Goal: Task Accomplishment & Management: Manage account settings

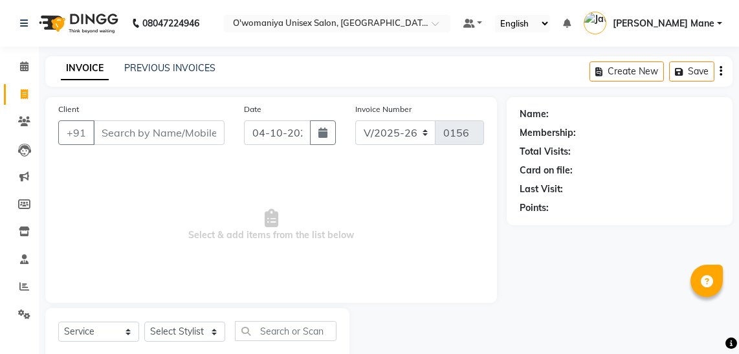
select select "6581"
select select "service"
click at [146, 120] on input "Client" at bounding box center [158, 132] width 131 height 25
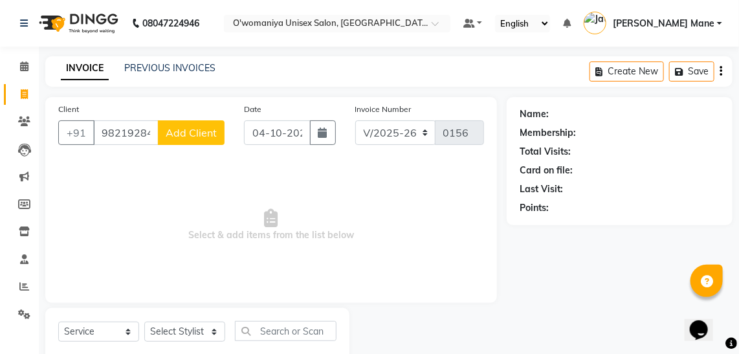
type input "9821928413"
click at [200, 137] on span "Add Client" at bounding box center [191, 132] width 51 height 13
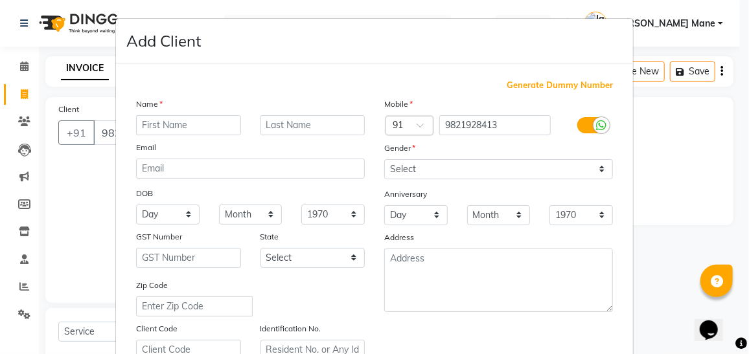
click at [169, 125] on input "text" at bounding box center [188, 125] width 105 height 20
type input "neha"
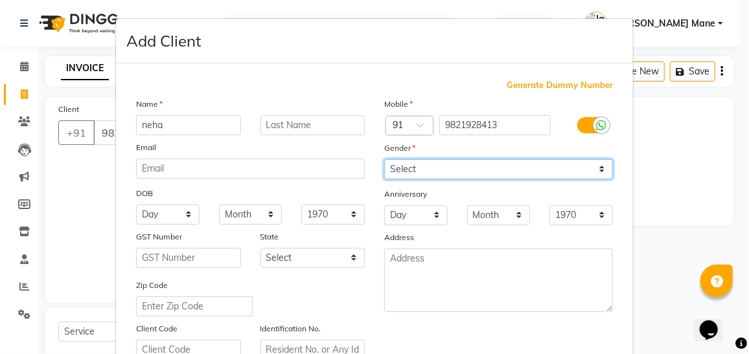
click at [476, 174] on select "Select Male Female Other Prefer Not To Say" at bounding box center [498, 169] width 229 height 20
select select "female"
click at [384, 159] on select "Select Male Female Other Prefer Not To Say" at bounding box center [498, 169] width 229 height 20
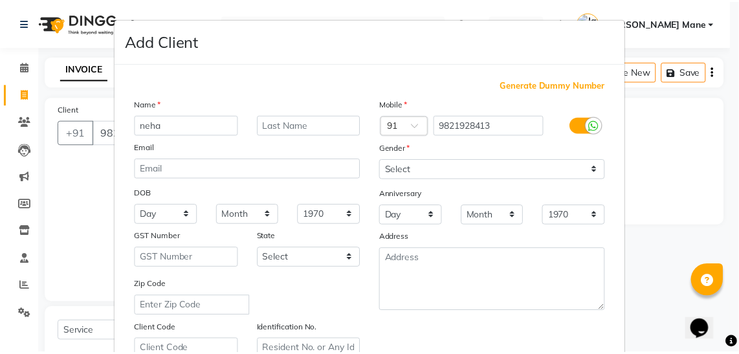
scroll to position [239, 0]
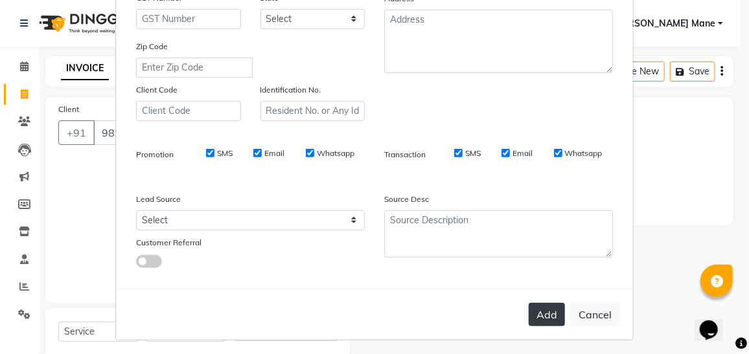
click at [545, 309] on button "Add" at bounding box center [546, 314] width 36 height 23
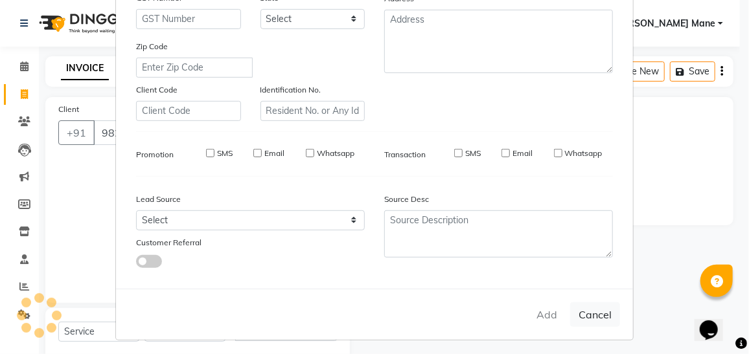
select select
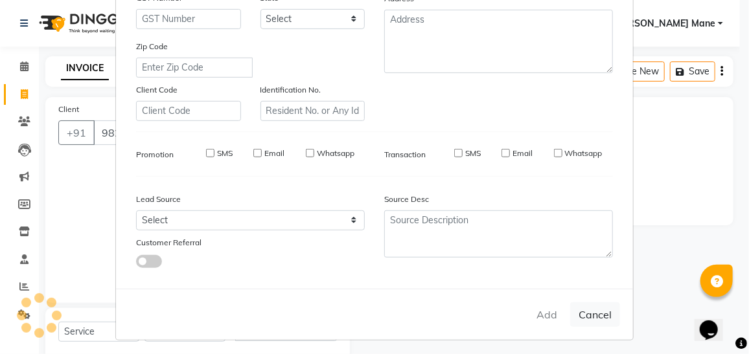
select select
checkbox input "false"
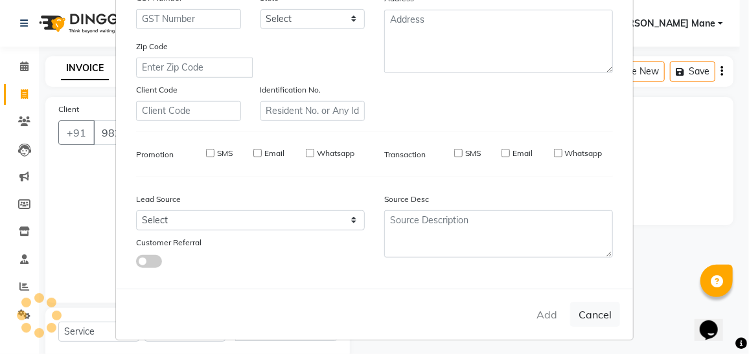
checkbox input "false"
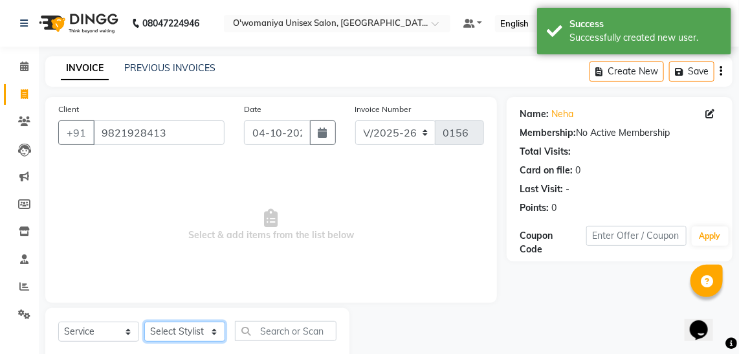
click at [185, 323] on select "Select Stylist [PERSON_NAME] [PERSON_NAME] Mane kajal [PERSON_NAME] [PERSON_NAM…" at bounding box center [184, 332] width 81 height 20
select select "53028"
click at [144, 322] on select "Select Stylist [PERSON_NAME] [PERSON_NAME] Mane kajal [PERSON_NAME] [PERSON_NAM…" at bounding box center [184, 332] width 81 height 20
click at [265, 337] on input "text" at bounding box center [286, 331] width 102 height 20
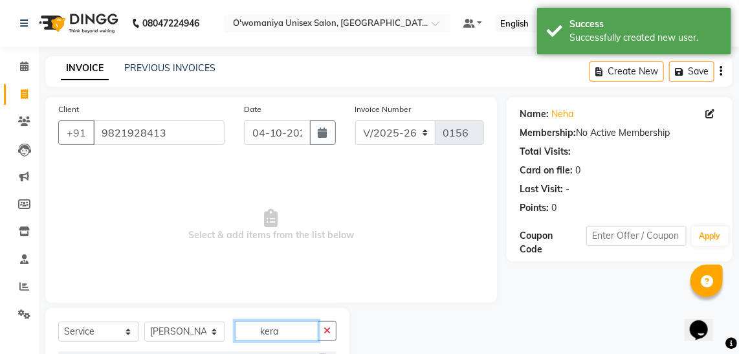
drag, startPoint x: 265, startPoint y: 337, endPoint x: 400, endPoint y: 363, distance: 136.5
click at [400, 354] on html "08047224946 Select Location × O'womaniya Unisex Salon, Mira Road Default Panel …" at bounding box center [369, 177] width 739 height 354
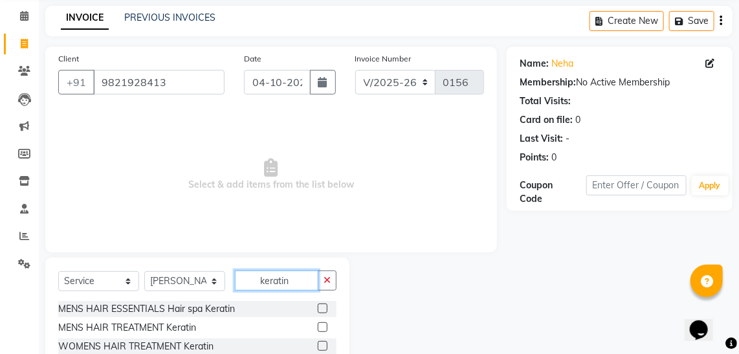
type input "keratin"
click at [323, 326] on label at bounding box center [323, 327] width 10 height 10
click at [323, 326] on input "checkbox" at bounding box center [322, 328] width 8 height 8
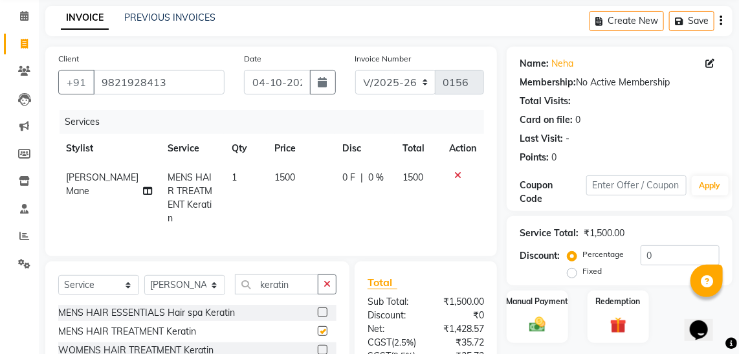
checkbox input "false"
click at [275, 175] on span "1500" at bounding box center [285, 178] width 21 height 12
select select "53028"
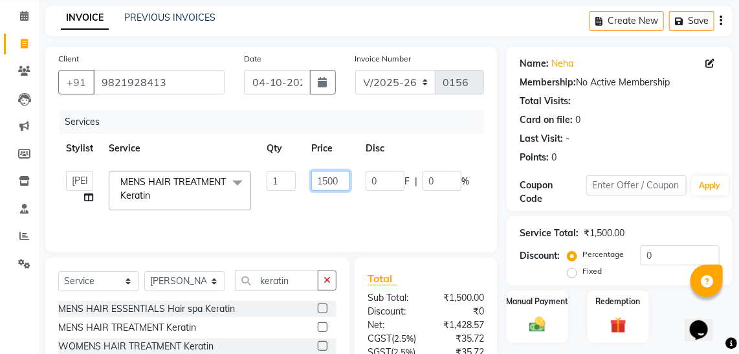
click at [330, 178] on input "1500" at bounding box center [330, 181] width 39 height 20
type input "6000"
click at [407, 220] on div "Services Stylist Service Qty Price Disc Total Action bhagyashree Dilshad Jateen…" at bounding box center [271, 175] width 426 height 130
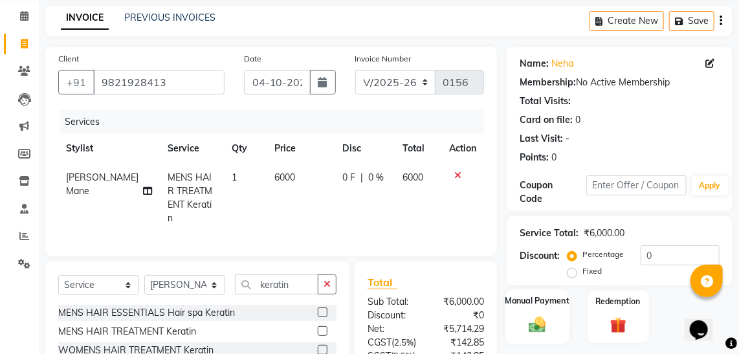
click at [532, 324] on img at bounding box center [538, 324] width 28 height 19
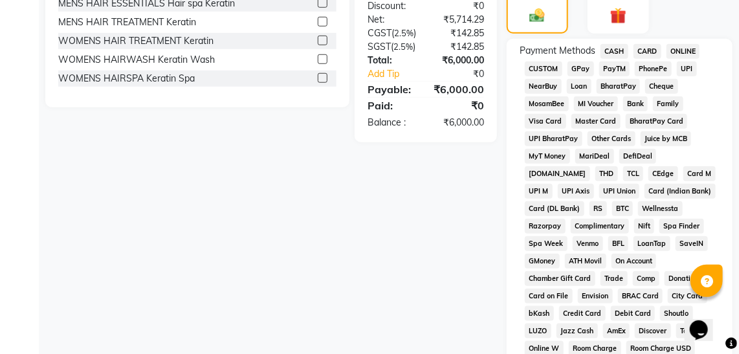
click at [580, 67] on span "GPay" at bounding box center [581, 69] width 27 height 15
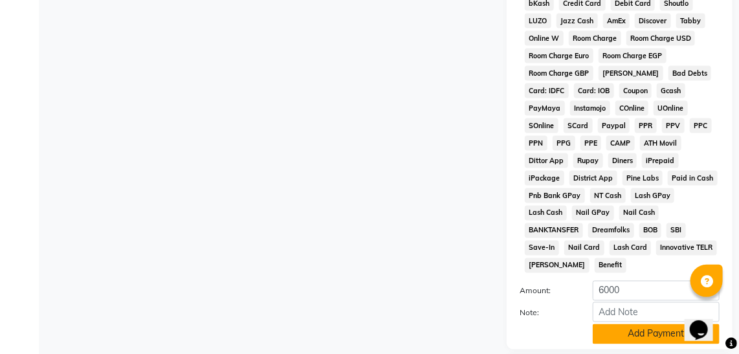
click at [660, 324] on button "Add Payment" at bounding box center [656, 334] width 127 height 20
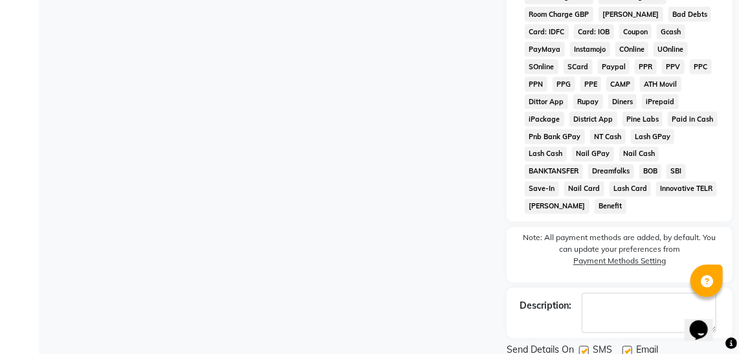
scroll to position [757, 0]
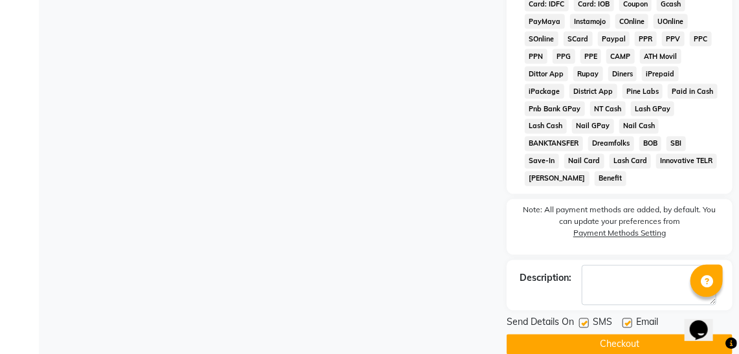
click at [639, 335] on button "Checkout" at bounding box center [620, 345] width 226 height 20
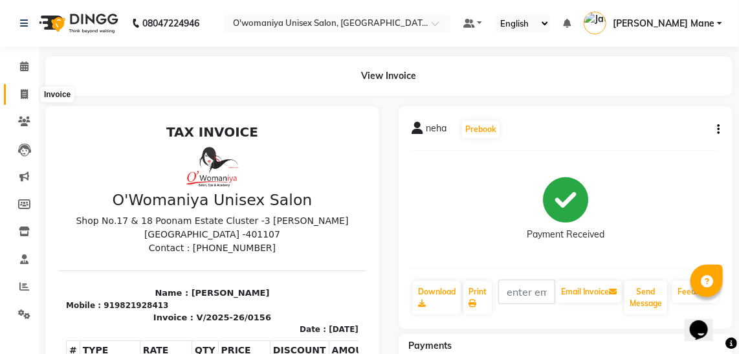
click at [23, 96] on icon at bounding box center [24, 94] width 7 height 10
select select "6581"
select select "service"
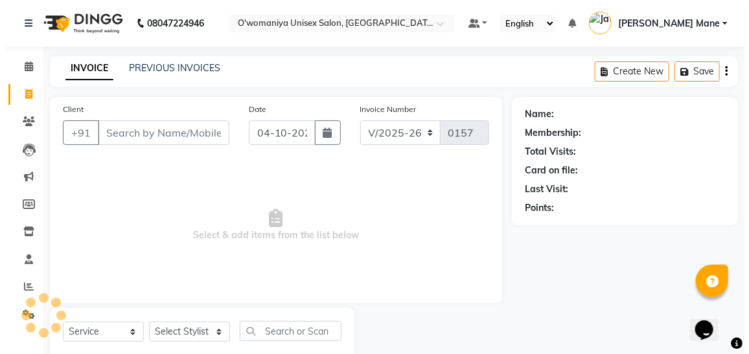
scroll to position [34, 0]
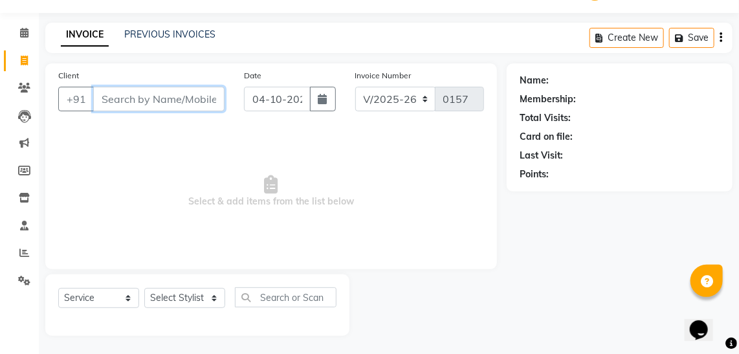
click at [126, 95] on input "Client" at bounding box center [158, 99] width 131 height 25
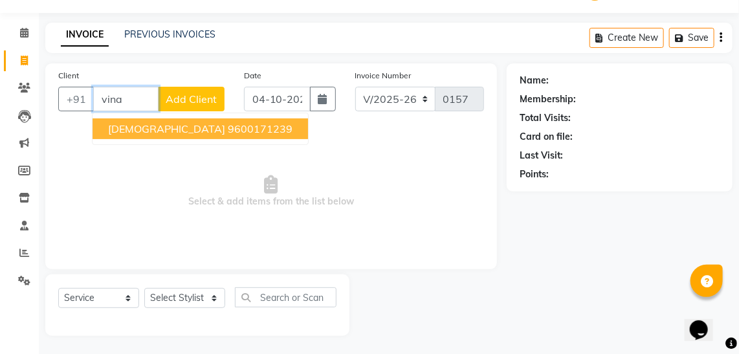
click at [228, 125] on ngb-highlight "9600171239" at bounding box center [260, 128] width 65 height 13
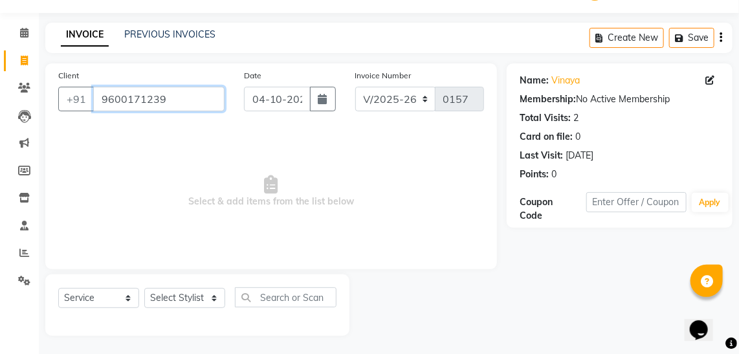
click at [169, 102] on input "9600171239" at bounding box center [158, 99] width 131 height 25
click at [30, 59] on span at bounding box center [24, 61] width 23 height 15
click at [203, 101] on input "9600171239" at bounding box center [158, 99] width 131 height 25
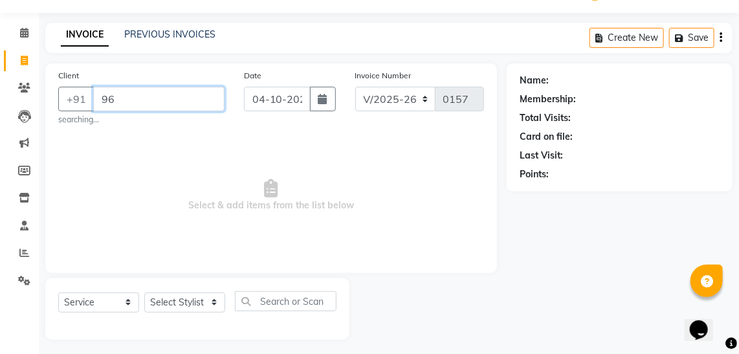
type input "9"
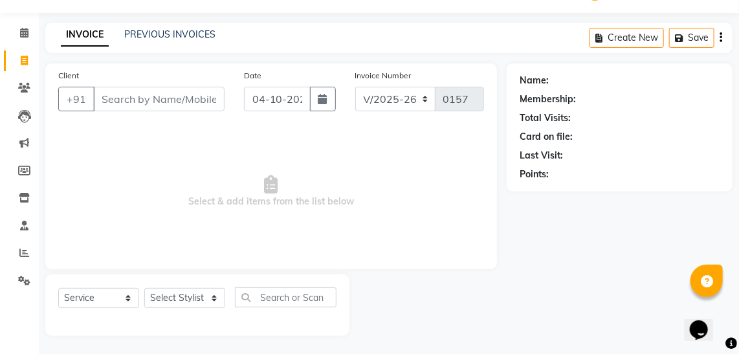
click at [390, 151] on span "Select & add items from the list below" at bounding box center [271, 192] width 426 height 130
click at [27, 34] on icon at bounding box center [24, 33] width 8 height 10
click at [36, 59] on li "Invoice" at bounding box center [19, 61] width 39 height 28
click at [14, 58] on span at bounding box center [24, 61] width 23 height 15
click at [22, 286] on icon at bounding box center [24, 281] width 12 height 10
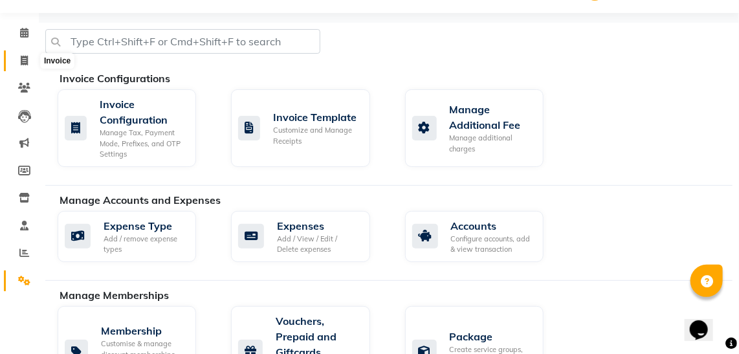
click at [23, 54] on span at bounding box center [24, 61] width 23 height 15
select select "service"
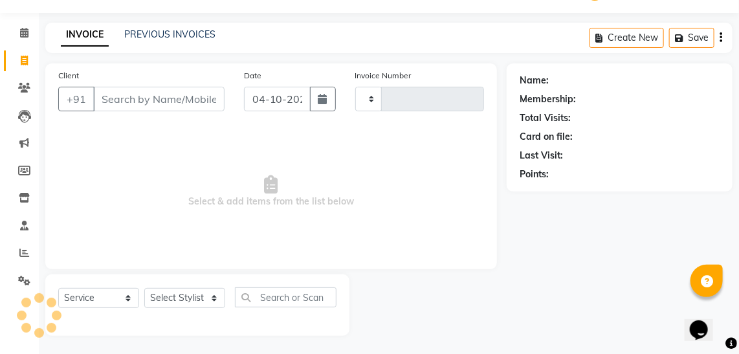
type input "0157"
select select "6581"
click at [145, 107] on input "Client" at bounding box center [158, 99] width 131 height 25
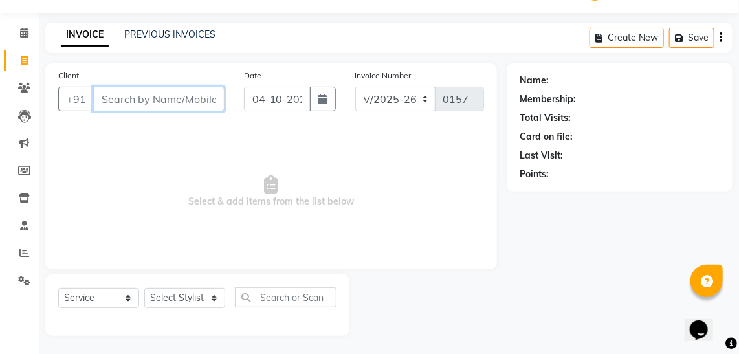
click at [131, 98] on input "Client" at bounding box center [158, 99] width 131 height 25
type input "9167088837"
click at [208, 99] on span "Add Client" at bounding box center [191, 99] width 51 height 13
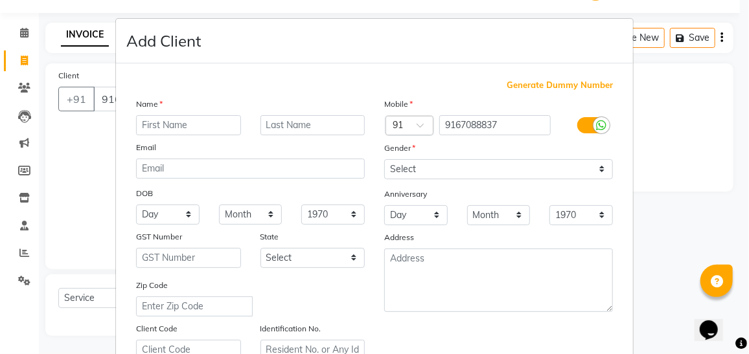
click at [191, 120] on input "text" at bounding box center [188, 125] width 105 height 20
type input "[DEMOGRAPHIC_DATA]"
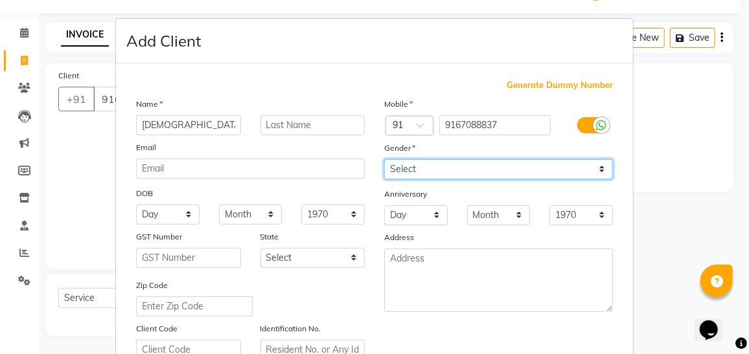
click at [459, 170] on select "Select [DEMOGRAPHIC_DATA] [DEMOGRAPHIC_DATA] Other Prefer Not To Say" at bounding box center [498, 169] width 229 height 20
select select "[DEMOGRAPHIC_DATA]"
click at [384, 159] on select "Select [DEMOGRAPHIC_DATA] [DEMOGRAPHIC_DATA] Other Prefer Not To Say" at bounding box center [498, 169] width 229 height 20
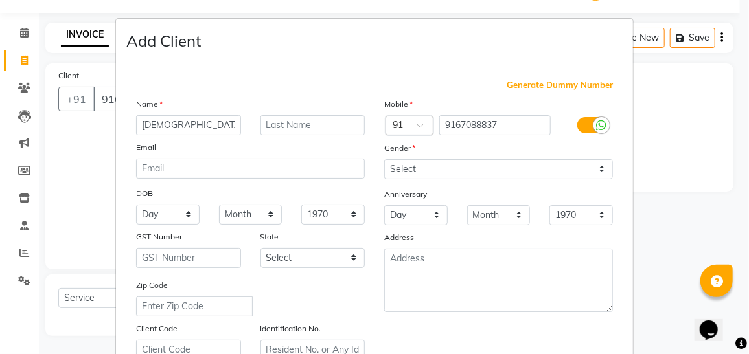
click at [739, 271] on ngb-modal-window "Add Client Generate Dummy Number Name vinaya Email DOB Day 01 02 03 04 05 06 07…" at bounding box center [374, 177] width 749 height 354
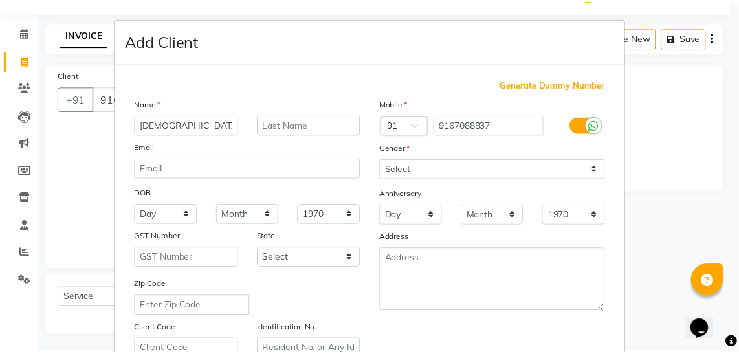
scroll to position [239, 0]
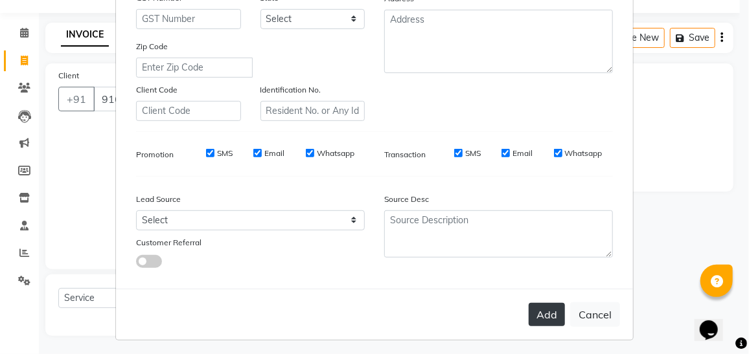
click at [541, 317] on button "Add" at bounding box center [546, 314] width 36 height 23
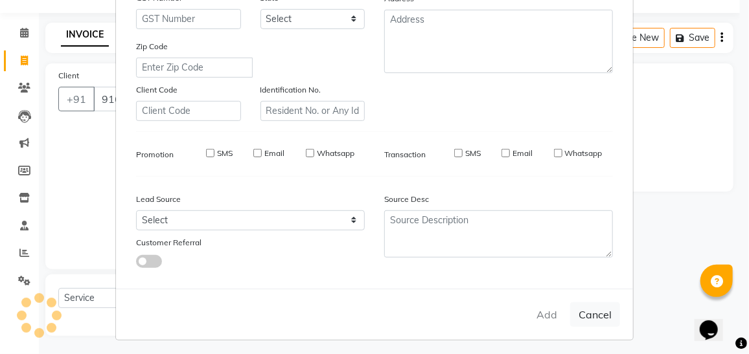
select select
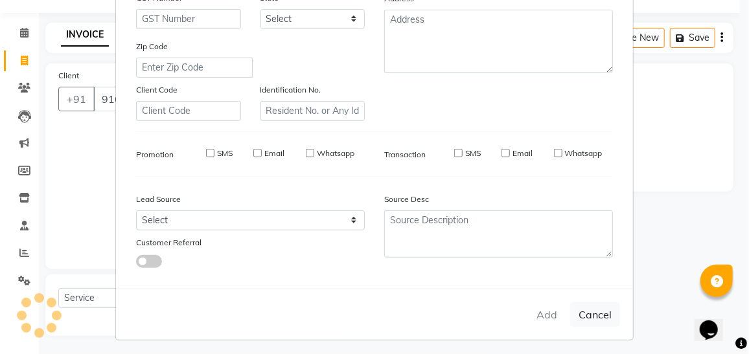
select select
checkbox input "false"
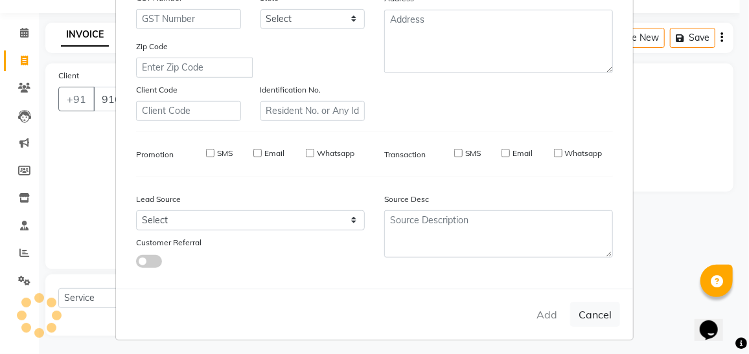
checkbox input "false"
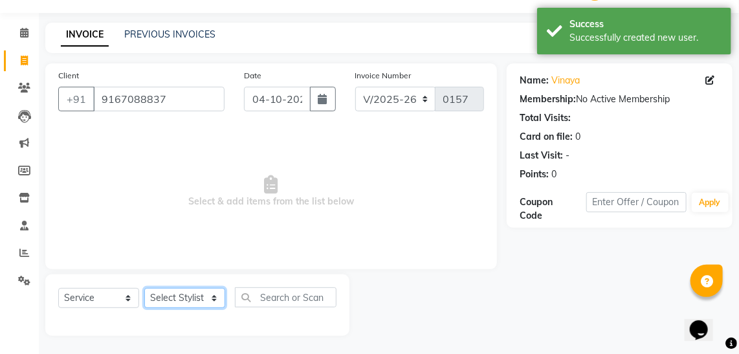
click at [163, 294] on select "Select Stylist [PERSON_NAME] [PERSON_NAME] Mane kajal [PERSON_NAME] [PERSON_NAM…" at bounding box center [184, 298] width 81 height 20
select select "53028"
click at [144, 288] on select "Select Stylist [PERSON_NAME] [PERSON_NAME] Mane kajal [PERSON_NAME] [PERSON_NAM…" at bounding box center [184, 298] width 81 height 20
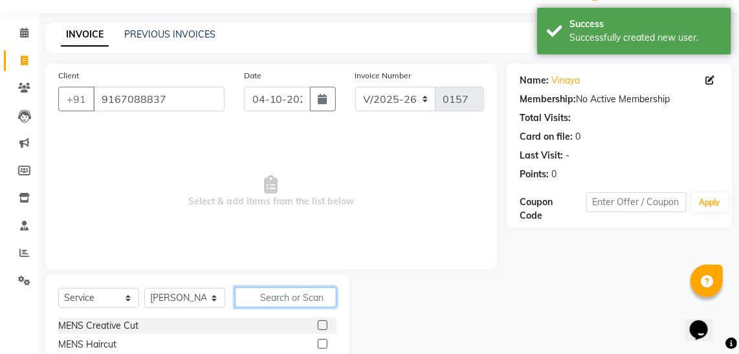
click at [253, 302] on input "text" at bounding box center [286, 297] width 102 height 20
type input "colo"
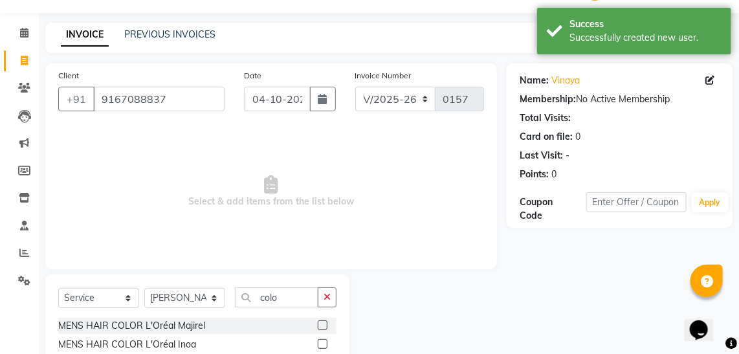
click at [264, 330] on div "MENS HAIR COLOR L'Oréal Majirel" at bounding box center [197, 326] width 278 height 16
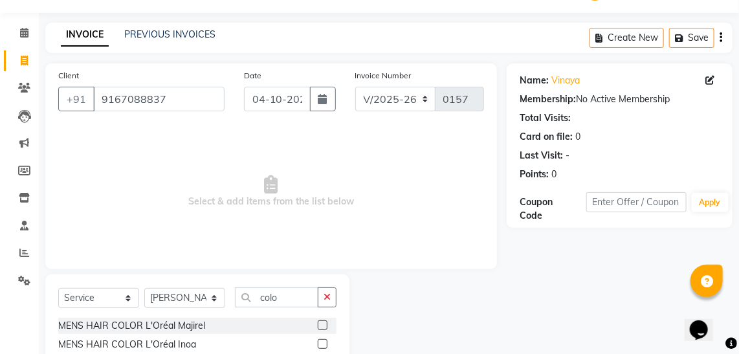
click at [318, 327] on label at bounding box center [323, 326] width 10 height 10
click at [318, 327] on input "checkbox" at bounding box center [322, 326] width 8 height 8
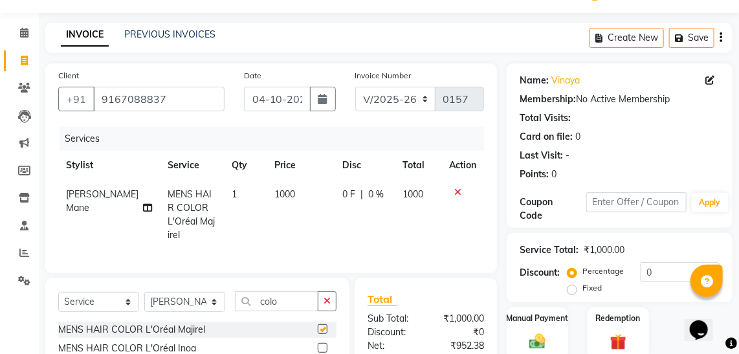
checkbox input "false"
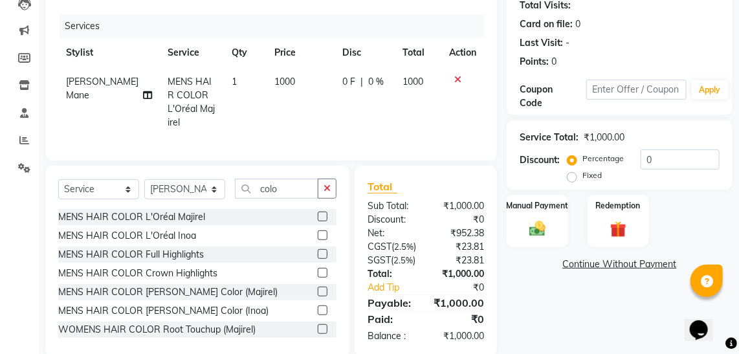
scroll to position [175, 0]
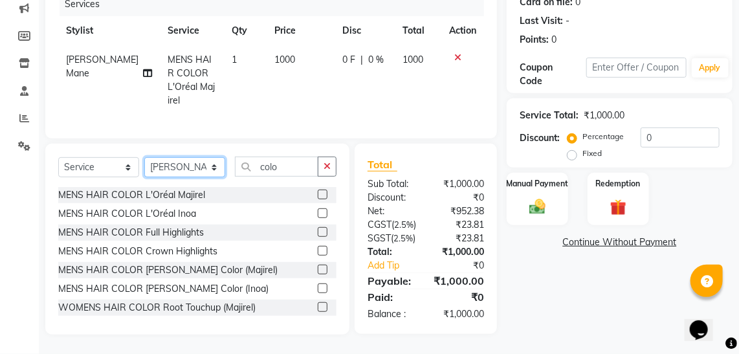
click at [203, 157] on select "Select Stylist [PERSON_NAME] [PERSON_NAME] Mane kajal [PERSON_NAME] [PERSON_NAM…" at bounding box center [184, 167] width 81 height 20
select select "53029"
click at [144, 157] on select "Select Stylist [PERSON_NAME] [PERSON_NAME] Mane kajal [PERSON_NAME] [PERSON_NAM…" at bounding box center [184, 167] width 81 height 20
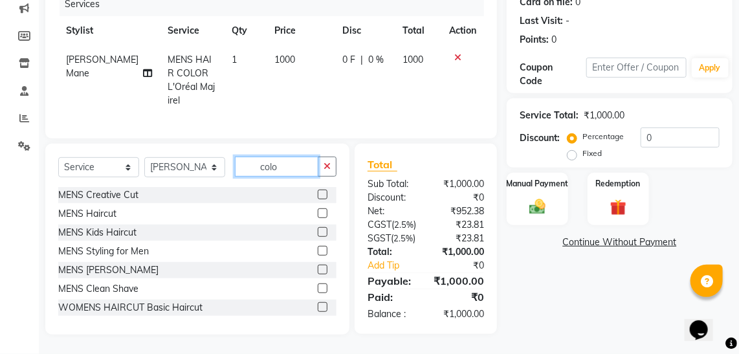
click at [289, 157] on input "colo" at bounding box center [277, 167] width 84 height 20
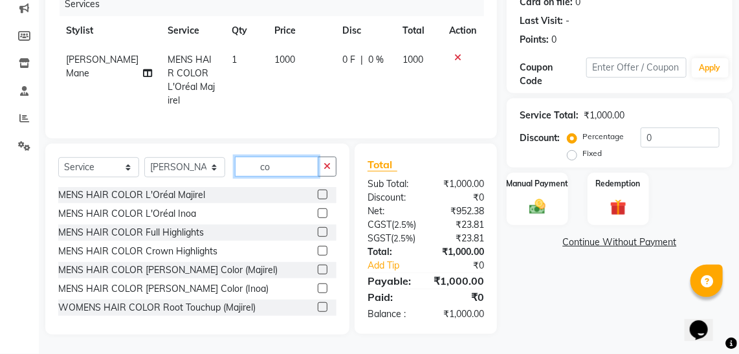
type input "c"
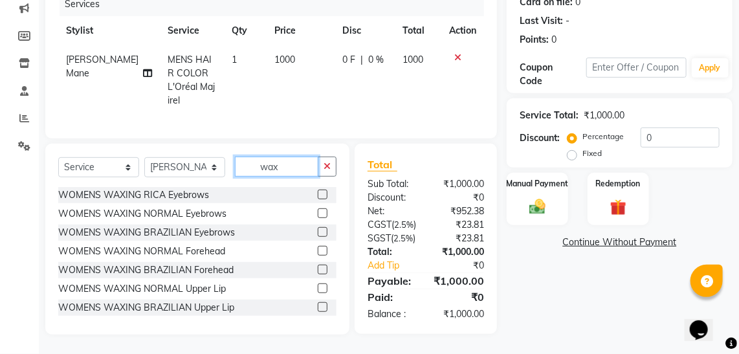
click at [293, 159] on input "wax" at bounding box center [277, 167] width 84 height 20
type input "w"
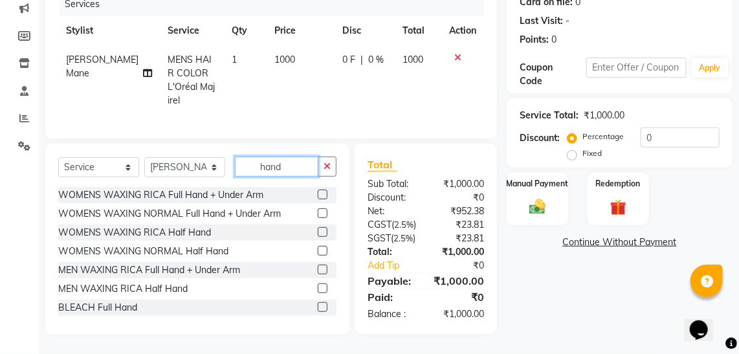
type input "hand"
click at [318, 190] on label at bounding box center [323, 195] width 10 height 10
click at [318, 191] on input "checkbox" at bounding box center [322, 195] width 8 height 8
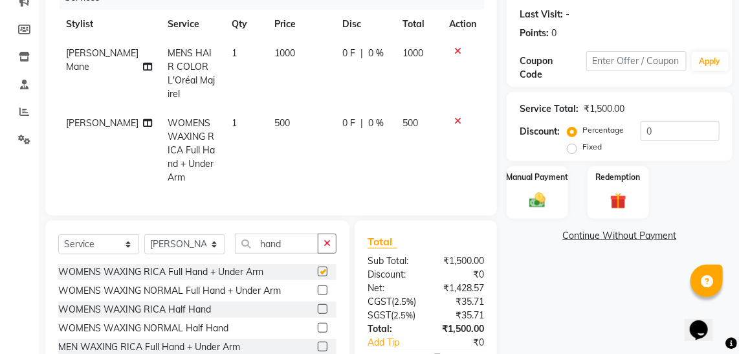
checkbox input "false"
click at [275, 117] on span "500" at bounding box center [283, 123] width 16 height 12
select select "53029"
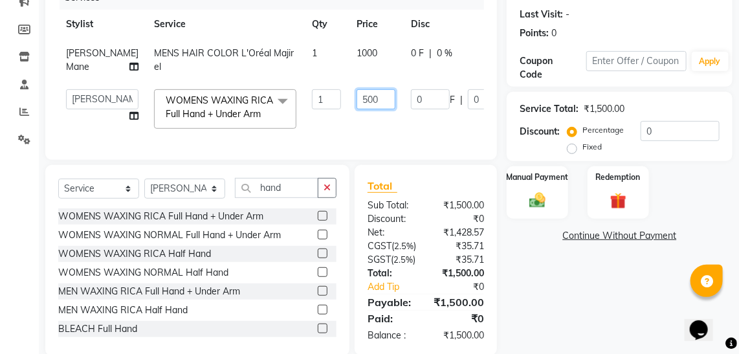
click at [357, 107] on input "500" at bounding box center [376, 99] width 39 height 20
type input "700"
click at [349, 137] on td "700" at bounding box center [376, 109] width 54 height 55
select select "53029"
click at [287, 198] on input "hand" at bounding box center [277, 188] width 84 height 20
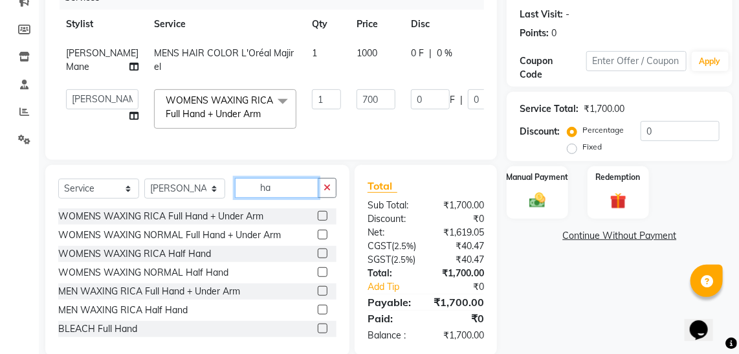
type input "h"
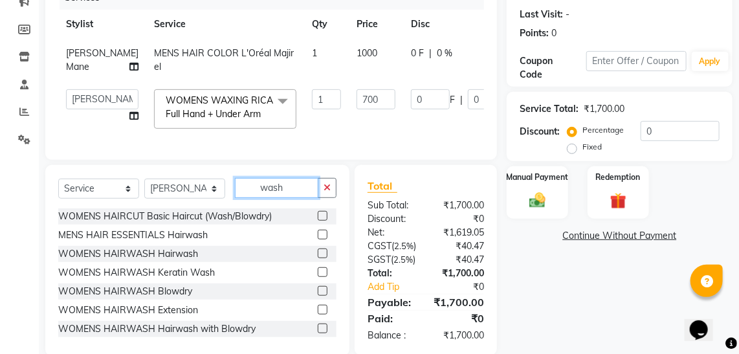
type input "wash"
click at [318, 240] on label at bounding box center [323, 235] width 10 height 10
click at [318, 240] on input "checkbox" at bounding box center [322, 235] width 8 height 8
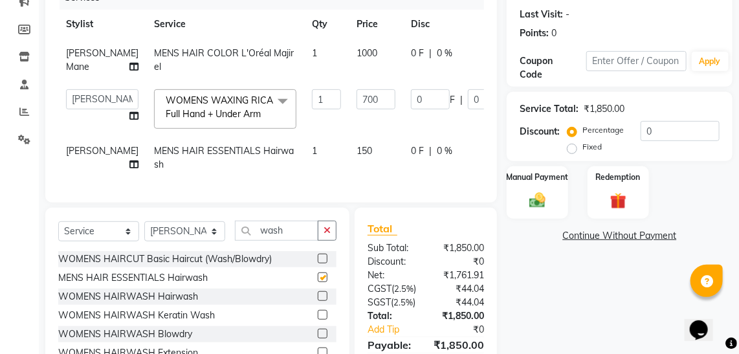
checkbox input "false"
click at [357, 153] on span "150" at bounding box center [365, 151] width 16 height 12
select select "53029"
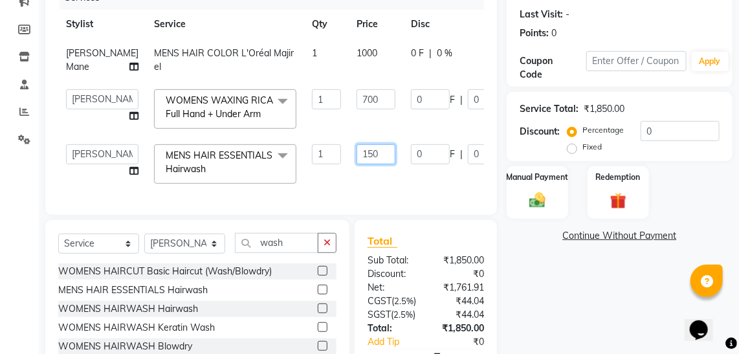
click at [357, 164] on input "150" at bounding box center [376, 154] width 39 height 20
type input "500"
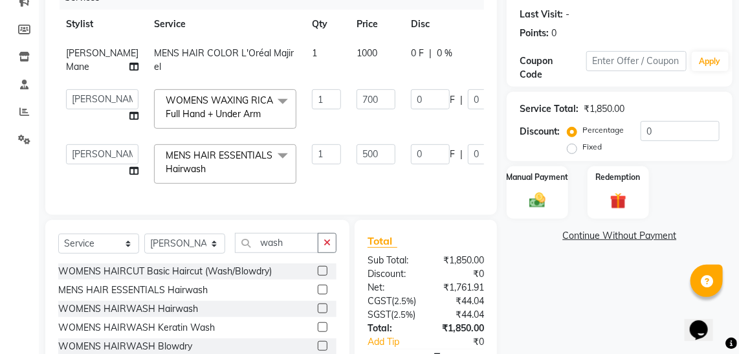
click at [365, 201] on div "Client +91 9167088837 Date 04-10-2025 Invoice Number V/2025 V/2025-26 0157 Serv…" at bounding box center [271, 68] width 452 height 293
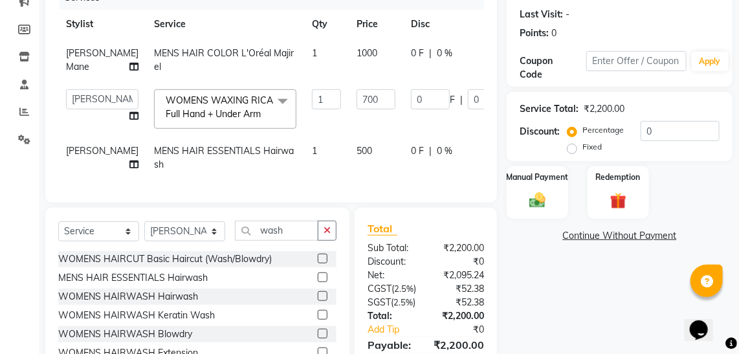
click at [458, 121] on td "0 F | 0 %" at bounding box center [462, 109] width 119 height 55
click at [464, 133] on td "0 F | 0 %" at bounding box center [462, 109] width 119 height 55
click at [440, 67] on td "0 F | 0 %" at bounding box center [462, 60] width 119 height 43
select select "53028"
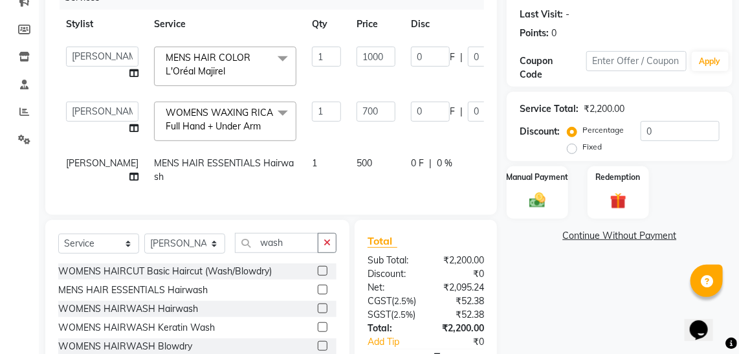
click at [456, 163] on div "0 F | 0 %" at bounding box center [463, 164] width 104 height 14
select select "53029"
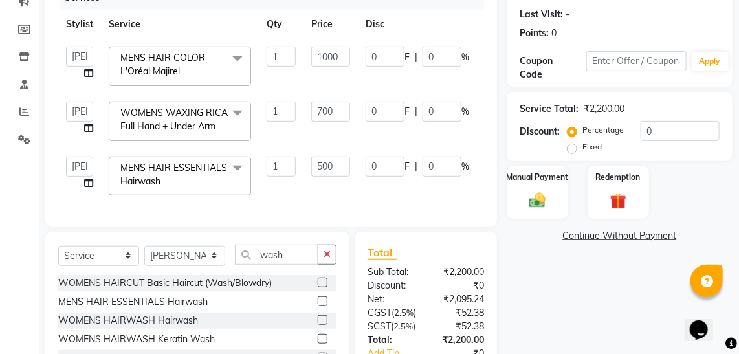
click at [410, 198] on td "0 F | 0 %" at bounding box center [417, 176] width 119 height 55
click at [543, 276] on div "Name: Vinaya Membership: No Active Membership Total Visits: Card on file: 0 Las…" at bounding box center [625, 172] width 236 height 501
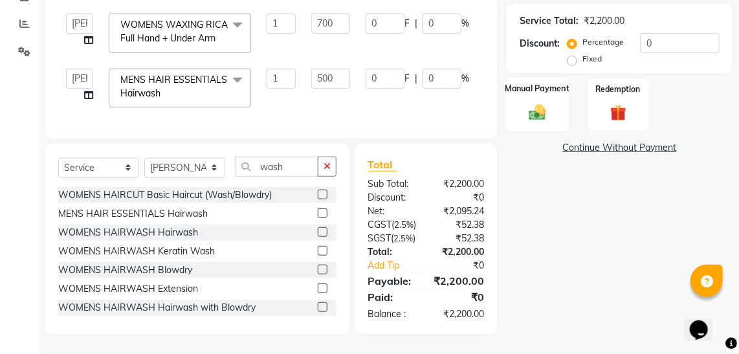
click at [558, 77] on div "Manual Payment" at bounding box center [538, 104] width 64 height 55
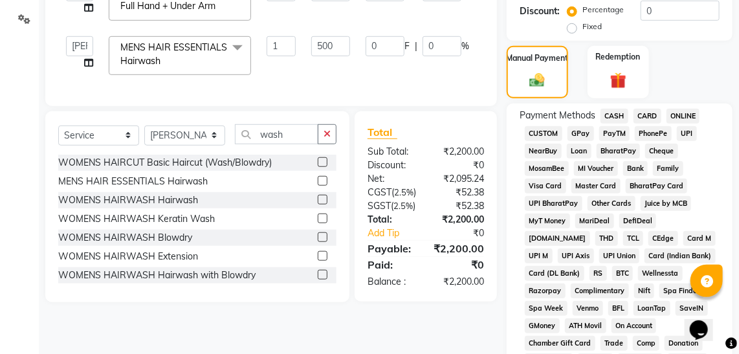
click at [649, 118] on span "CARD" at bounding box center [648, 116] width 28 height 15
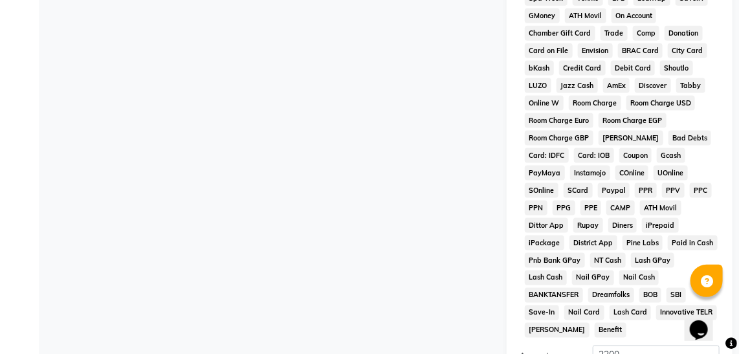
scroll to position [753, 0]
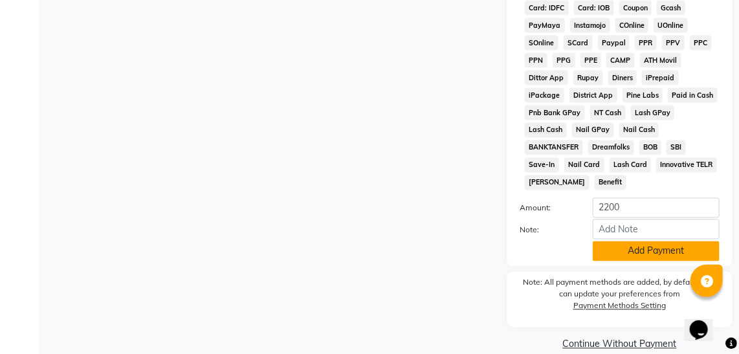
click at [656, 242] on button "Add Payment" at bounding box center [656, 252] width 127 height 20
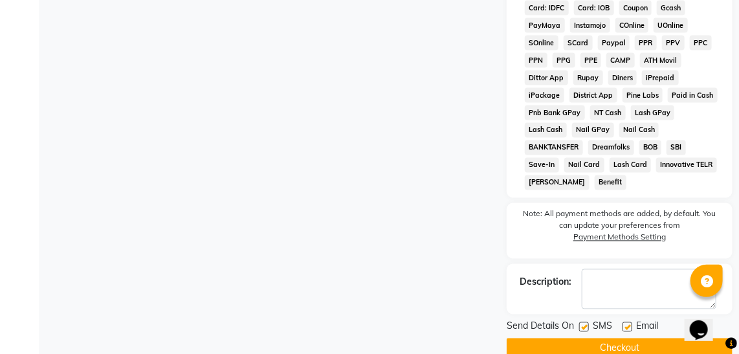
click at [583, 339] on button "Checkout" at bounding box center [620, 349] width 226 height 20
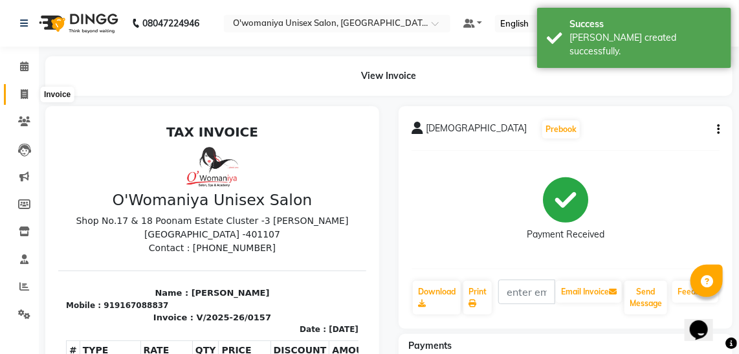
click at [28, 95] on span at bounding box center [24, 94] width 23 height 15
select select "service"
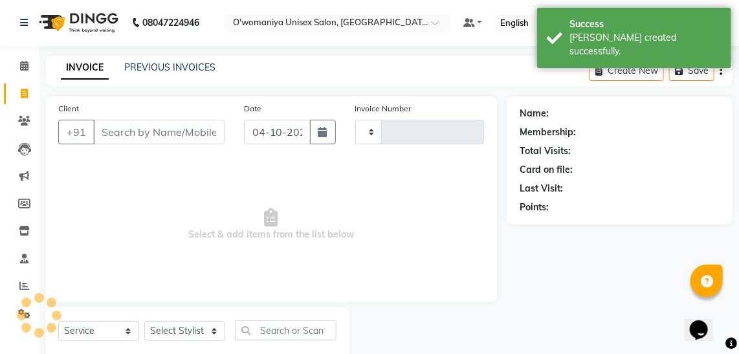
type input "0158"
select select "6581"
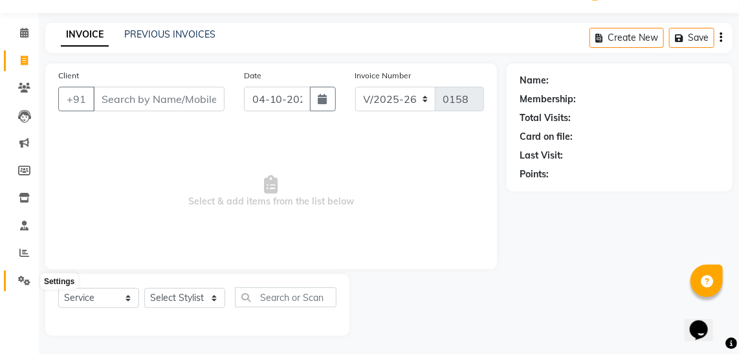
click at [23, 275] on span at bounding box center [24, 281] width 23 height 15
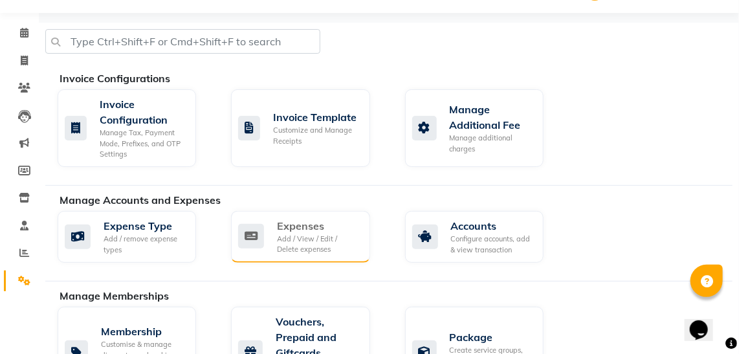
click at [339, 218] on div "Expenses" at bounding box center [318, 226] width 82 height 16
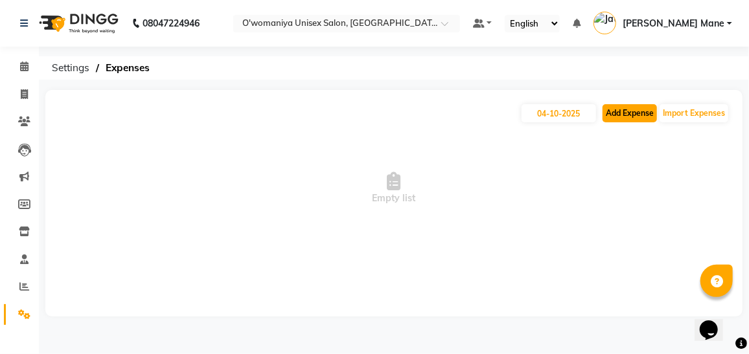
click at [639, 109] on button "Add Expense" at bounding box center [629, 113] width 54 height 18
select select "1"
select select "5614"
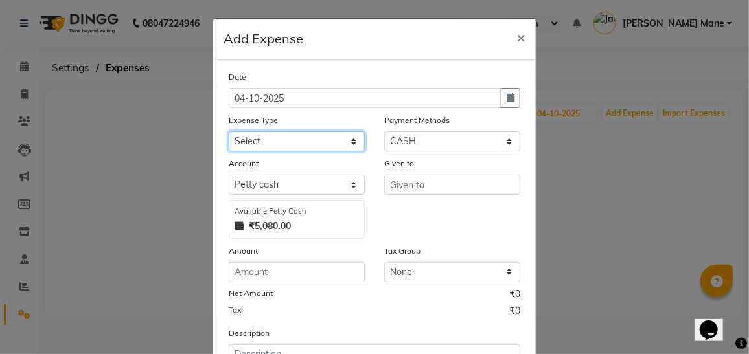
click at [295, 142] on select "Select Advance Salary Bank charges Car maintenance cash give to mam Cash transf…" at bounding box center [297, 141] width 136 height 20
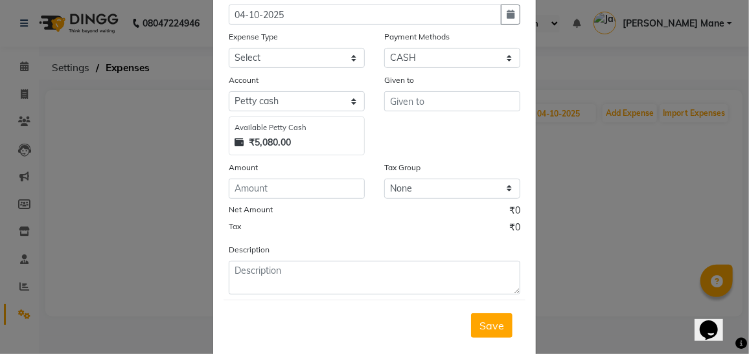
scroll to position [106, 0]
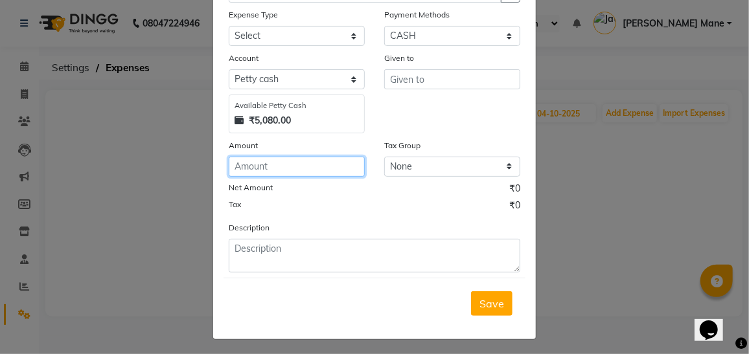
click at [328, 166] on input "number" at bounding box center [297, 167] width 136 height 20
type input "2000"
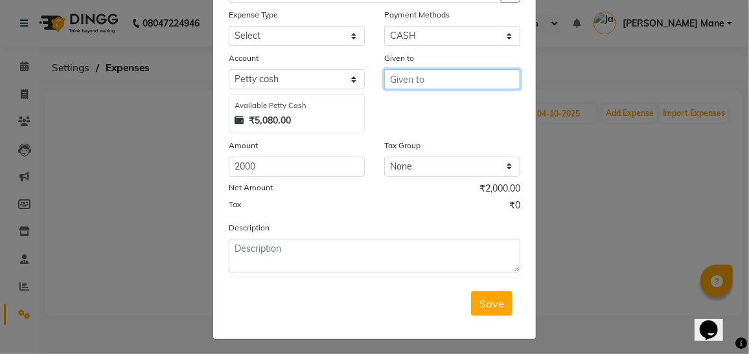
click at [406, 82] on input "text" at bounding box center [452, 79] width 136 height 20
type input "panivala"
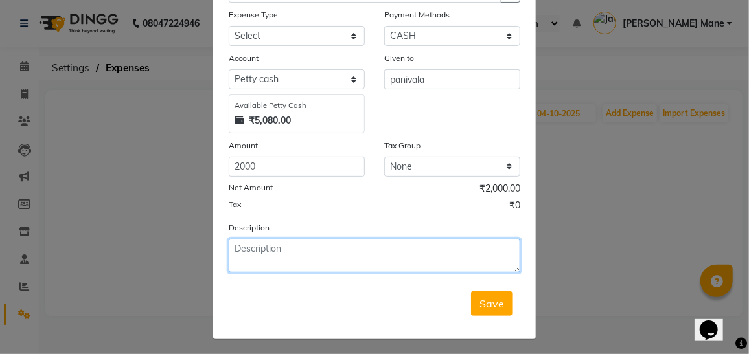
click at [352, 262] on textarea at bounding box center [374, 256] width 291 height 34
click at [315, 254] on textarea "tanker" at bounding box center [374, 256] width 291 height 34
type textarea "tanker water supply"
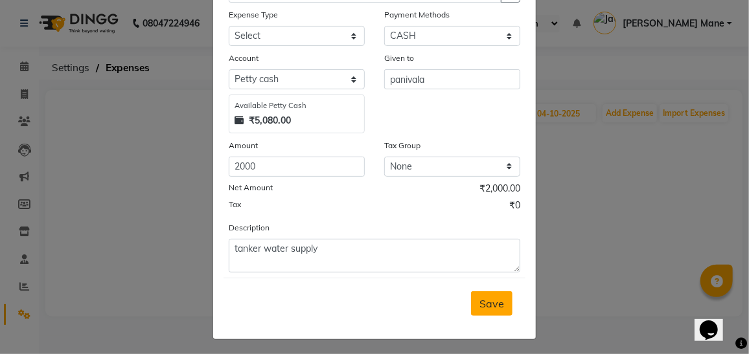
click at [498, 304] on span "Save" at bounding box center [491, 303] width 25 height 13
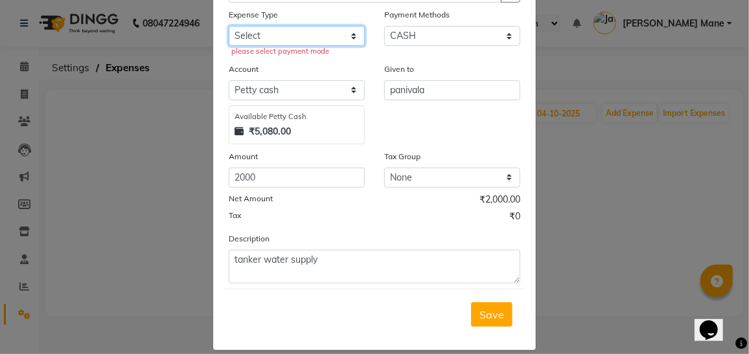
click at [294, 34] on select "Select Advance Salary Bank charges Car maintenance cash give to mam Cash transf…" at bounding box center [297, 36] width 136 height 20
select select "19104"
click at [229, 26] on select "Select Advance Salary Bank charges Car maintenance cash give to mam Cash transf…" at bounding box center [297, 36] width 136 height 20
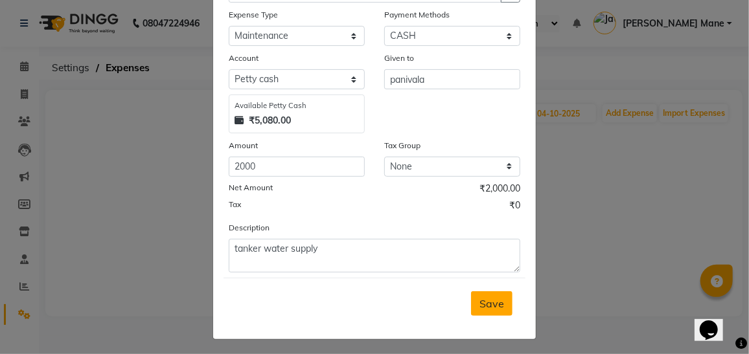
click at [502, 298] on button "Save" at bounding box center [491, 303] width 41 height 25
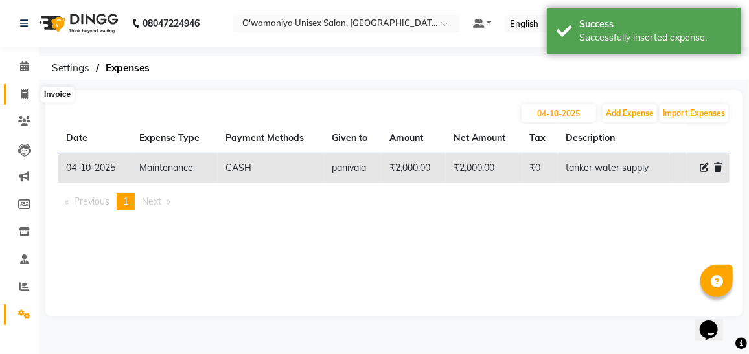
click at [32, 93] on span at bounding box center [24, 94] width 23 height 15
select select "service"
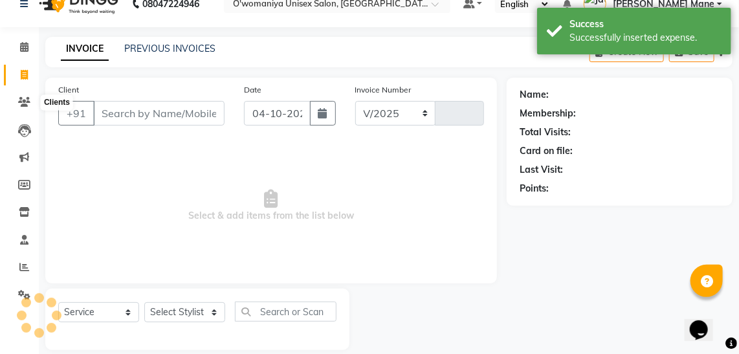
select select "6581"
type input "0158"
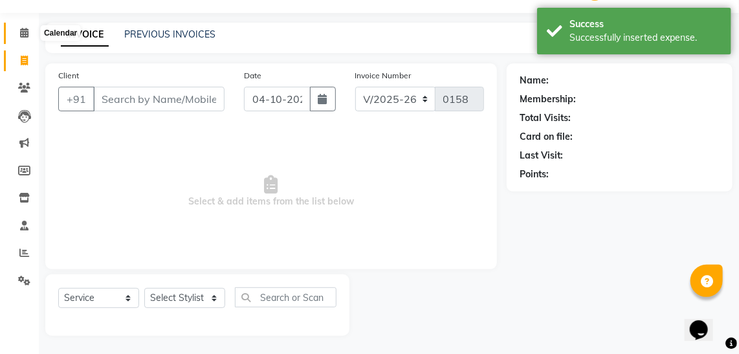
click at [25, 34] on icon at bounding box center [24, 33] width 8 height 10
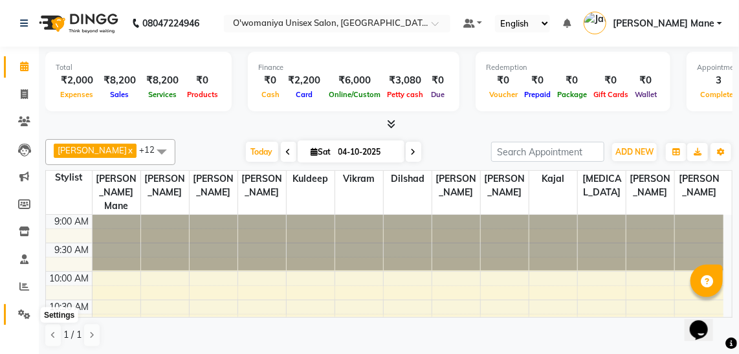
click at [30, 315] on span at bounding box center [24, 315] width 23 height 15
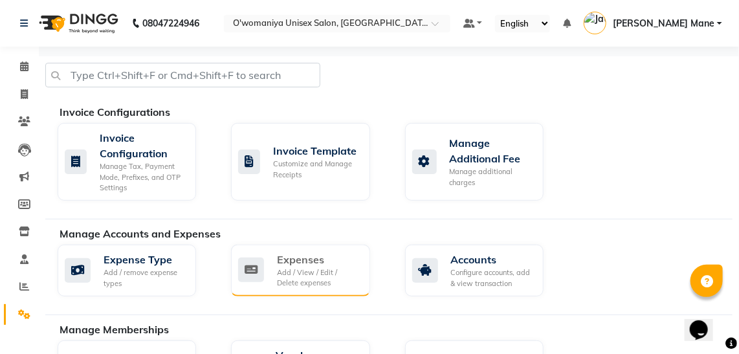
click at [335, 272] on div "Add / View / Edit / Delete expenses" at bounding box center [318, 277] width 82 height 21
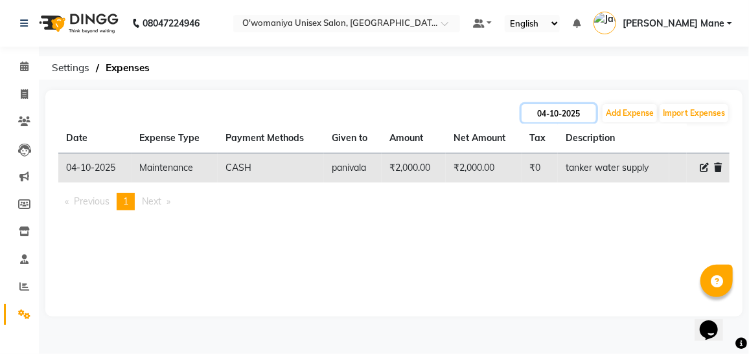
click at [539, 118] on input "04-10-2025" at bounding box center [558, 113] width 74 height 18
select select "10"
select select "2025"
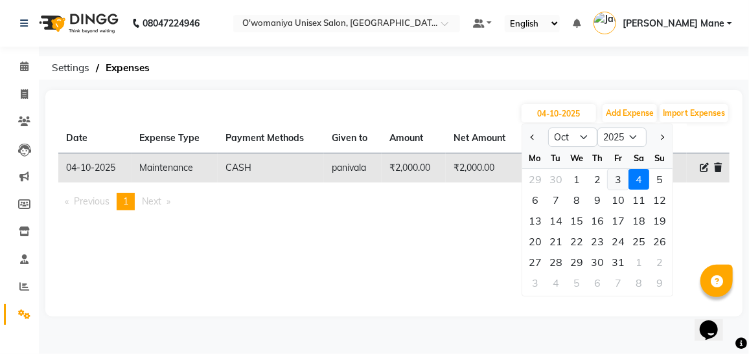
click at [619, 181] on div "3" at bounding box center [617, 179] width 21 height 21
type input "03-10-2025"
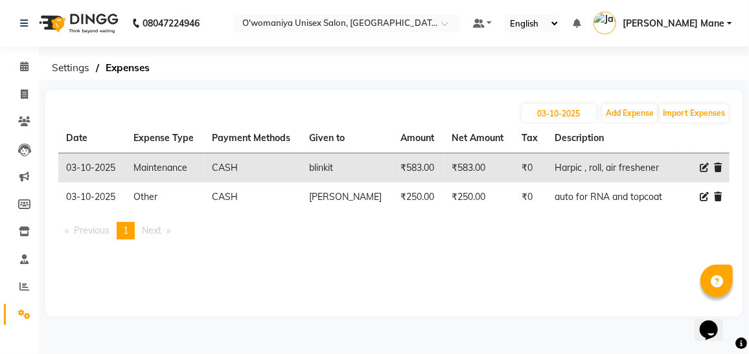
click at [161, 234] on span "Next page" at bounding box center [151, 231] width 19 height 12
click at [23, 319] on icon at bounding box center [24, 315] width 12 height 10
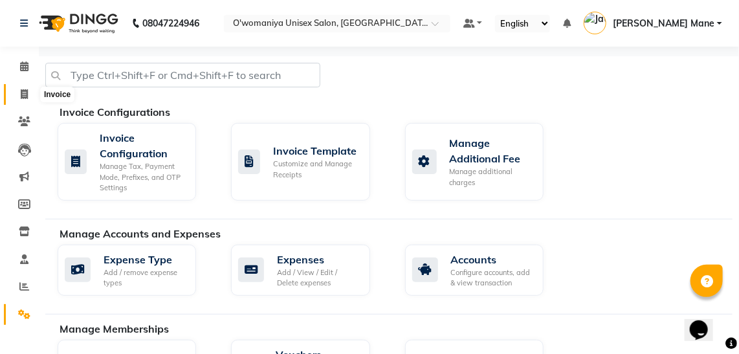
click at [23, 96] on icon at bounding box center [24, 94] width 7 height 10
select select "6581"
select select "service"
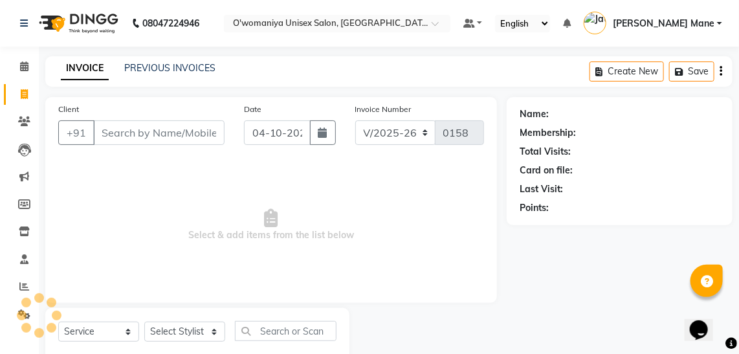
scroll to position [34, 0]
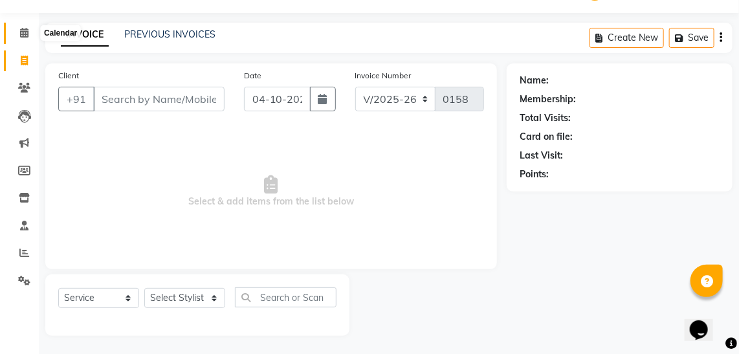
click at [19, 27] on span at bounding box center [24, 33] width 23 height 15
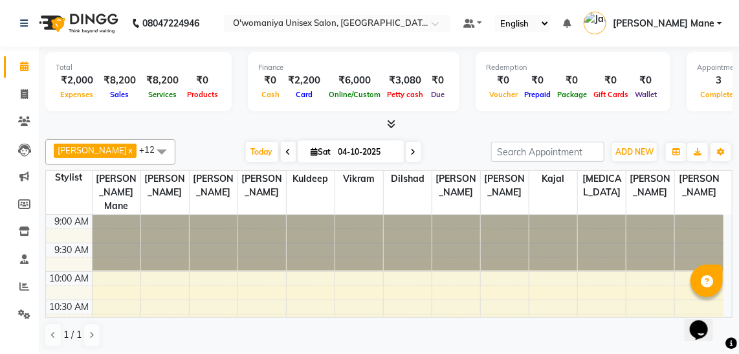
click at [728, 78] on div "3" at bounding box center [719, 80] width 44 height 15
click at [392, 122] on icon at bounding box center [392, 124] width 8 height 10
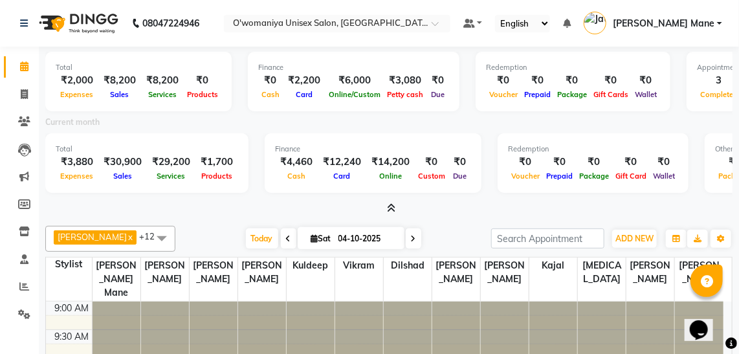
scroll to position [87, 0]
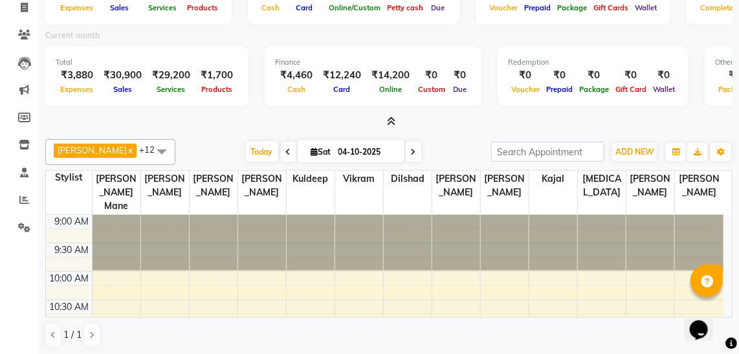
click at [286, 148] on icon at bounding box center [288, 152] width 5 height 8
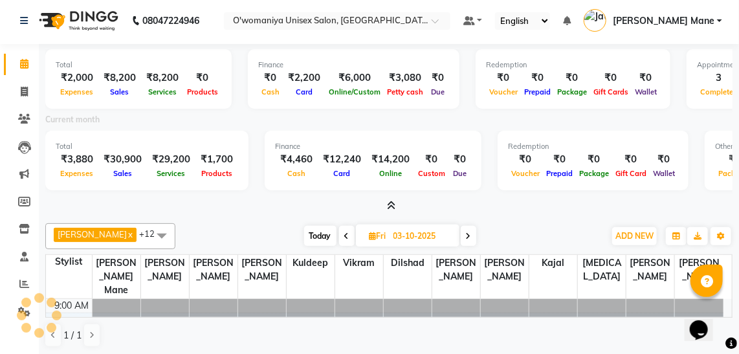
scroll to position [392, 0]
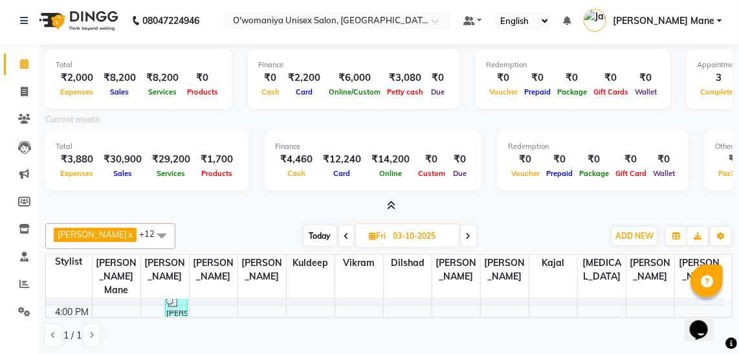
click at [339, 240] on span at bounding box center [347, 236] width 16 height 20
click at [337, 240] on span at bounding box center [345, 236] width 16 height 20
click at [335, 240] on span at bounding box center [343, 236] width 16 height 20
type input "30-09-2025"
click at [149, 232] on span at bounding box center [162, 235] width 26 height 25
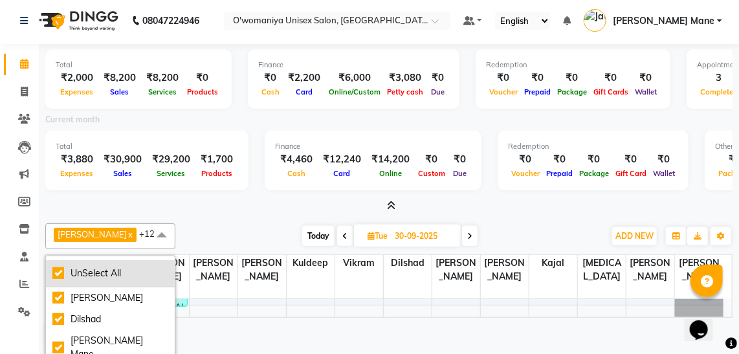
click at [58, 267] on div "UnSelect All" at bounding box center [110, 274] width 116 height 14
checkbox input "false"
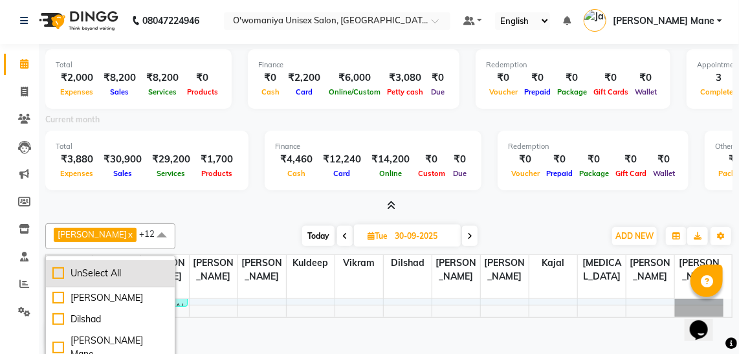
checkbox input "false"
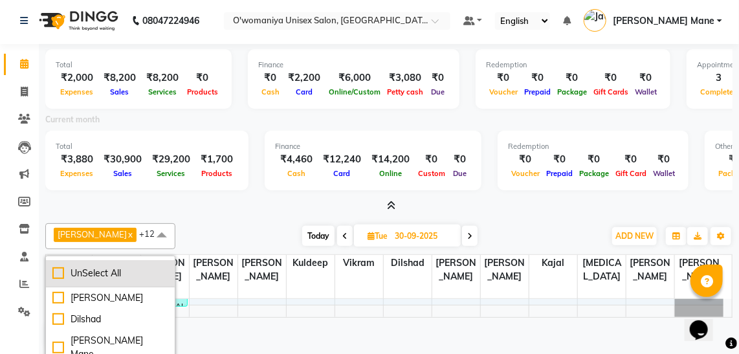
checkbox input "false"
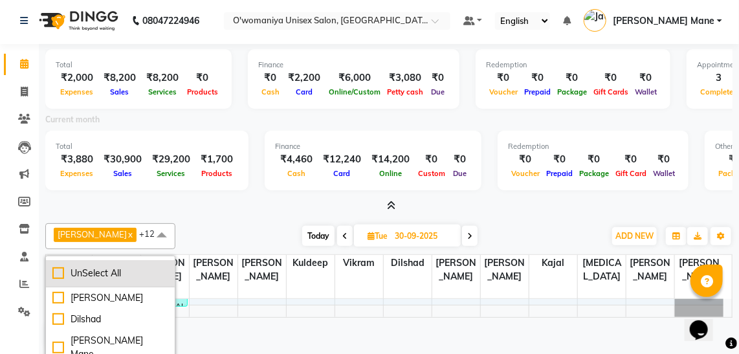
scroll to position [0, 0]
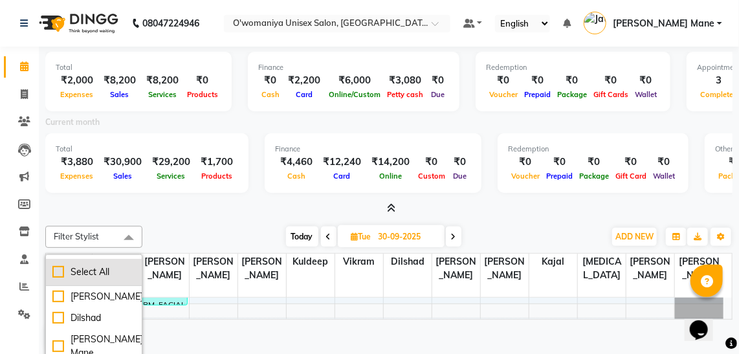
click at [86, 274] on div "Select All" at bounding box center [93, 272] width 83 height 14
checkbox input "true"
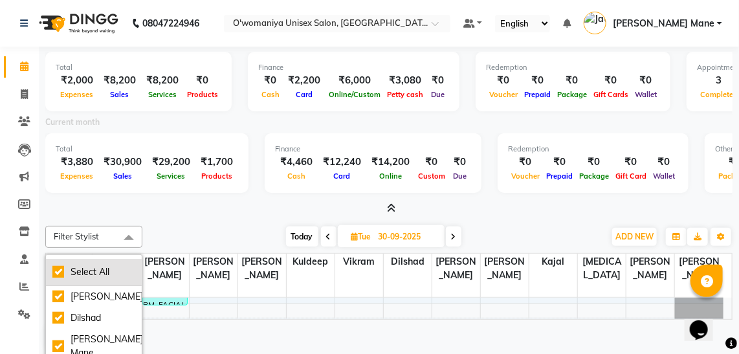
checkbox input "true"
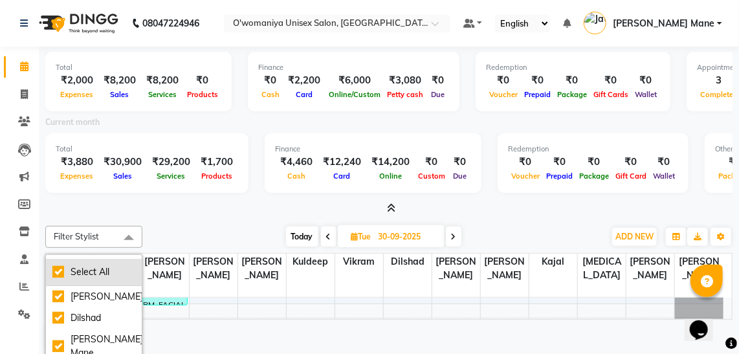
checkbox input "true"
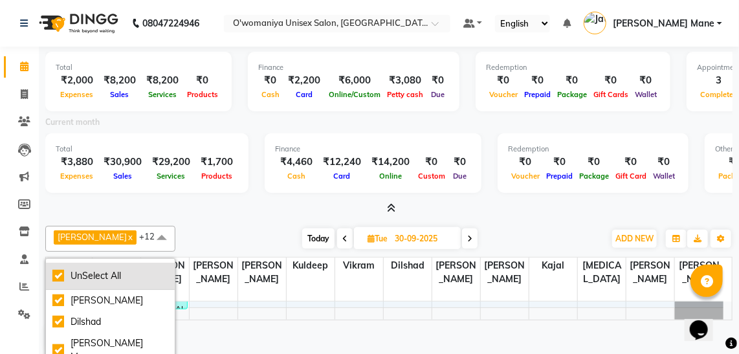
click at [58, 274] on div "UnSelect All" at bounding box center [110, 276] width 116 height 14
checkbox input "false"
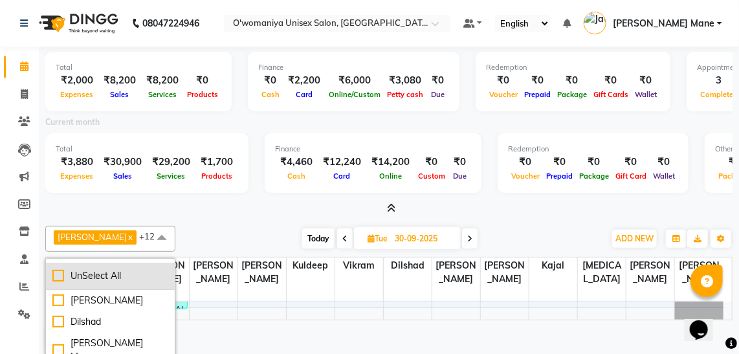
checkbox input "false"
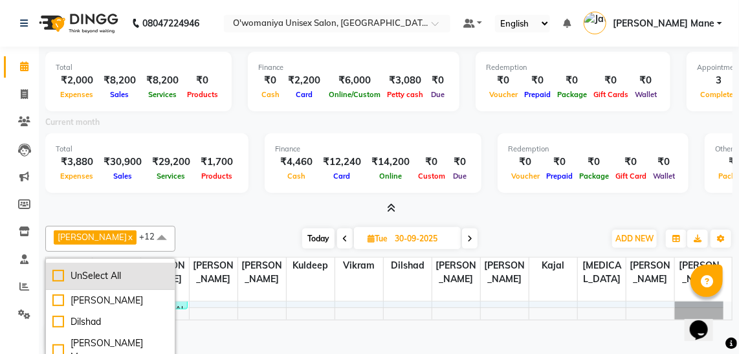
checkbox input "false"
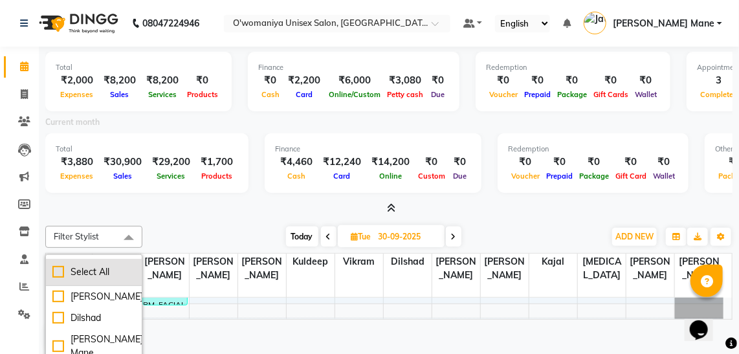
click at [75, 269] on div "Select All" at bounding box center [93, 272] width 83 height 14
checkbox input "true"
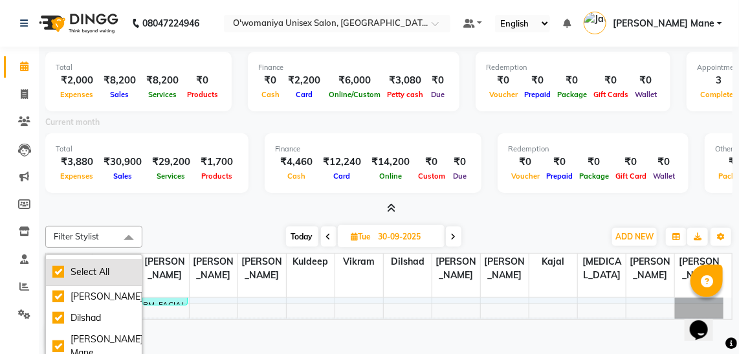
checkbox input "true"
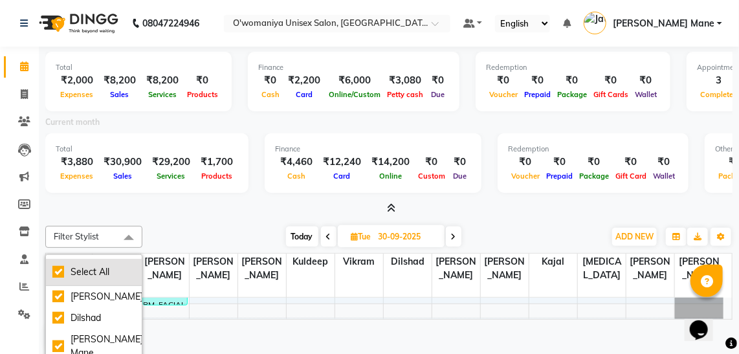
checkbox input "true"
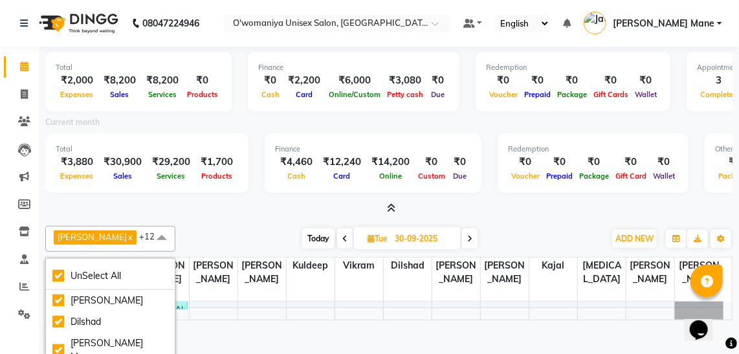
click at [145, 218] on div "Total ₹2,000 Expenses ₹8,200 Sales ₹8,200 Services ₹0 Products Finance ₹0 Cash …" at bounding box center [389, 203] width 701 height 312
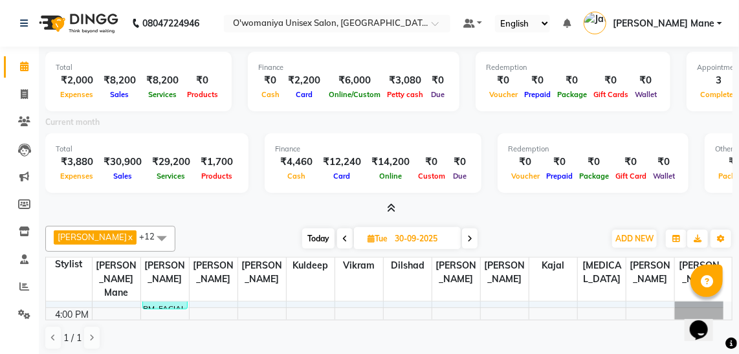
click at [396, 208] on div at bounding box center [389, 209] width 688 height 14
click at [389, 208] on icon at bounding box center [392, 208] width 8 height 10
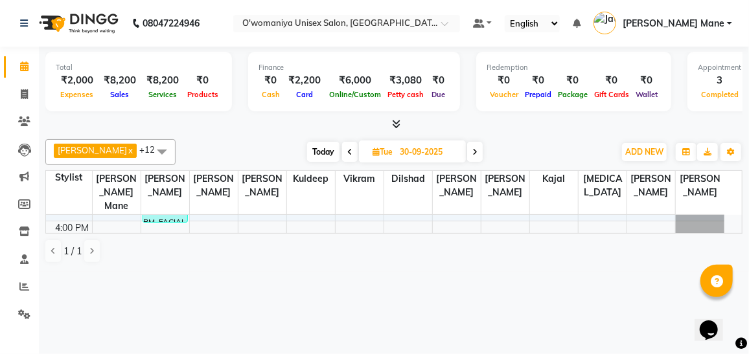
click at [471, 150] on span at bounding box center [475, 152] width 16 height 20
type input "01-10-2025"
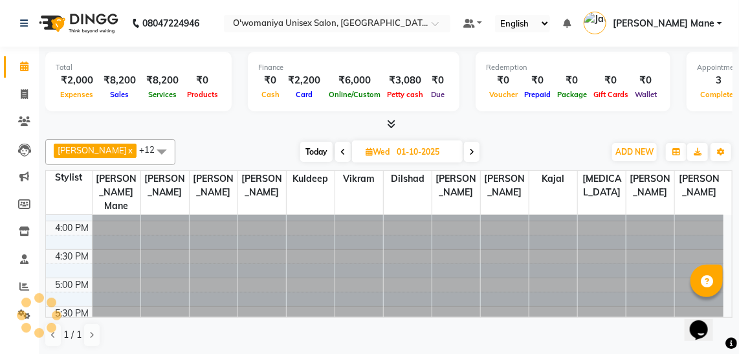
scroll to position [392, 0]
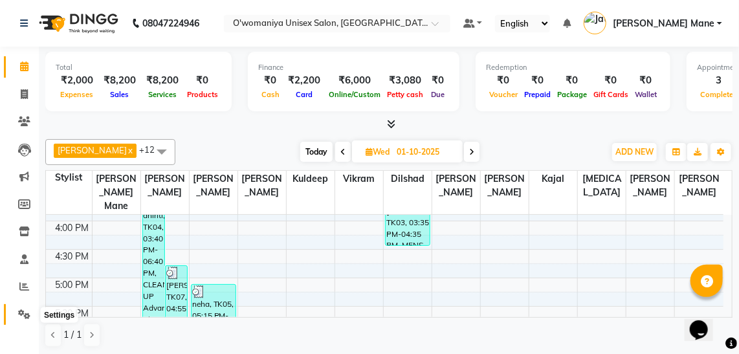
click at [25, 322] on span at bounding box center [24, 315] width 23 height 15
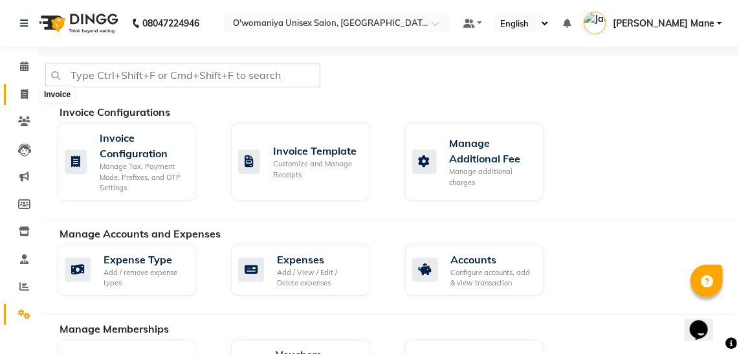
click at [23, 95] on icon at bounding box center [24, 94] width 7 height 10
select select "6581"
select select "service"
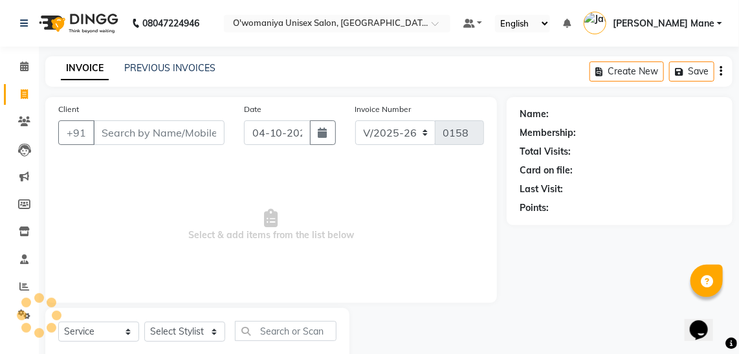
scroll to position [34, 0]
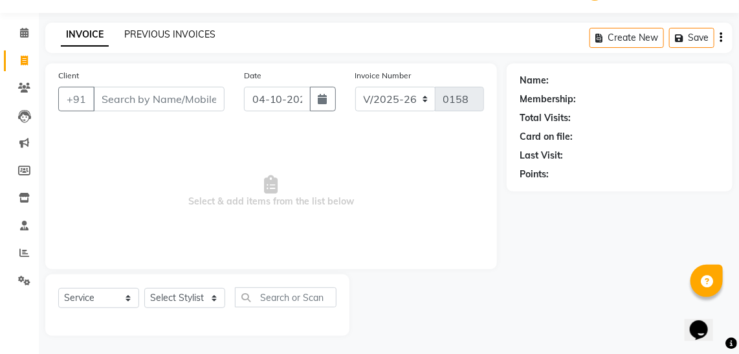
click at [187, 31] on link "PREVIOUS INVOICES" at bounding box center [169, 34] width 91 height 12
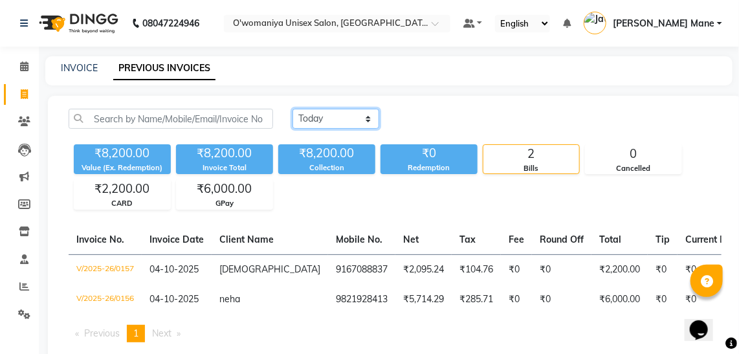
click at [368, 122] on select "Today Yesterday Custom Range" at bounding box center [336, 119] width 87 height 20
select select "yesterday"
click at [293, 109] on select "Today Yesterday Custom Range" at bounding box center [336, 119] width 87 height 20
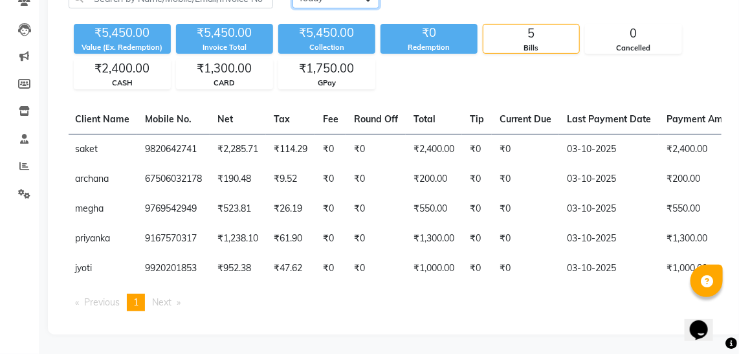
scroll to position [0, 163]
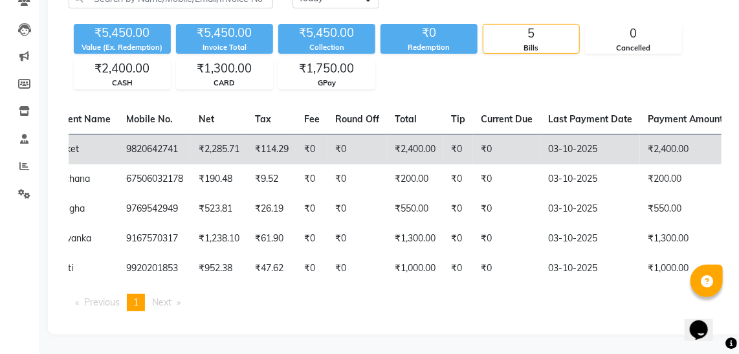
click at [294, 140] on td "₹114.29" at bounding box center [271, 149] width 49 height 30
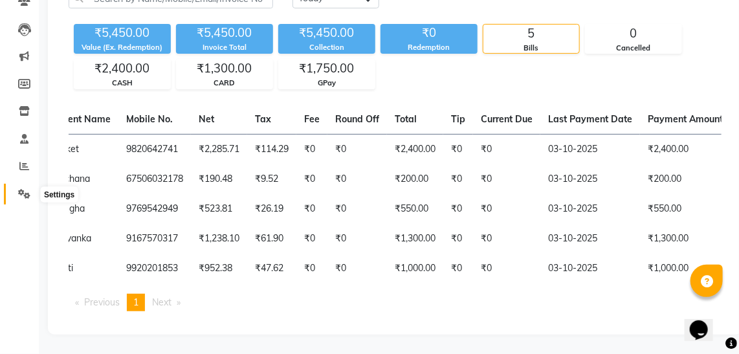
click at [30, 187] on span at bounding box center [24, 194] width 23 height 15
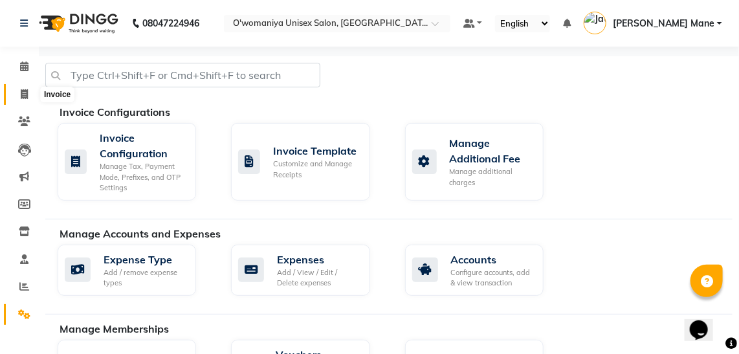
click at [27, 95] on icon at bounding box center [24, 94] width 7 height 10
select select "6581"
select select "service"
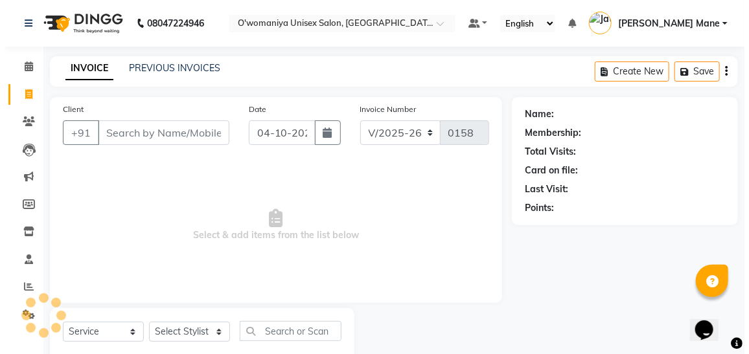
scroll to position [34, 0]
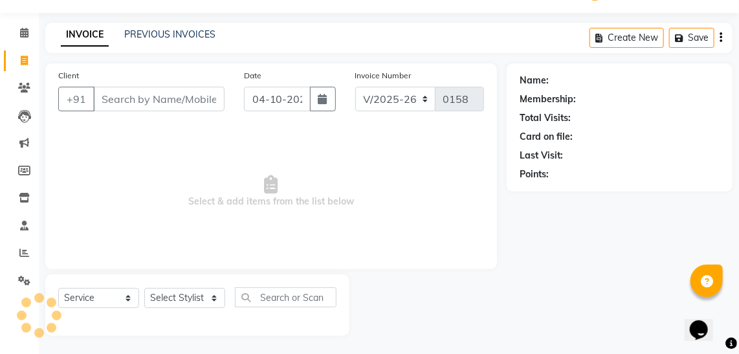
click at [188, 93] on input "Client" at bounding box center [158, 99] width 131 height 25
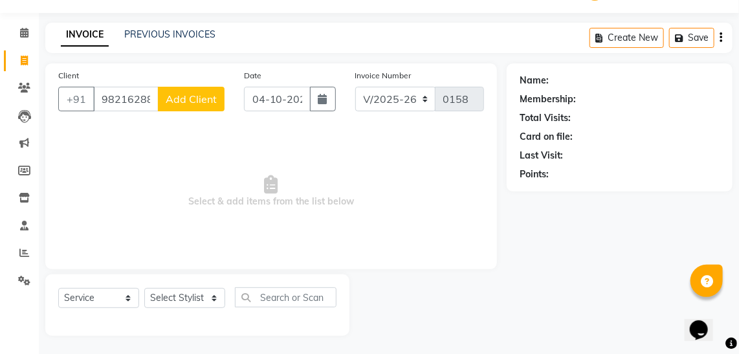
type input "9821628833"
click at [188, 93] on span "Add Client" at bounding box center [191, 99] width 51 height 13
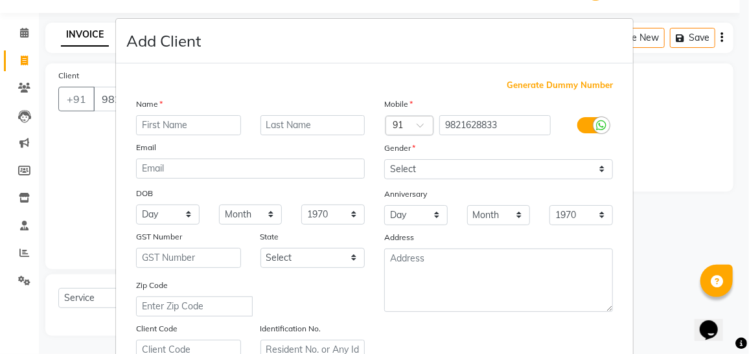
click at [191, 125] on input "text" at bounding box center [188, 125] width 105 height 20
type input "priyanka"
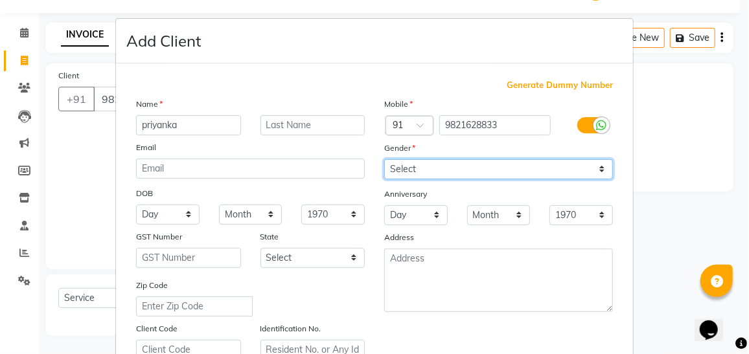
click at [436, 169] on select "Select [DEMOGRAPHIC_DATA] [DEMOGRAPHIC_DATA] Other Prefer Not To Say" at bounding box center [498, 169] width 229 height 20
select select "[DEMOGRAPHIC_DATA]"
click at [384, 159] on select "Select [DEMOGRAPHIC_DATA] [DEMOGRAPHIC_DATA] Other Prefer Not To Say" at bounding box center [498, 169] width 229 height 20
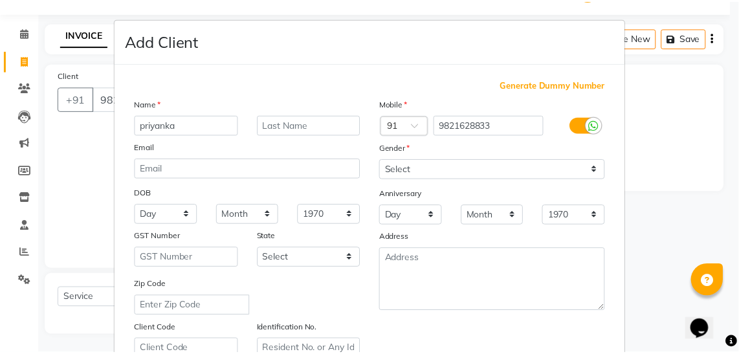
scroll to position [239, 0]
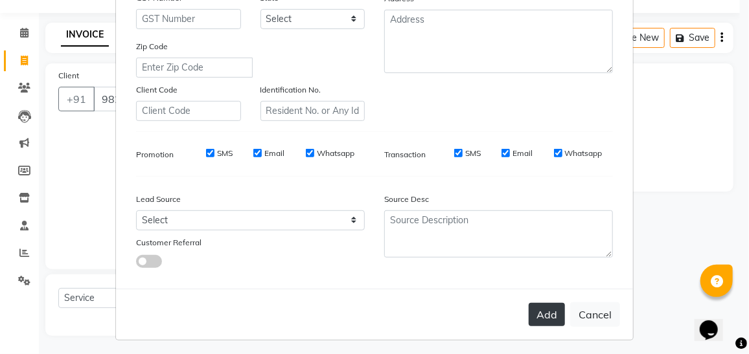
click at [539, 315] on button "Add" at bounding box center [546, 314] width 36 height 23
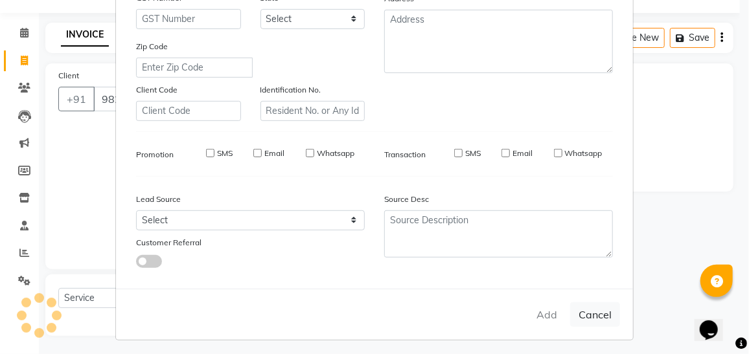
select select
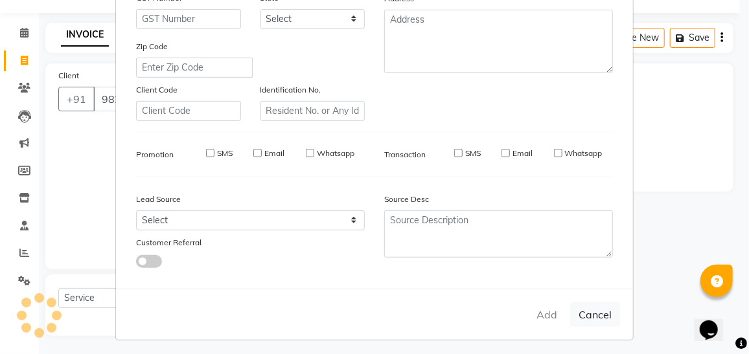
select select
checkbox input "false"
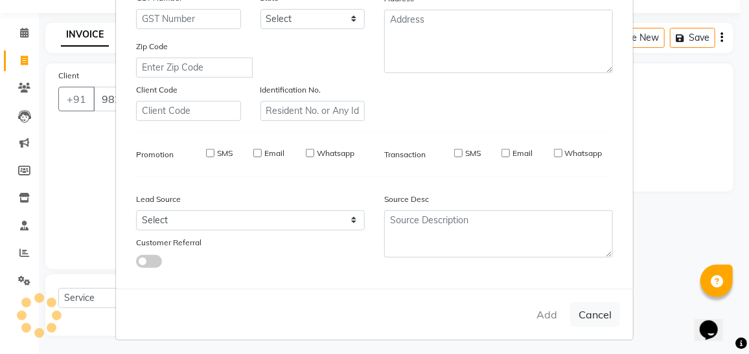
checkbox input "false"
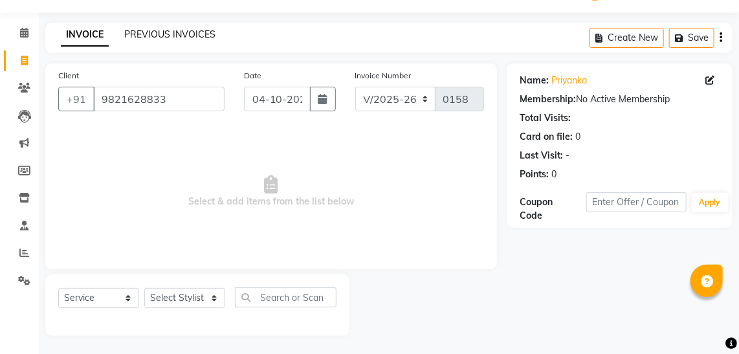
click at [166, 31] on link "PREVIOUS INVOICES" at bounding box center [169, 34] width 91 height 12
click at [189, 300] on select "Select Stylist [PERSON_NAME] [PERSON_NAME] Mane kajal [PERSON_NAME] [PERSON_NAM…" at bounding box center [184, 298] width 81 height 20
select select "53028"
click at [144, 288] on select "Select Stylist [PERSON_NAME] [PERSON_NAME] Mane kajal [PERSON_NAME] [PERSON_NAM…" at bounding box center [184, 298] width 81 height 20
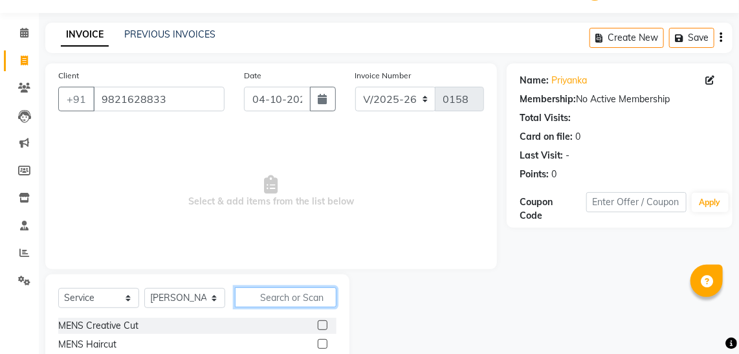
click at [262, 302] on input "text" at bounding box center [286, 297] width 102 height 20
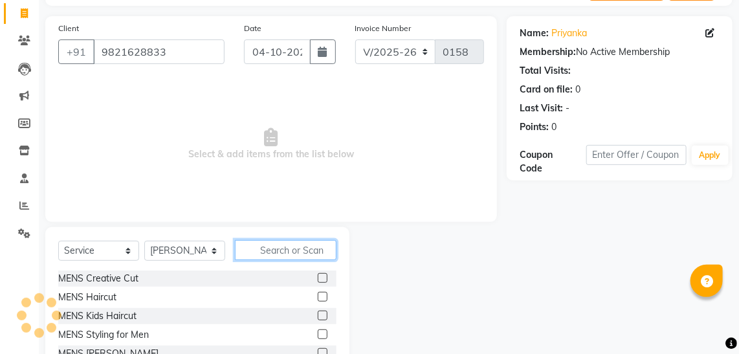
scroll to position [128, 0]
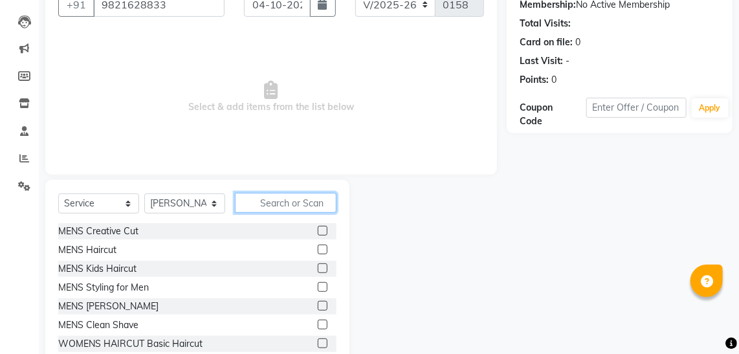
click at [302, 205] on input "text" at bounding box center [286, 203] width 102 height 20
type input "c"
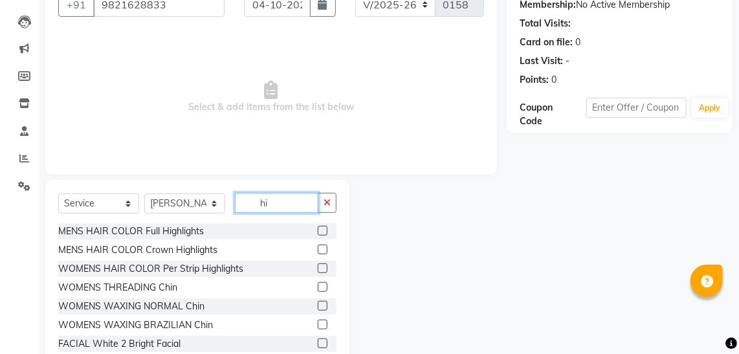
type input "hi"
click at [214, 230] on div "MENS HAIR COLOR Full Highlights" at bounding box center [197, 231] width 278 height 16
click at [318, 231] on label at bounding box center [323, 231] width 10 height 10
click at [318, 231] on input "checkbox" at bounding box center [322, 231] width 8 height 8
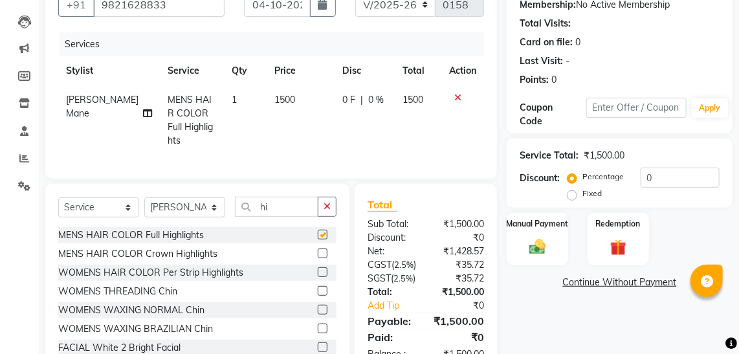
checkbox input "false"
click at [275, 100] on span "1500" at bounding box center [285, 100] width 21 height 12
select select "53028"
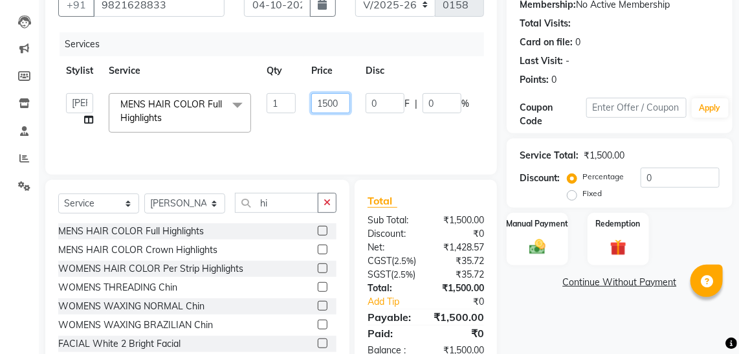
click at [322, 96] on input "1500" at bounding box center [330, 103] width 39 height 20
type input "4500"
click at [330, 102] on input "4500" at bounding box center [330, 103] width 39 height 20
click at [321, 103] on input "4500" at bounding box center [330, 103] width 39 height 20
click at [386, 115] on td "0 F | 0 %" at bounding box center [417, 112] width 119 height 55
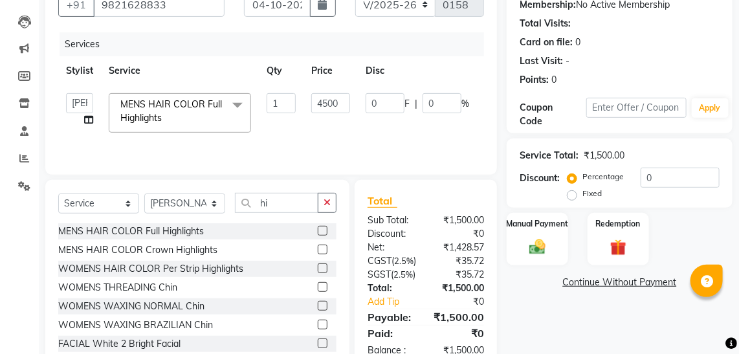
select select "53028"
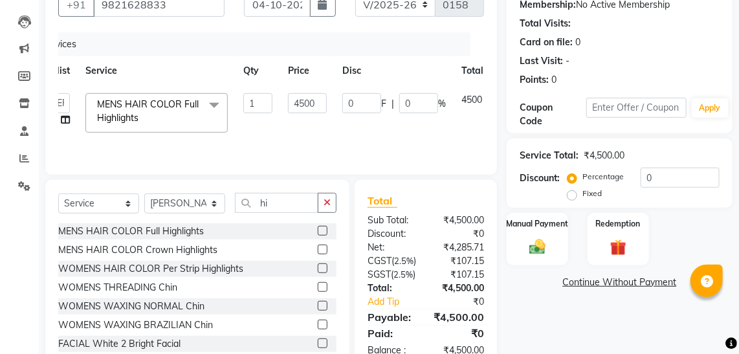
scroll to position [0, 0]
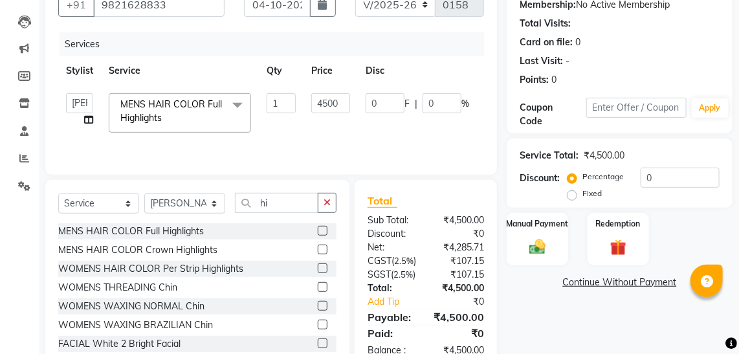
click at [239, 104] on span at bounding box center [238, 105] width 26 height 25
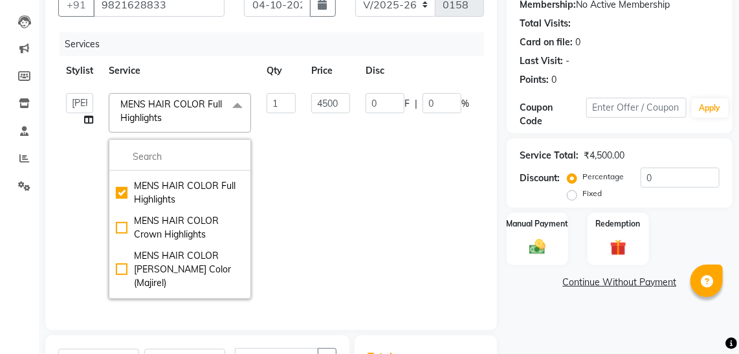
scroll to position [494, 0]
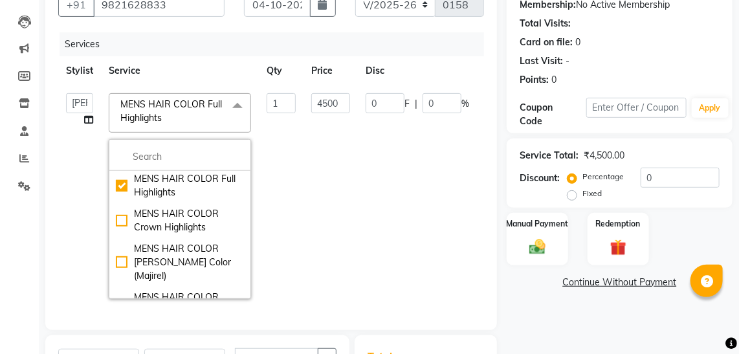
click at [197, 120] on span "MENS HAIR COLOR Full Highlights x" at bounding box center [174, 112] width 114 height 28
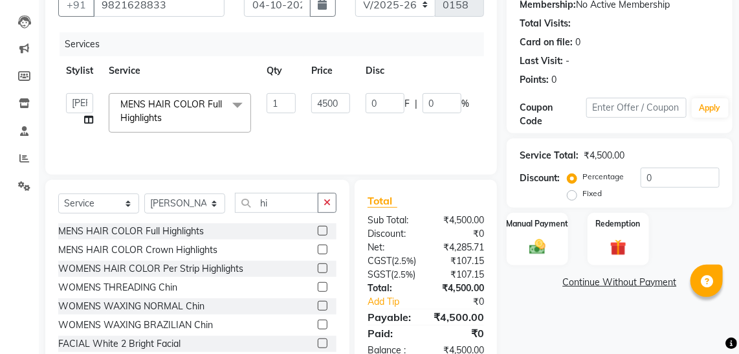
click at [413, 117] on td "0 F | 0 %" at bounding box center [417, 112] width 119 height 55
click at [427, 140] on div "Services Stylist Service Qty Price Disc Total Action bhagyashree Dilshad Jateen…" at bounding box center [271, 97] width 426 height 130
click at [372, 144] on div "Services Stylist Service Qty Price Disc Total Action bhagyashree Dilshad Jateen…" at bounding box center [271, 97] width 426 height 130
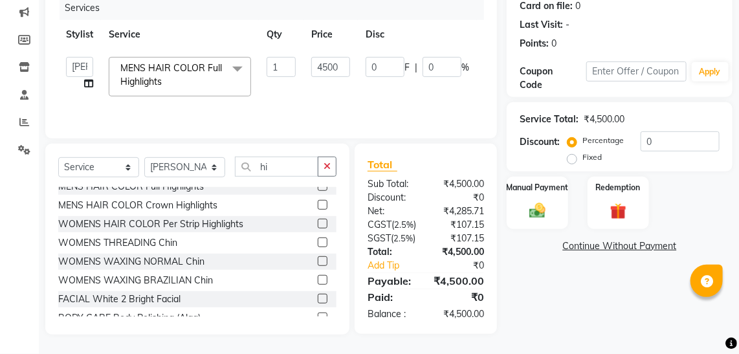
scroll to position [0, 0]
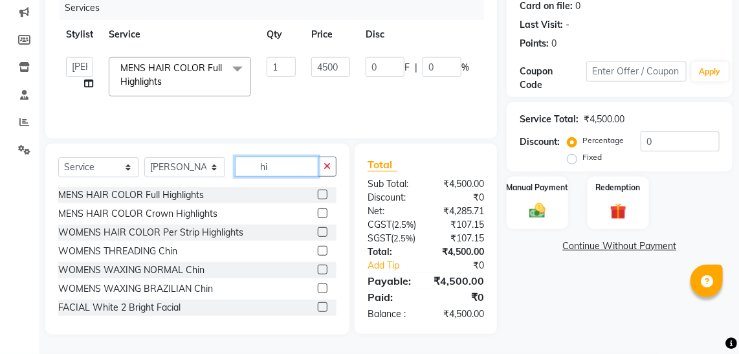
click at [304, 157] on input "hi" at bounding box center [277, 167] width 84 height 20
type input "h"
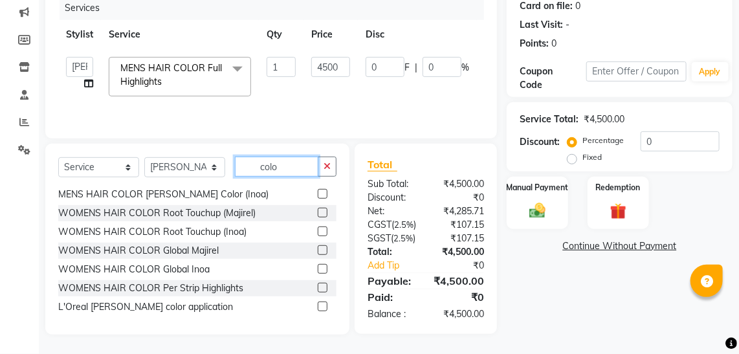
scroll to position [95, 0]
type input "colo"
click at [318, 282] on label at bounding box center [323, 287] width 10 height 10
click at [318, 284] on input "checkbox" at bounding box center [322, 288] width 8 height 8
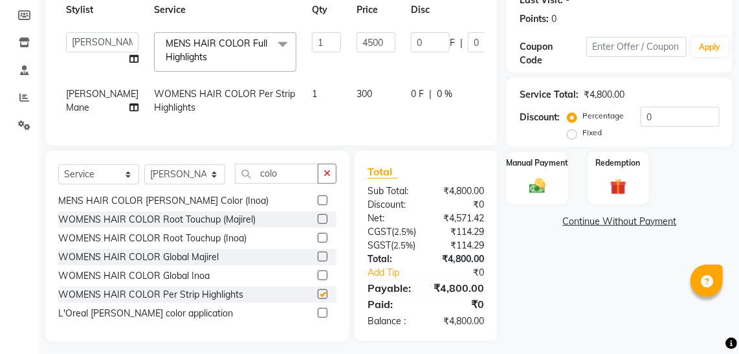
checkbox input "false"
click at [200, 56] on span "MENS HAIR COLOR Full Highlights x" at bounding box center [220, 51] width 114 height 28
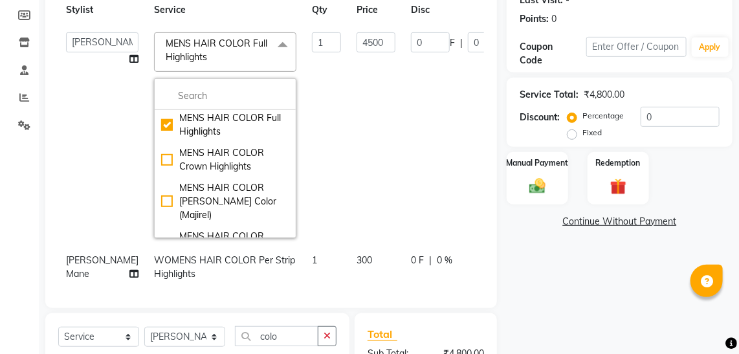
click at [349, 80] on td "4500" at bounding box center [376, 135] width 54 height 221
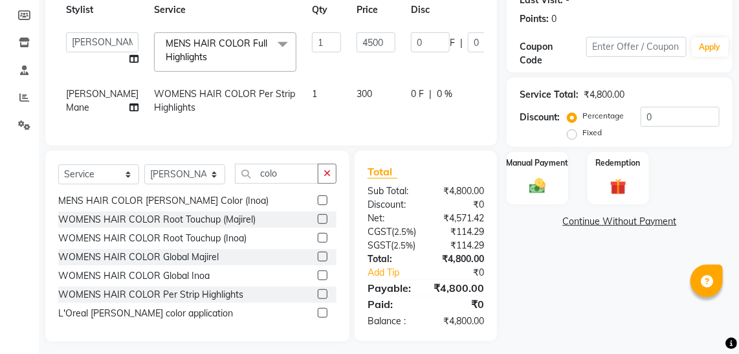
click at [216, 63] on span "MENS HAIR COLOR Full Highlights x" at bounding box center [221, 52] width 117 height 30
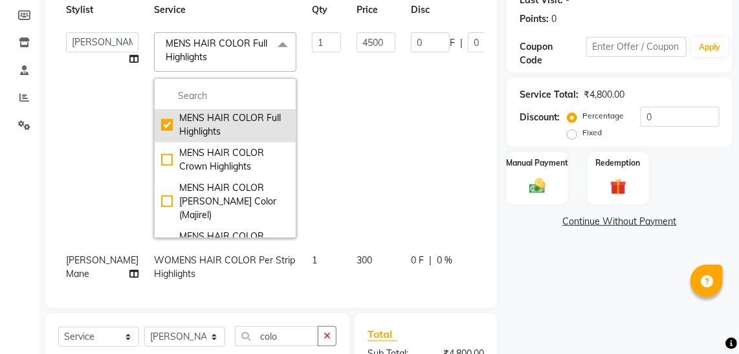
click at [161, 139] on div "MENS HAIR COLOR Full Highlights" at bounding box center [225, 124] width 128 height 27
checkbox input "false"
type input "0"
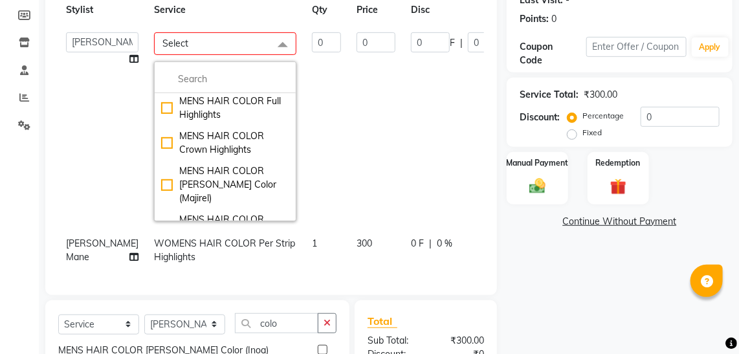
click at [304, 93] on td "0" at bounding box center [326, 127] width 45 height 205
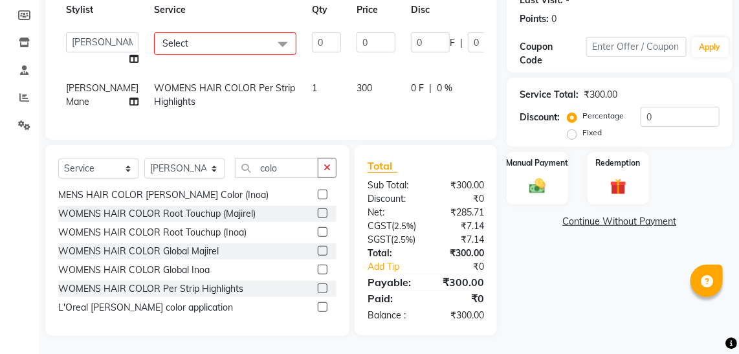
click at [403, 117] on td "0 F | 0 %" at bounding box center [462, 95] width 119 height 43
select select "53028"
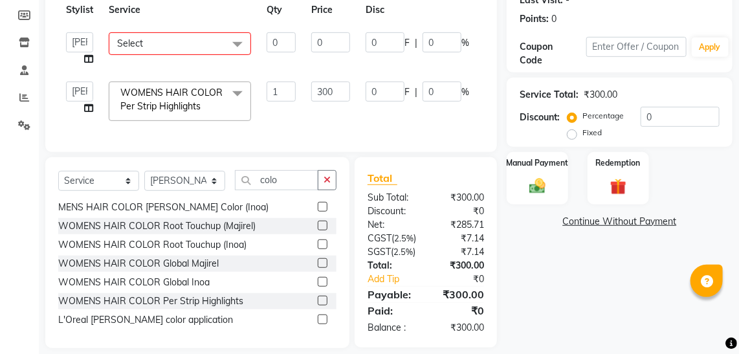
click at [478, 48] on td "0" at bounding box center [496, 49] width 38 height 49
click at [473, 41] on td "0 F | 0 %" at bounding box center [417, 49] width 119 height 49
click at [85, 40] on select "bhagyashree Dilshad Jateen Mane kajal kuldeep lavina mannu Nehad nikita Parveen…" at bounding box center [79, 42] width 27 height 20
click at [145, 27] on td "Select MENS Creative Cut MENS Haircut MENS Kids Haircut MENS Styling for Men ME…" at bounding box center [180, 49] width 158 height 49
select select "53028"
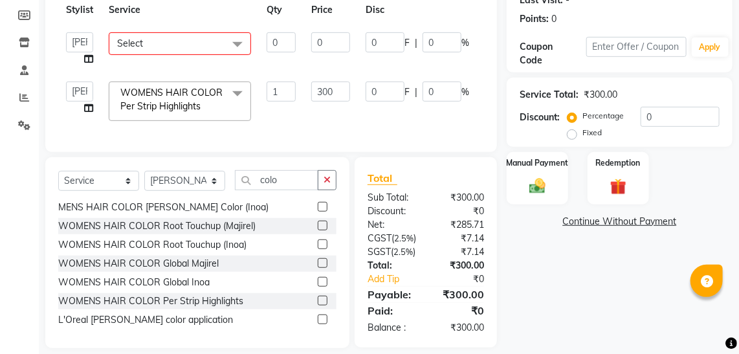
click at [471, 51] on td "0 F | 0 %" at bounding box center [417, 49] width 119 height 49
click at [420, 48] on div "0 F | 0 %" at bounding box center [418, 42] width 104 height 20
click at [301, 49] on td "0" at bounding box center [281, 49] width 45 height 49
click at [90, 55] on icon at bounding box center [88, 58] width 9 height 9
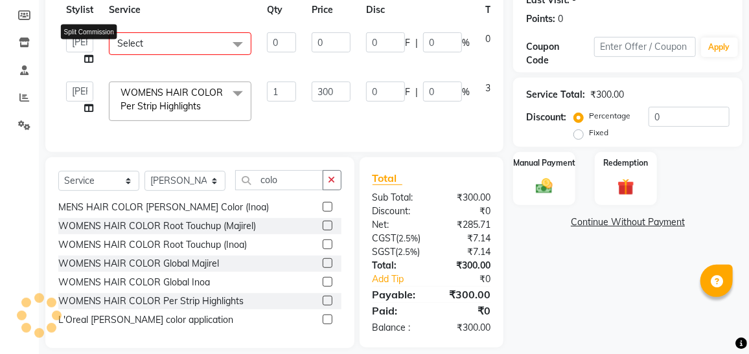
select select "53028"
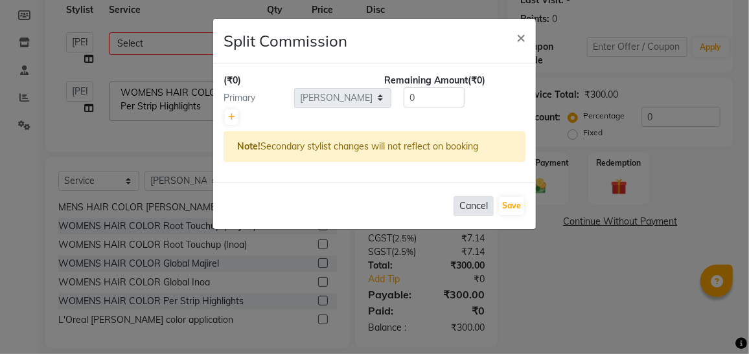
click at [466, 197] on button "Cancel" at bounding box center [473, 206] width 40 height 20
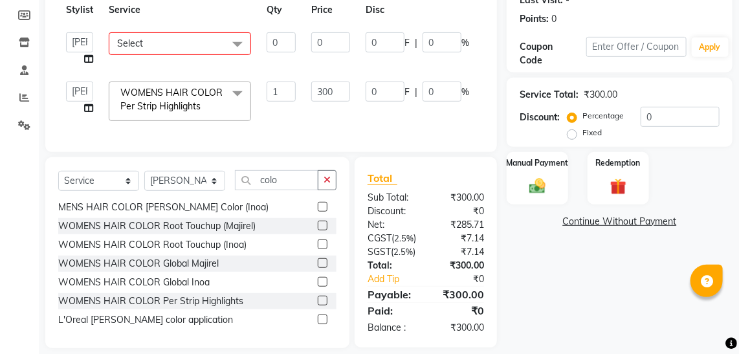
click at [484, 47] on td "0" at bounding box center [496, 49] width 38 height 49
click at [88, 62] on span at bounding box center [88, 59] width 9 height 14
click at [126, 12] on th "Service" at bounding box center [180, 9] width 158 height 29
click at [242, 41] on span at bounding box center [238, 44] width 26 height 25
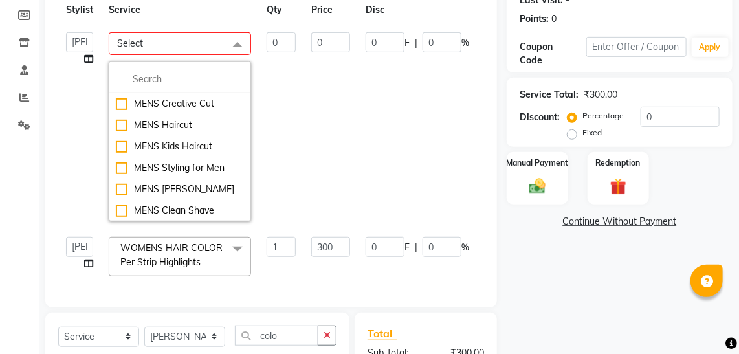
click at [242, 41] on span at bounding box center [238, 44] width 26 height 25
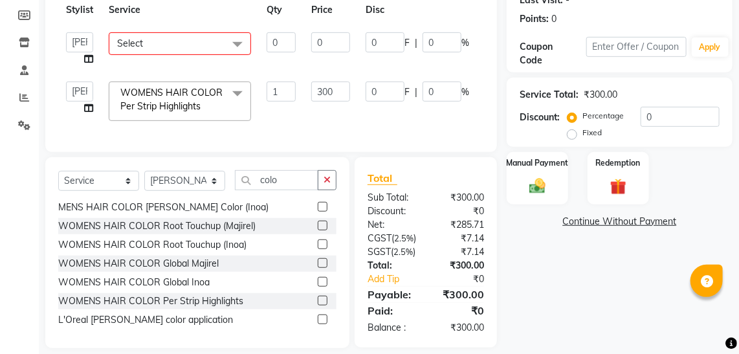
click at [248, 60] on td "Select MENS Creative Cut MENS Haircut MENS Kids Haircut MENS Styling for Men ME…" at bounding box center [180, 49] width 158 height 49
click at [269, 62] on td "0" at bounding box center [281, 49] width 45 height 49
click at [490, 46] on div "Client +91 9821628833 Date 04-10-2025 Invoice Number V/2025 V/2025-26 0158 Serv…" at bounding box center [271, 30] width 452 height 244
click at [320, 93] on input "300" at bounding box center [330, 92] width 39 height 20
click at [336, 87] on input "500" at bounding box center [330, 92] width 39 height 20
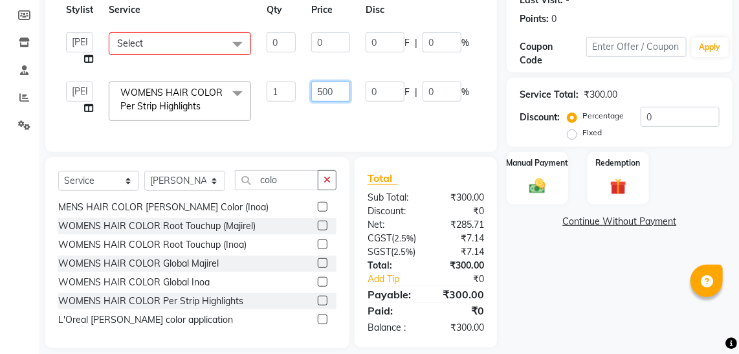
type input "5000"
click at [374, 115] on td "0 F | 0 %" at bounding box center [417, 101] width 119 height 55
select select "53028"
click at [357, 124] on td "5000" at bounding box center [331, 101] width 54 height 55
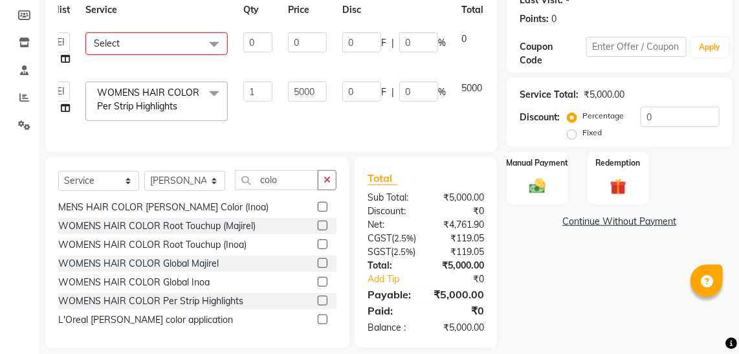
scroll to position [0, 0]
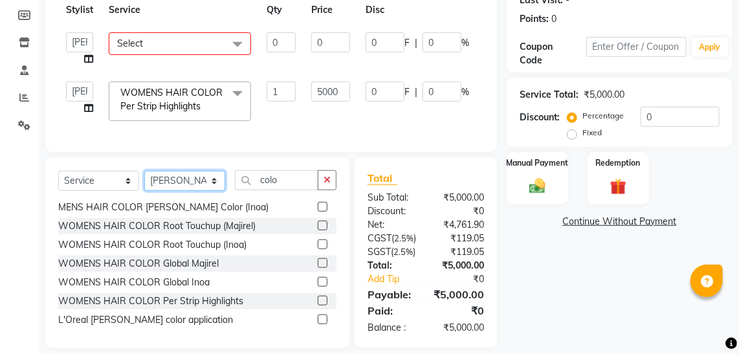
click at [215, 189] on select "Select Stylist [PERSON_NAME] [PERSON_NAME] Mane kajal [PERSON_NAME] [PERSON_NAM…" at bounding box center [184, 181] width 81 height 20
select select "79444"
click at [144, 178] on select "Select Stylist [PERSON_NAME] [PERSON_NAME] Mane kajal [PERSON_NAME] [PERSON_NAM…" at bounding box center [184, 181] width 81 height 20
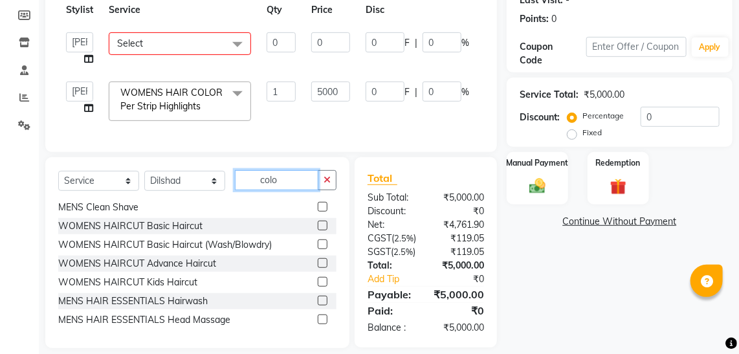
click at [288, 186] on input "colo" at bounding box center [277, 180] width 84 height 20
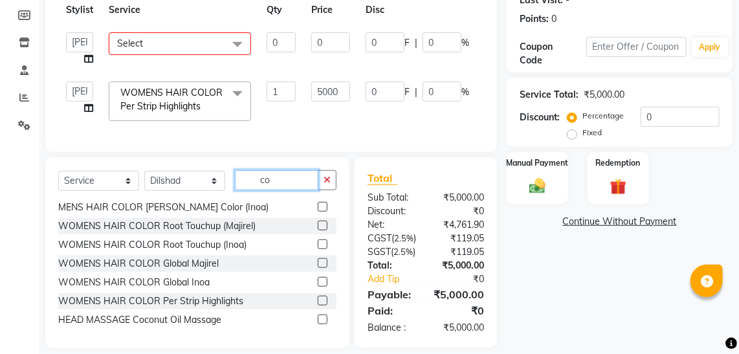
type input "c"
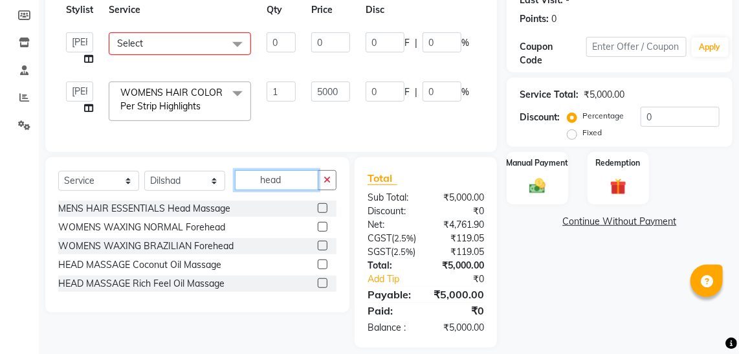
type input "head"
click at [324, 213] on label at bounding box center [323, 208] width 10 height 10
click at [324, 213] on input "checkbox" at bounding box center [322, 209] width 8 height 8
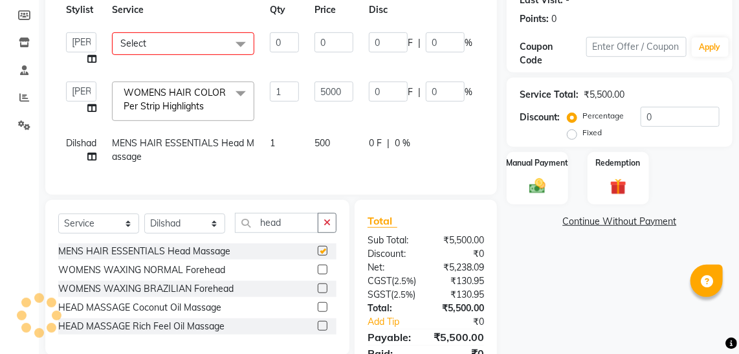
checkbox input "false"
click at [320, 143] on span "500" at bounding box center [323, 143] width 16 height 12
select select "79444"
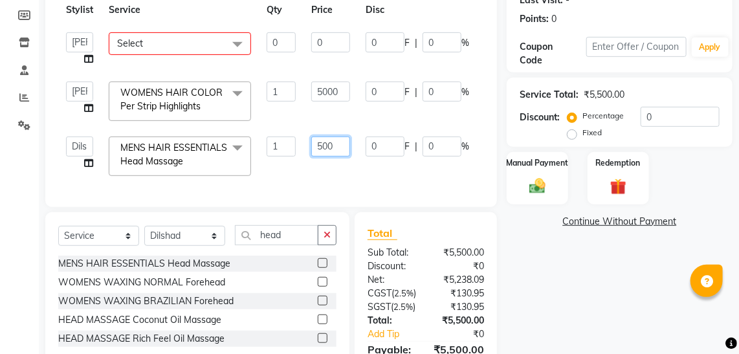
click at [320, 143] on input "500" at bounding box center [330, 147] width 39 height 20
type input "600"
click at [320, 96] on input "5000" at bounding box center [330, 92] width 39 height 20
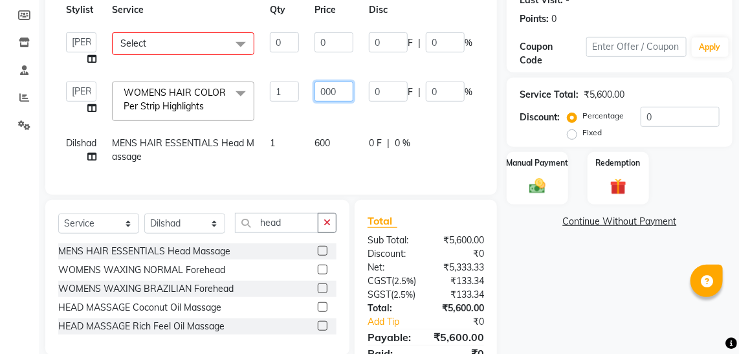
click at [324, 93] on input "000" at bounding box center [334, 92] width 39 height 20
type input "4500"
click at [313, 166] on td "600" at bounding box center [334, 150] width 54 height 43
select select "79444"
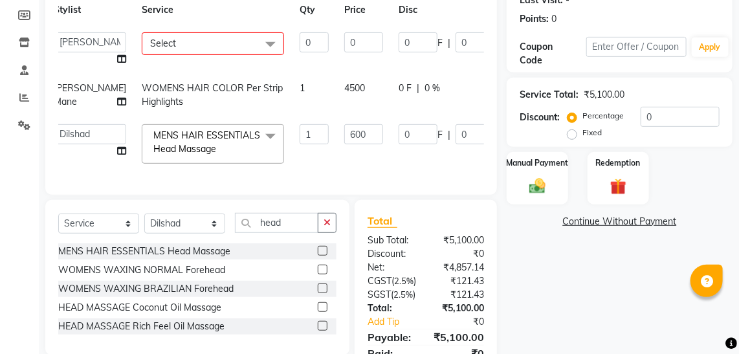
scroll to position [0, 23]
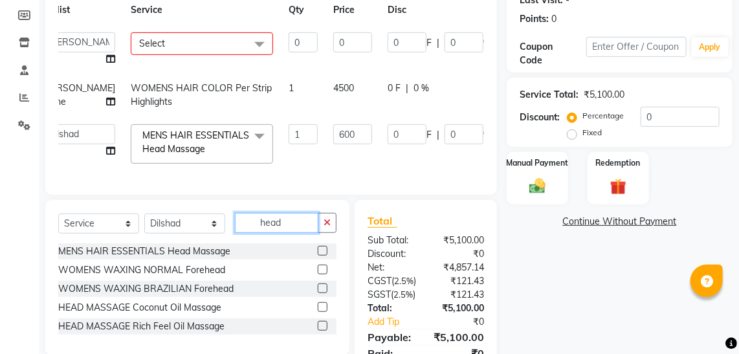
click at [290, 233] on input "head" at bounding box center [277, 223] width 84 height 20
type input "h"
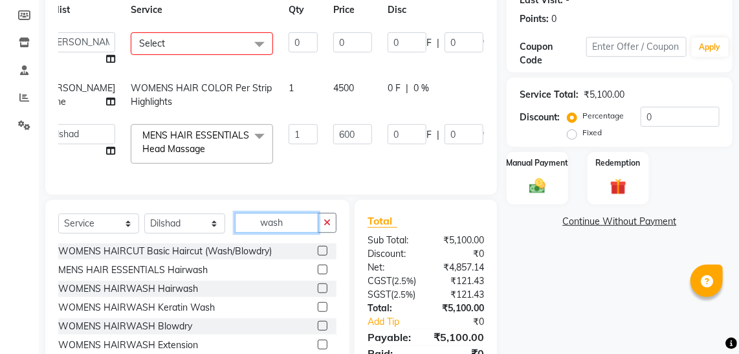
type input "wash"
click at [318, 275] on label at bounding box center [323, 270] width 10 height 10
click at [318, 275] on input "checkbox" at bounding box center [322, 270] width 8 height 8
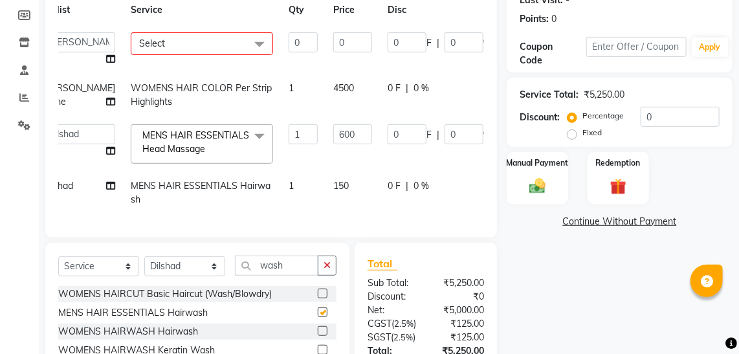
checkbox input "false"
click at [333, 192] on span "150" at bounding box center [341, 186] width 16 height 12
select select "79444"
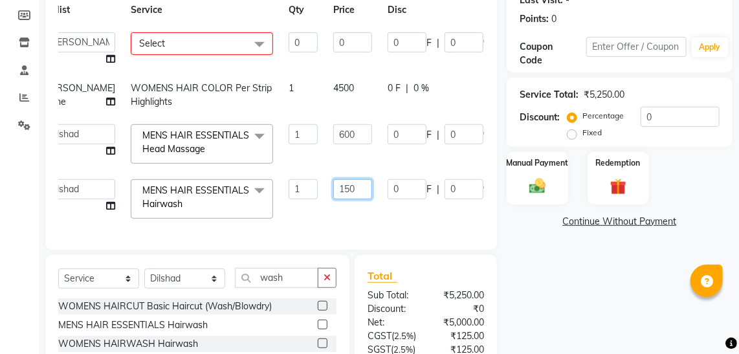
click at [333, 196] on input "150" at bounding box center [352, 189] width 39 height 20
click at [333, 197] on input "50" at bounding box center [352, 189] width 39 height 20
type input "500"
click at [355, 237] on div "Services Stylist Service Qty Price Disc Total Action bhagyashree Dilshad Jateen…" at bounding box center [271, 104] width 426 height 265
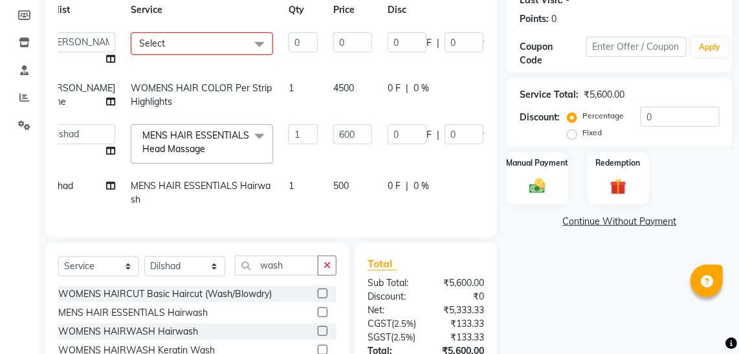
scroll to position [335, 0]
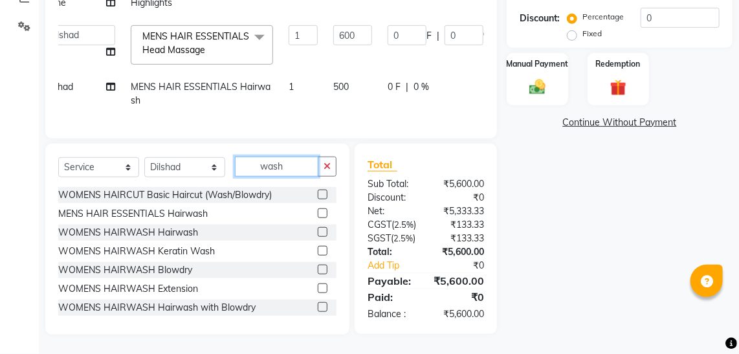
click at [291, 157] on input "wash" at bounding box center [277, 167] width 84 height 20
type input "w"
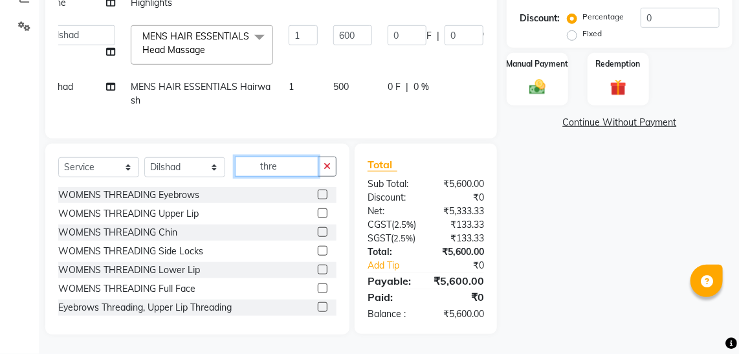
type input "thre"
click at [318, 190] on label at bounding box center [323, 195] width 10 height 10
click at [318, 191] on input "checkbox" at bounding box center [322, 195] width 8 height 8
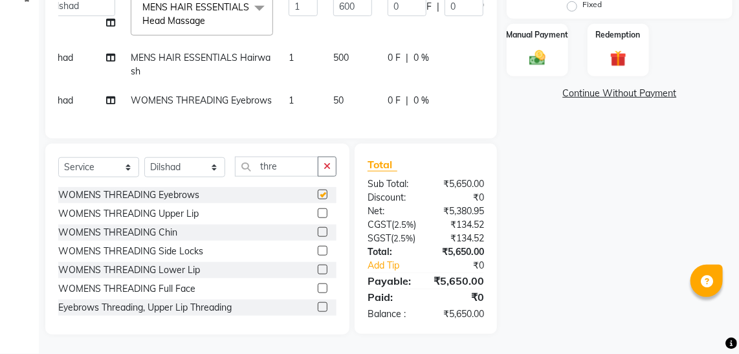
checkbox input "false"
click at [318, 218] on label at bounding box center [323, 214] width 10 height 10
click at [318, 218] on input "checkbox" at bounding box center [322, 214] width 8 height 8
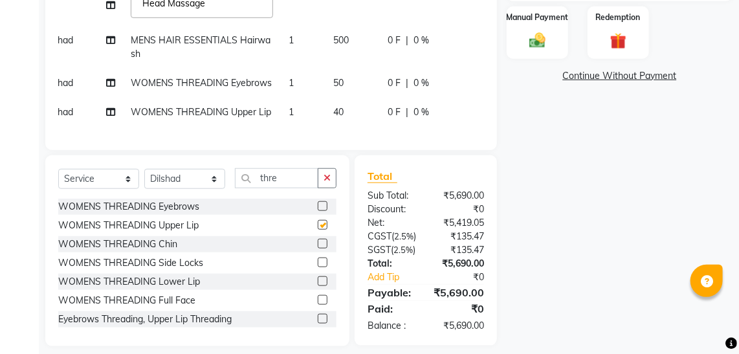
checkbox input "false"
click at [333, 89] on span "50" at bounding box center [338, 83] width 10 height 12
select select "79444"
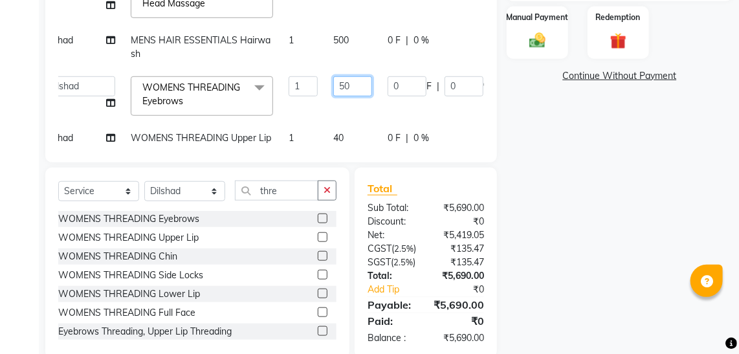
click at [333, 96] on input "50" at bounding box center [352, 86] width 39 height 20
type input "100"
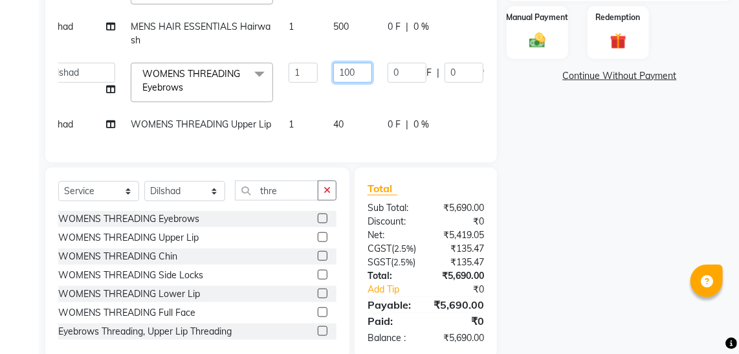
scroll to position [47, 23]
click at [326, 110] on td "40" at bounding box center [353, 124] width 54 height 29
select select "79444"
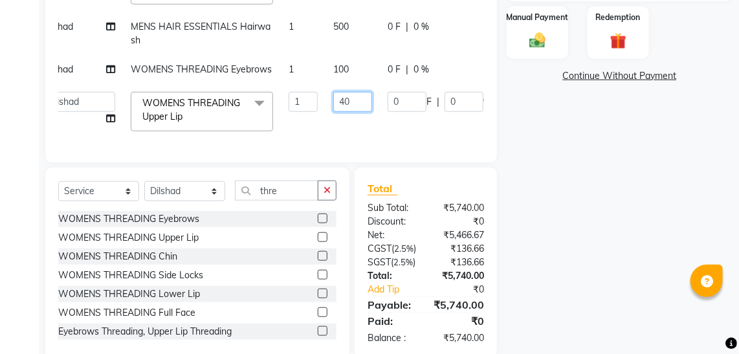
click at [333, 98] on input "40" at bounding box center [352, 102] width 39 height 20
type input "100"
click at [380, 113] on td "0 F | 0 %" at bounding box center [439, 111] width 119 height 55
select select "79444"
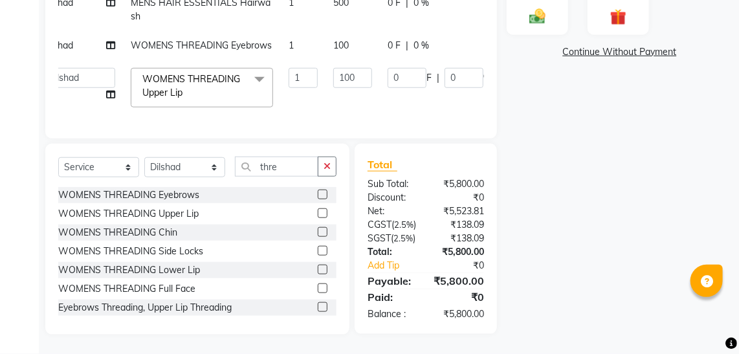
scroll to position [73, 0]
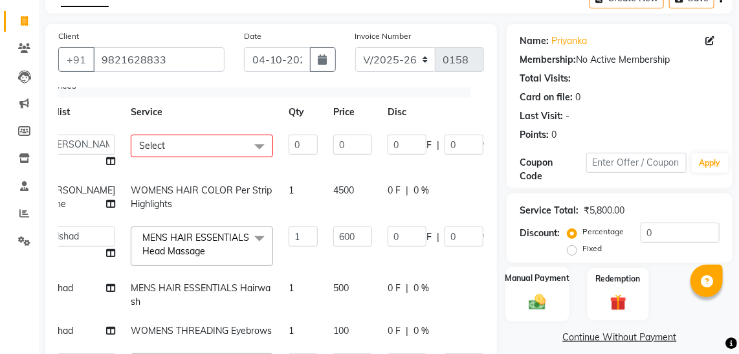
click at [546, 300] on img at bounding box center [538, 301] width 28 height 19
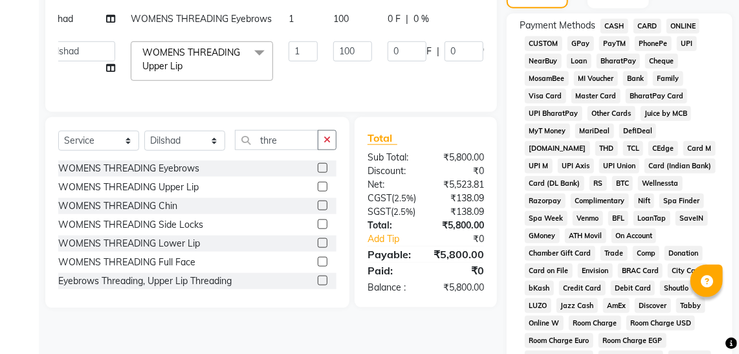
scroll to position [375, 0]
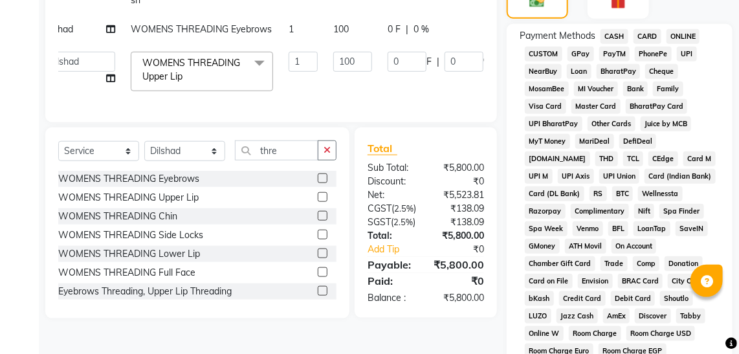
click at [611, 36] on span "CASH" at bounding box center [615, 36] width 28 height 15
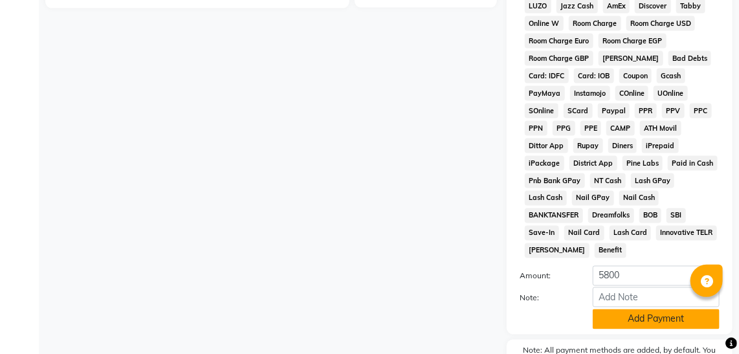
click at [663, 310] on button "Add Payment" at bounding box center [656, 320] width 127 height 20
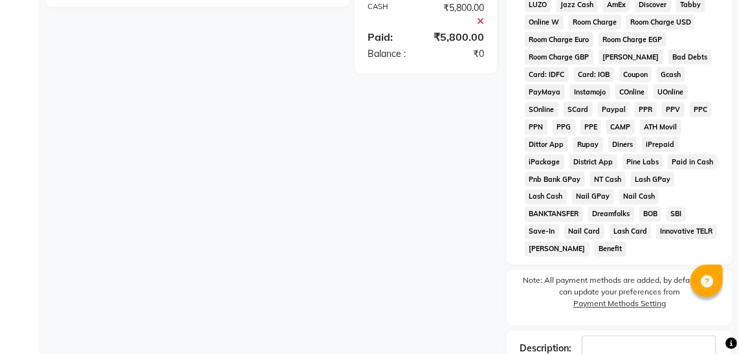
scroll to position [757, 0]
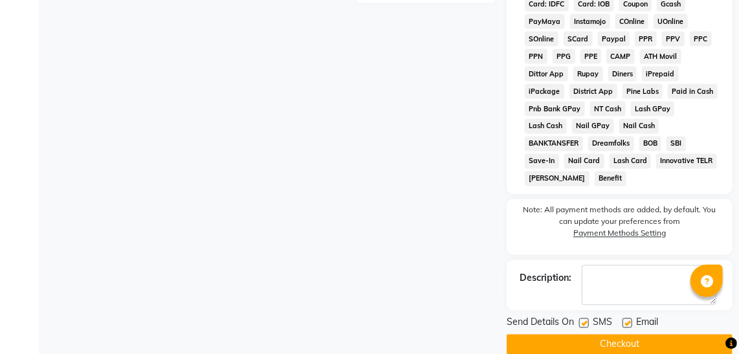
click at [680, 335] on button "Checkout" at bounding box center [620, 345] width 226 height 20
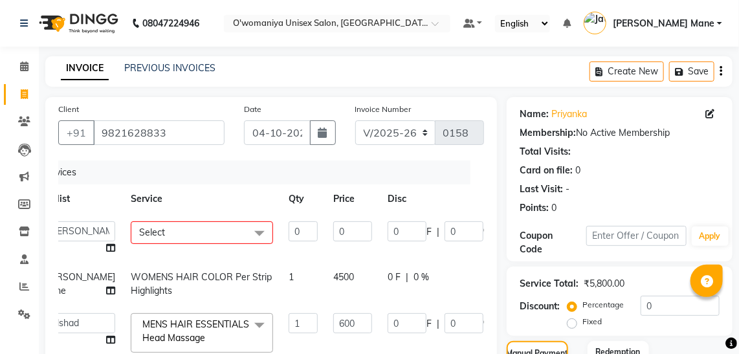
scroll to position [0, 23]
click at [63, 234] on select "bhagyashree Dilshad Jateen Mane kajal kuldeep lavina mannu Nehad nikita Parveen…" at bounding box center [79, 231] width 73 height 20
drag, startPoint x: 124, startPoint y: 192, endPoint x: 168, endPoint y: 230, distance: 58.3
click at [168, 230] on table "Stylist Service Qty Price Disc Total Action bhagyashree Dilshad Jateen Mane kaj…" at bounding box center [307, 336] width 545 height 303
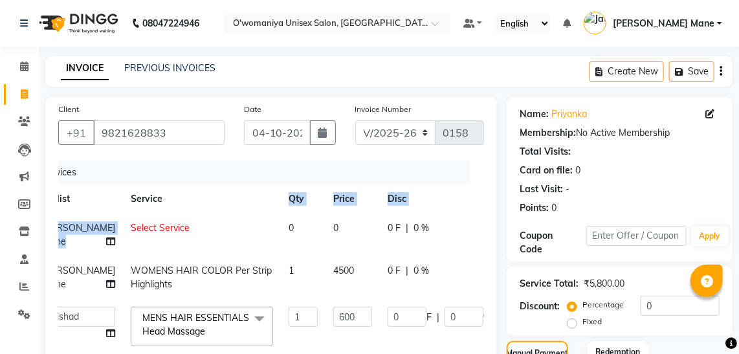
click at [168, 230] on td "Select Service" at bounding box center [202, 235] width 158 height 43
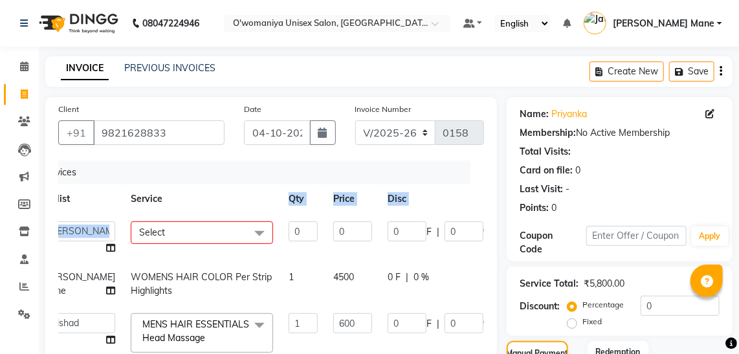
click at [451, 238] on td "0 F | 0 %" at bounding box center [439, 238] width 119 height 49
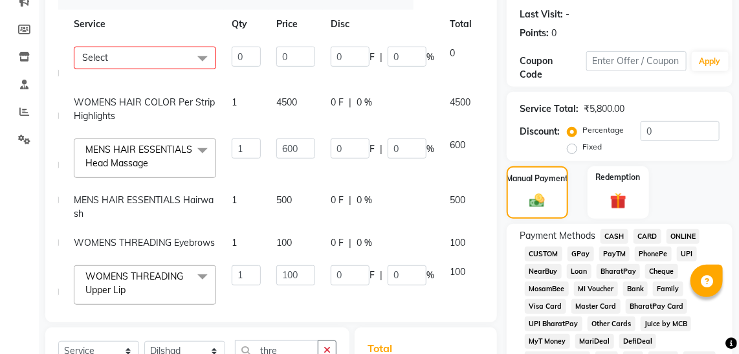
scroll to position [145, 0]
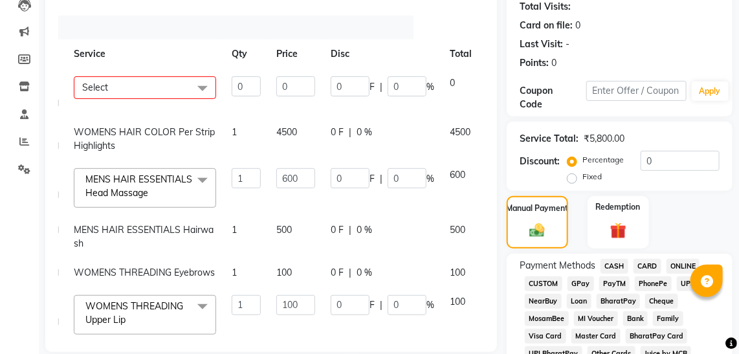
click at [488, 79] on div at bounding box center [501, 80] width 27 height 9
click at [493, 80] on icon at bounding box center [496, 80] width 7 height 9
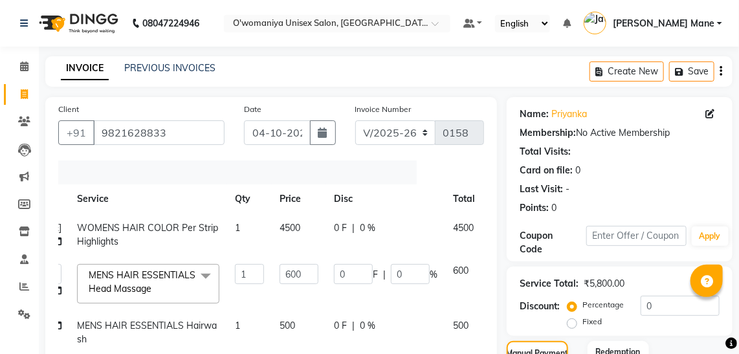
scroll to position [310, 0]
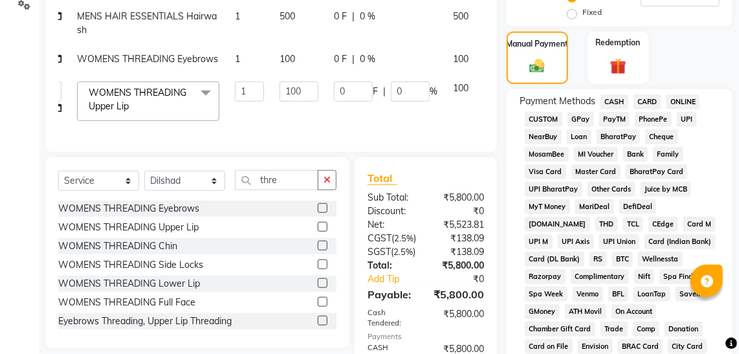
click at [613, 99] on span "CASH" at bounding box center [615, 102] width 28 height 15
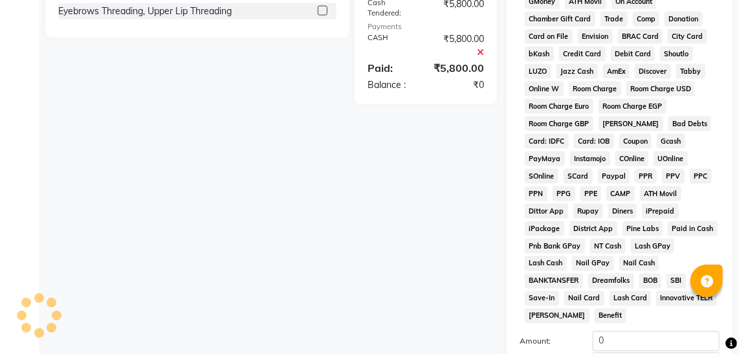
scroll to position [825, 0]
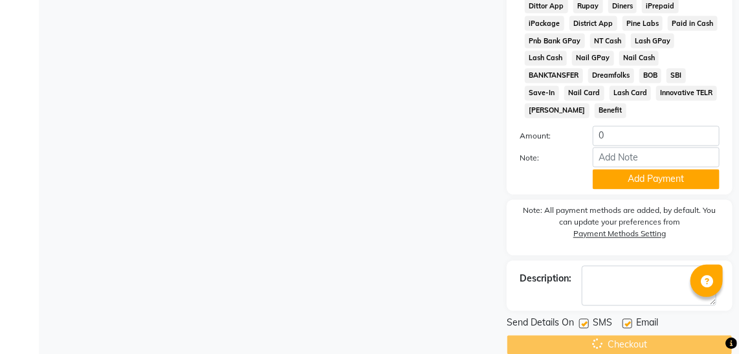
click at [645, 335] on div "Checkout" at bounding box center [620, 345] width 226 height 20
click at [631, 126] on input "0" at bounding box center [656, 136] width 127 height 20
click at [602, 126] on input "05800" at bounding box center [656, 136] width 127 height 20
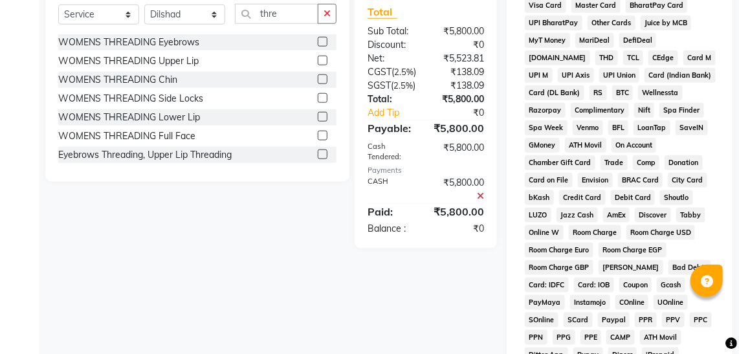
scroll to position [785, 0]
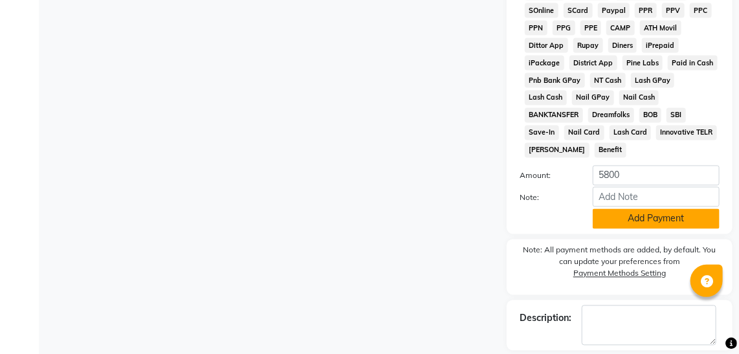
click at [663, 209] on button "Add Payment" at bounding box center [656, 219] width 127 height 20
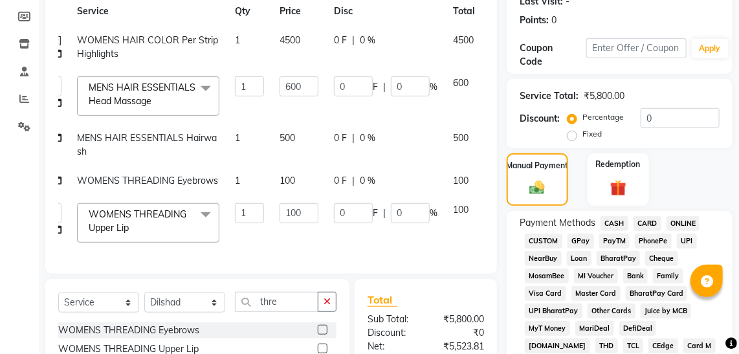
scroll to position [212, 0]
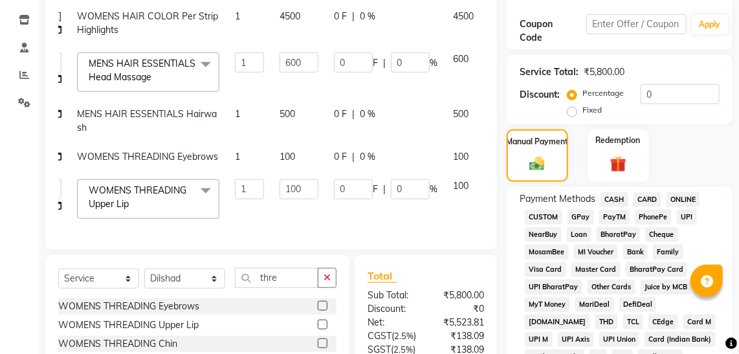
click at [620, 196] on span "CASH" at bounding box center [615, 199] width 28 height 15
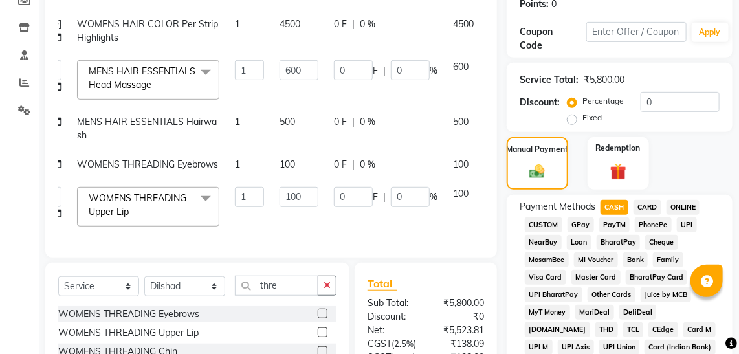
scroll to position [0, 0]
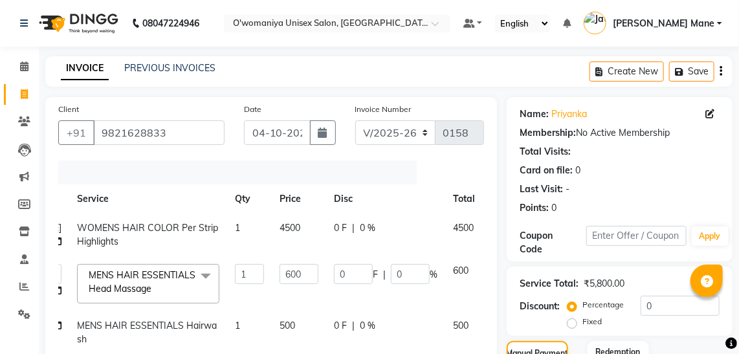
click at [282, 158] on div "Client +91 9821628833 Date 04-10-2025 Invoice Number V/2025 V/2025-26 0158 Serv…" at bounding box center [271, 279] width 452 height 365
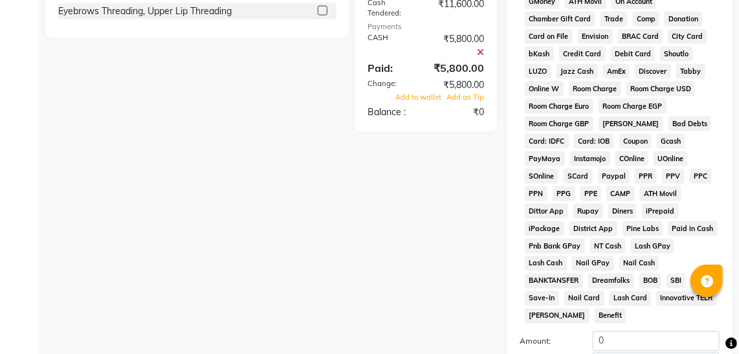
scroll to position [825, 0]
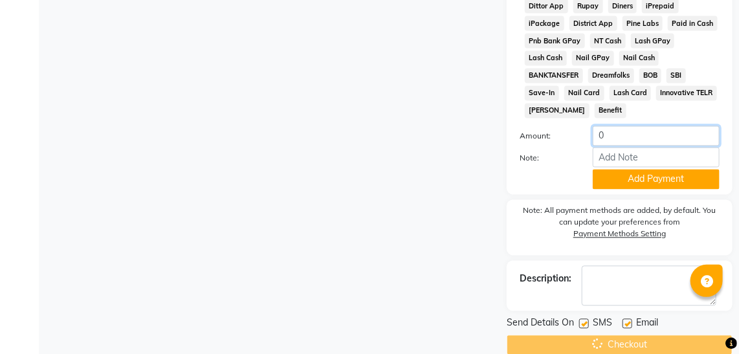
click at [649, 126] on input "0" at bounding box center [656, 136] width 127 height 20
click at [648, 170] on button "Add Payment" at bounding box center [656, 180] width 127 height 20
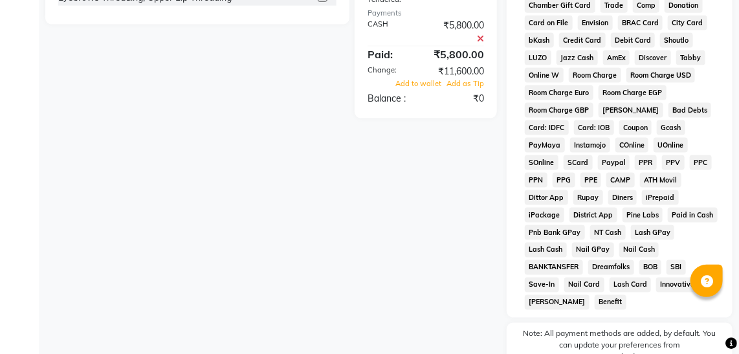
scroll to position [592, 0]
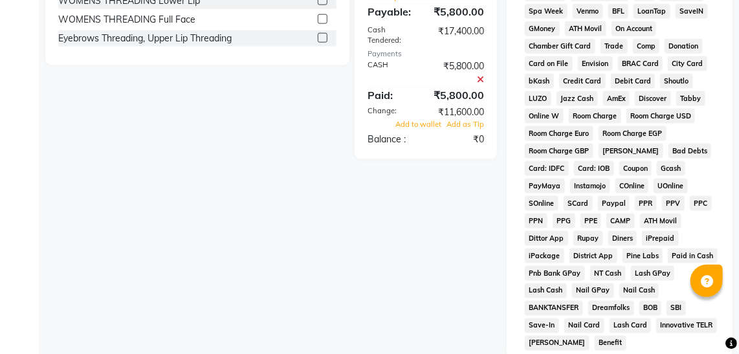
click at [481, 84] on icon at bounding box center [480, 79] width 7 height 9
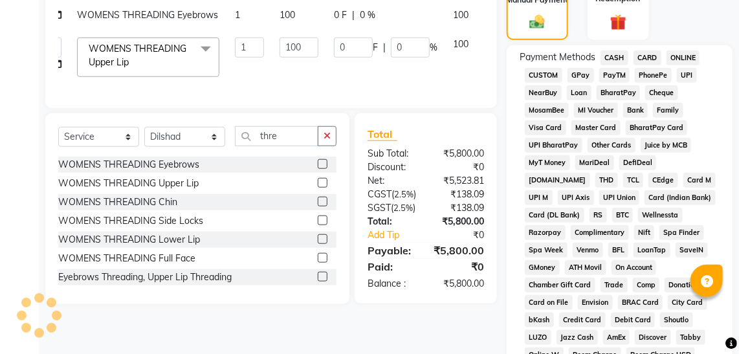
scroll to position [310, 0]
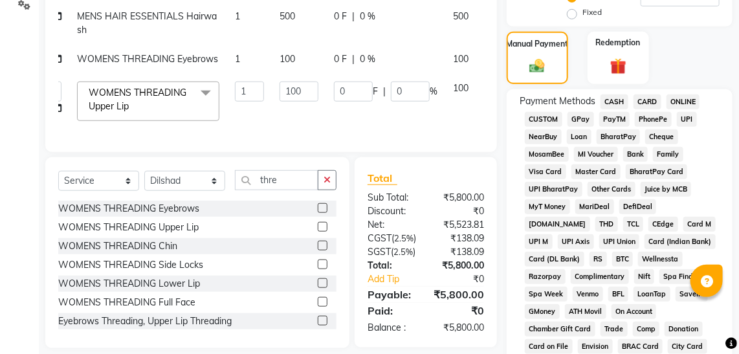
click at [606, 101] on span "CASH" at bounding box center [615, 102] width 28 height 15
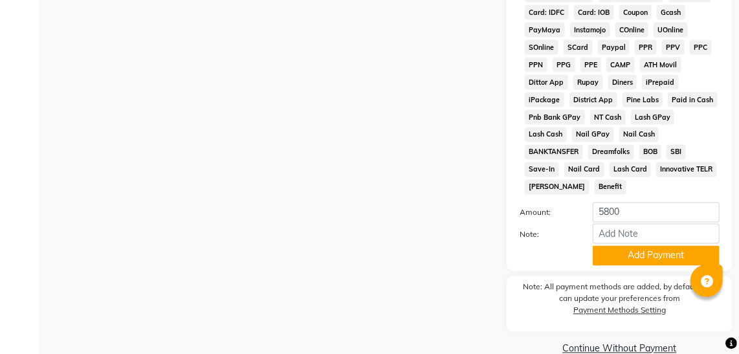
scroll to position [753, 0]
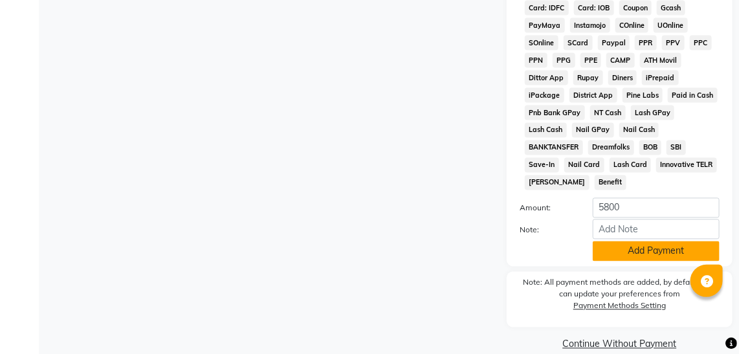
click at [612, 242] on button "Add Payment" at bounding box center [656, 252] width 127 height 20
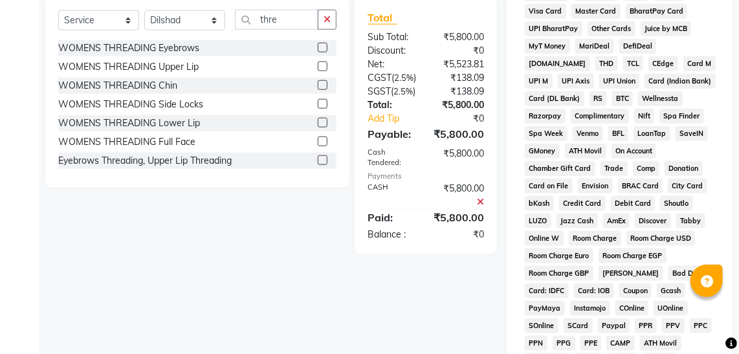
scroll to position [517, 0]
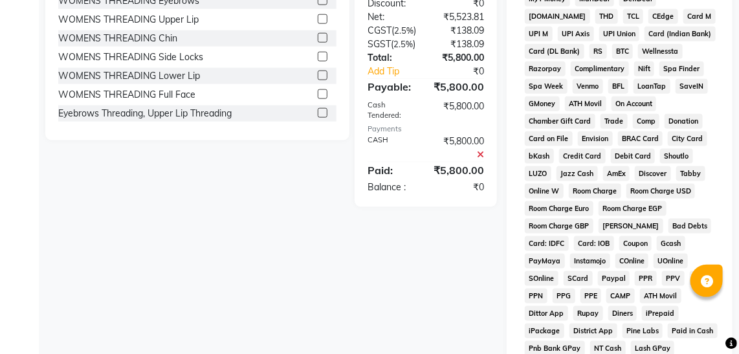
click at [480, 159] on icon at bounding box center [480, 154] width 7 height 9
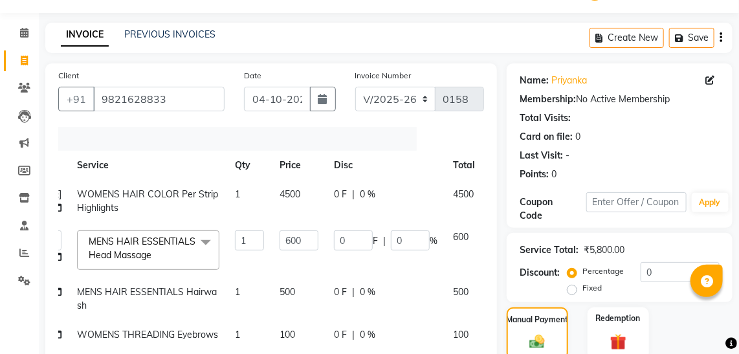
scroll to position [23, 0]
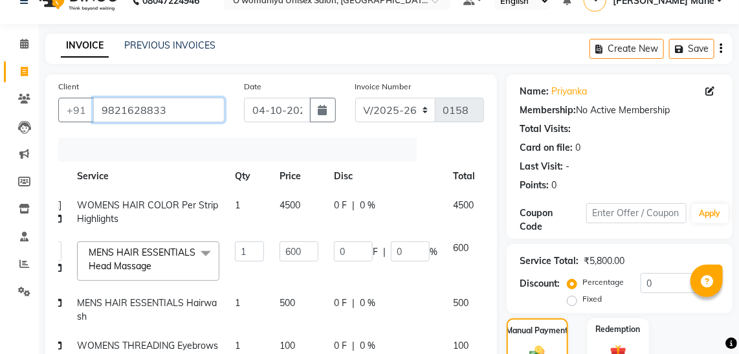
click at [200, 99] on input "9821628833" at bounding box center [158, 110] width 131 height 25
click at [168, 45] on link "PREVIOUS INVOICES" at bounding box center [169, 45] width 91 height 12
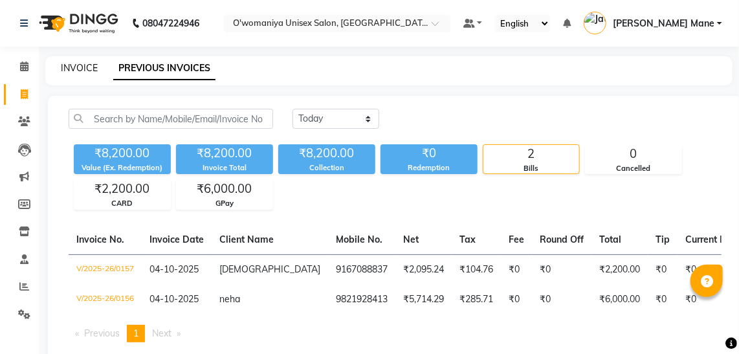
click at [74, 69] on link "INVOICE" at bounding box center [79, 68] width 37 height 12
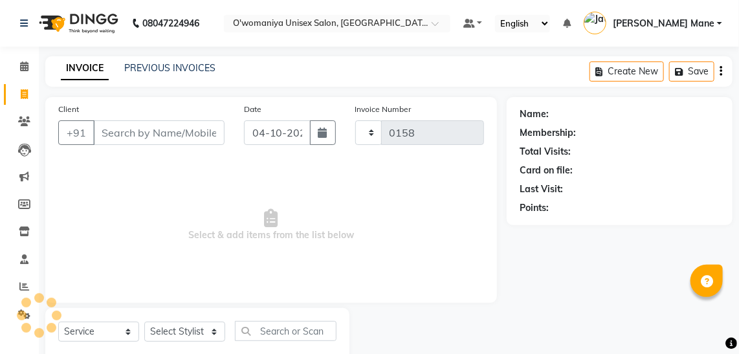
scroll to position [34, 0]
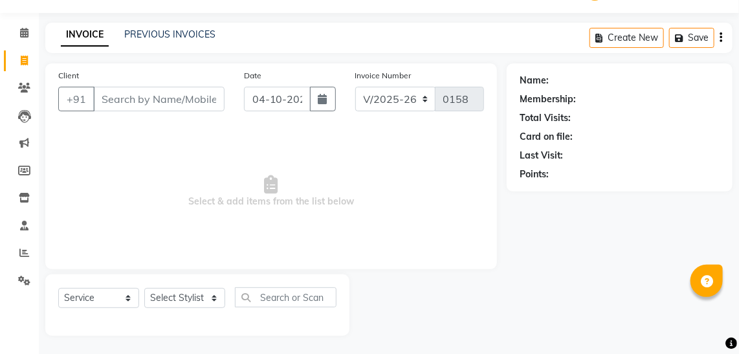
click at [128, 104] on input "Client" at bounding box center [158, 99] width 131 height 25
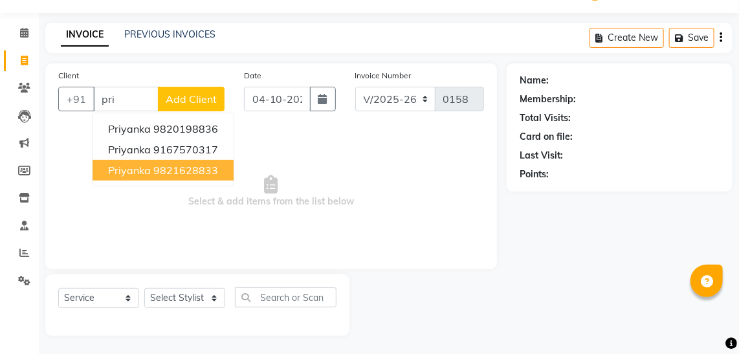
click at [174, 175] on button "priyanka 9821628833" at bounding box center [163, 170] width 141 height 21
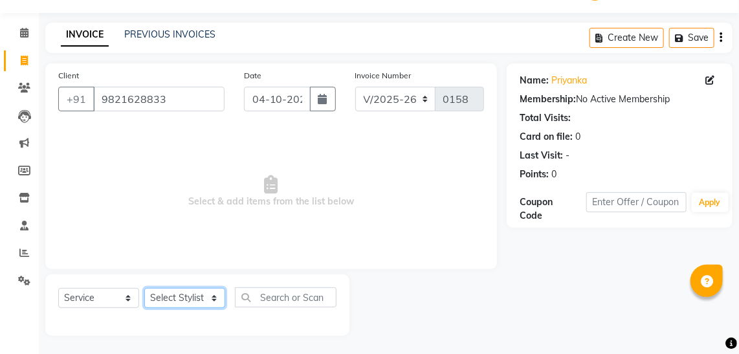
click at [183, 302] on select "Select Stylist [PERSON_NAME] [PERSON_NAME] Mane kajal [PERSON_NAME] [PERSON_NAM…" at bounding box center [184, 298] width 81 height 20
click at [144, 288] on select "Select Stylist [PERSON_NAME] [PERSON_NAME] Mane kajal [PERSON_NAME] [PERSON_NAM…" at bounding box center [184, 298] width 81 height 20
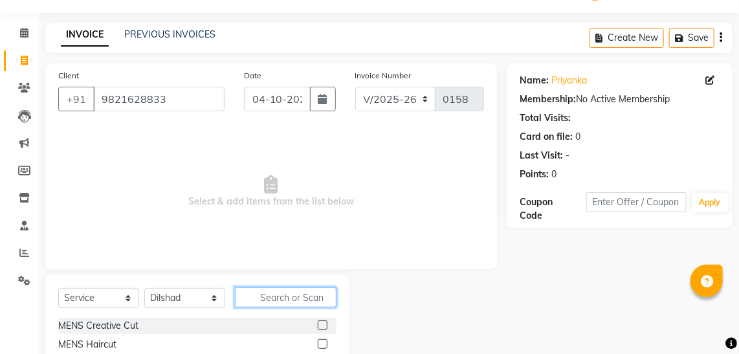
click at [297, 300] on input "text" at bounding box center [286, 297] width 102 height 20
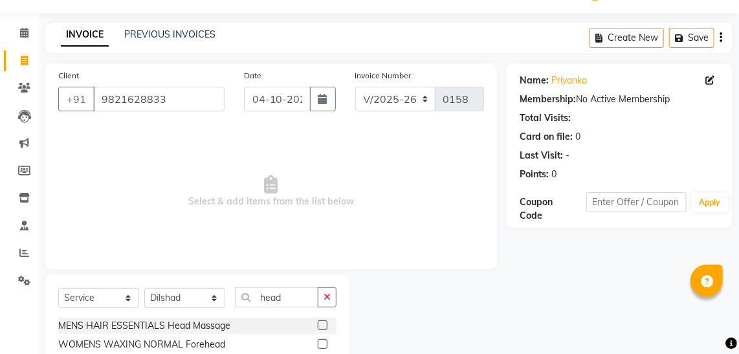
click at [324, 327] on label at bounding box center [323, 326] width 10 height 10
click at [324, 327] on input "checkbox" at bounding box center [322, 326] width 8 height 8
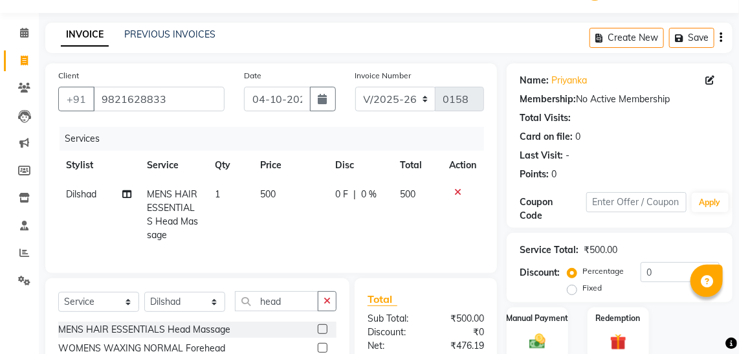
click at [267, 196] on span "500" at bounding box center [268, 194] width 16 height 12
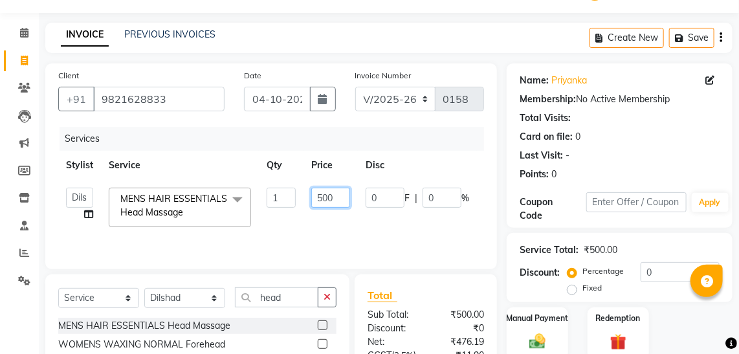
click at [319, 194] on input "500" at bounding box center [330, 198] width 39 height 20
click at [311, 232] on td "600" at bounding box center [331, 207] width 54 height 55
click at [281, 298] on input "head" at bounding box center [277, 297] width 84 height 20
click at [318, 322] on label at bounding box center [323, 326] width 10 height 10
click at [318, 322] on input "checkbox" at bounding box center [322, 326] width 8 height 8
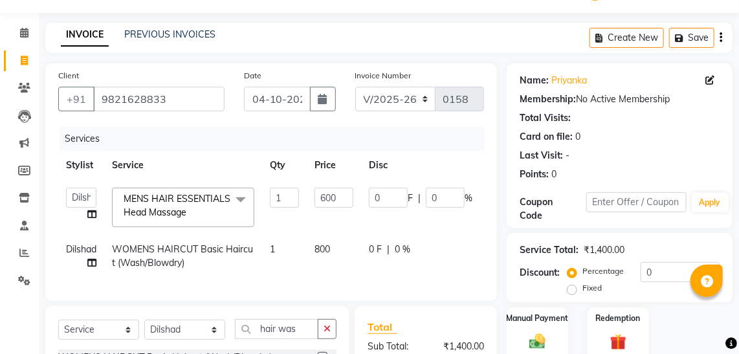
click at [320, 250] on span "800" at bounding box center [323, 249] width 16 height 12
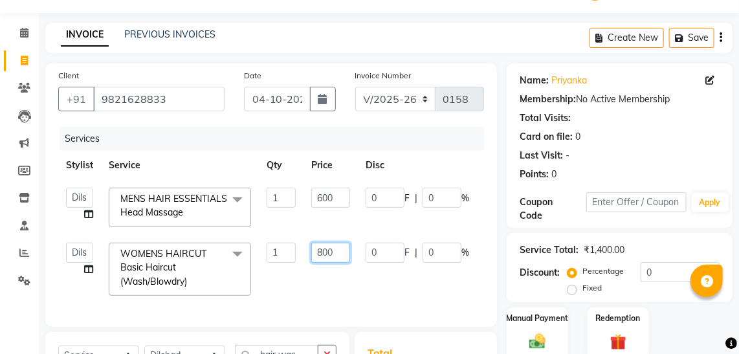
click at [320, 250] on input "800" at bounding box center [330, 253] width 39 height 20
click at [328, 304] on div "Client +91 9821628833 Date 04-10-2025 Invoice Number V/2025 V/2025-26 0158 Serv…" at bounding box center [271, 195] width 452 height 264
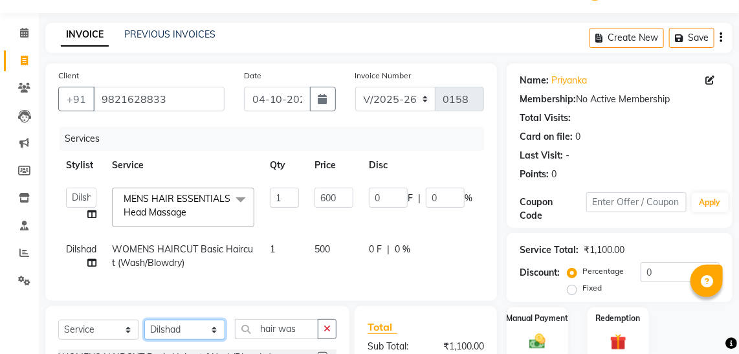
click at [199, 340] on select "Select Stylist [PERSON_NAME] [PERSON_NAME] Mane kajal [PERSON_NAME] [PERSON_NAM…" at bounding box center [184, 330] width 81 height 20
click at [144, 327] on select "Select Stylist [PERSON_NAME] [PERSON_NAME] Mane kajal [PERSON_NAME] [PERSON_NAM…" at bounding box center [184, 330] width 81 height 20
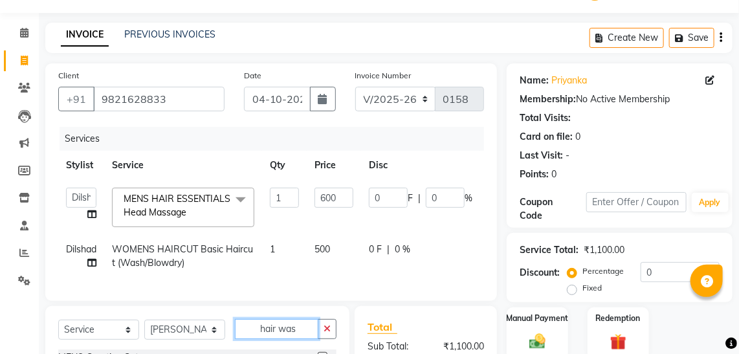
click at [270, 338] on input "hair was" at bounding box center [277, 329] width 84 height 20
click at [303, 339] on input "hair was" at bounding box center [277, 329] width 84 height 20
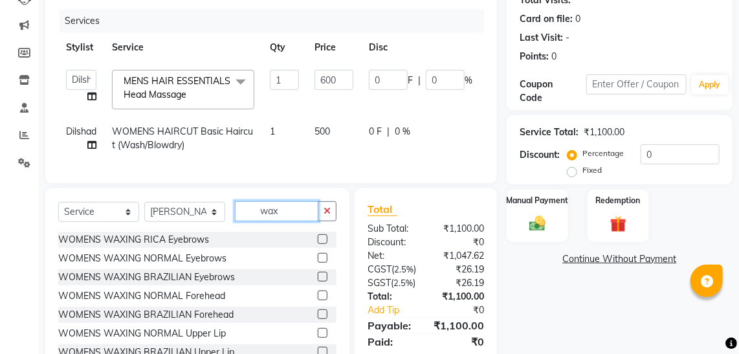
scroll to position [175, 0]
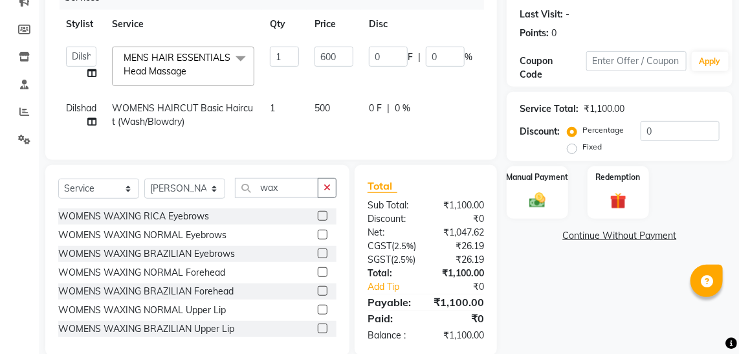
click at [318, 221] on label at bounding box center [323, 216] width 10 height 10
click at [318, 221] on input "checkbox" at bounding box center [322, 216] width 8 height 8
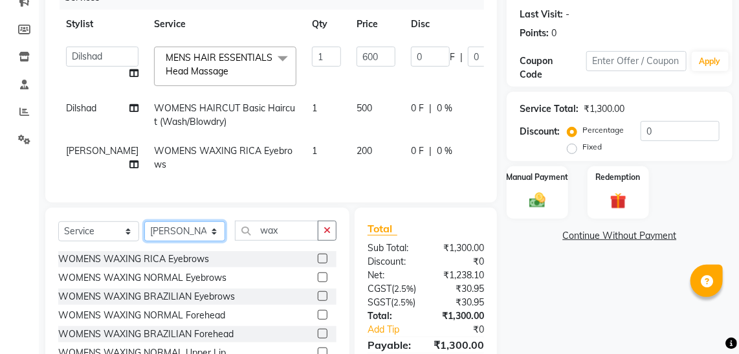
click at [199, 235] on select "Select Stylist [PERSON_NAME] [PERSON_NAME] Mane kajal [PERSON_NAME] [PERSON_NAM…" at bounding box center [184, 231] width 81 height 20
click at [144, 229] on select "Select Stylist [PERSON_NAME] [PERSON_NAME] Mane kajal [PERSON_NAME] [PERSON_NAM…" at bounding box center [184, 231] width 81 height 20
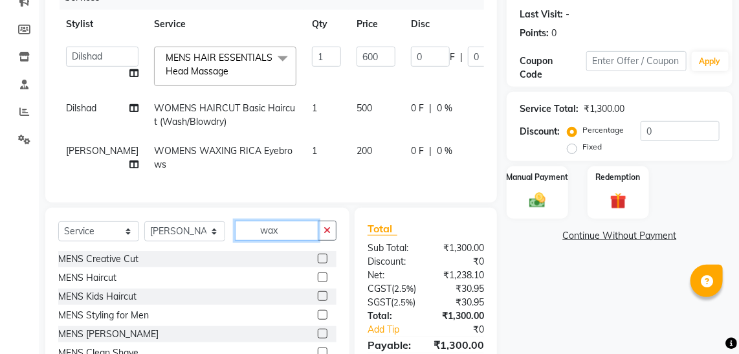
click at [298, 240] on input "wax" at bounding box center [277, 231] width 84 height 20
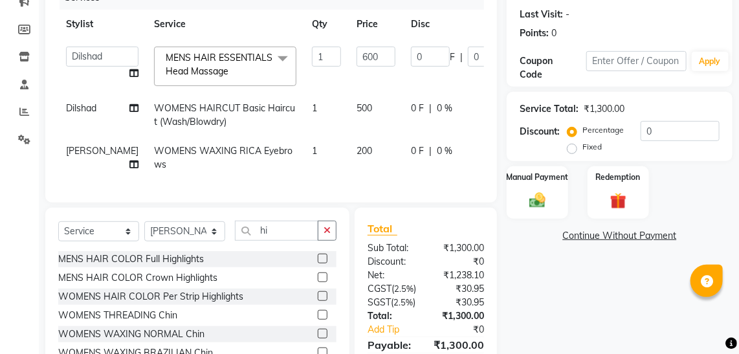
click at [318, 300] on label at bounding box center [323, 296] width 10 height 10
click at [318, 300] on input "checkbox" at bounding box center [322, 297] width 8 height 8
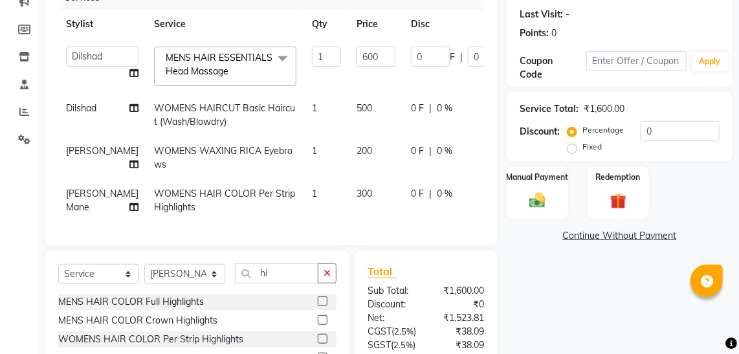
click at [312, 195] on span "1" at bounding box center [314, 194] width 5 height 12
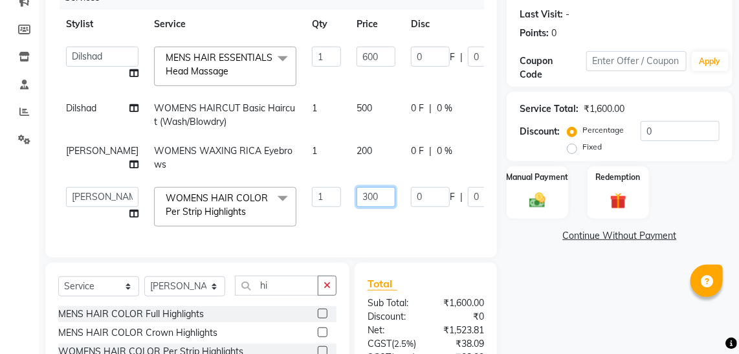
click at [357, 192] on input "300" at bounding box center [376, 197] width 39 height 20
click at [352, 219] on td "4500" at bounding box center [376, 206] width 54 height 55
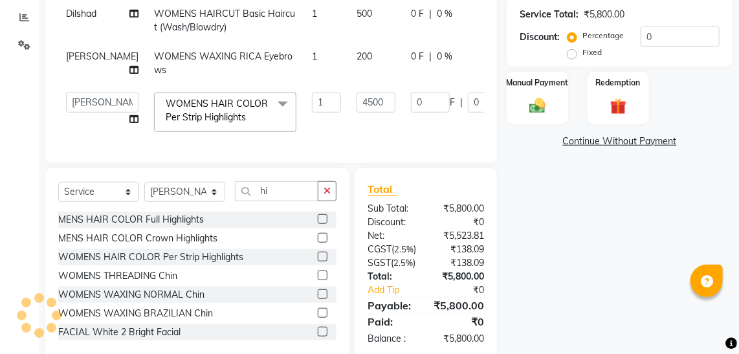
scroll to position [317, 0]
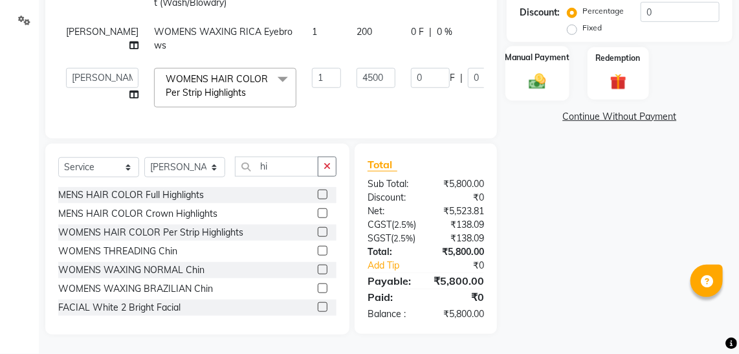
click at [543, 46] on div "Manual Payment" at bounding box center [538, 73] width 64 height 55
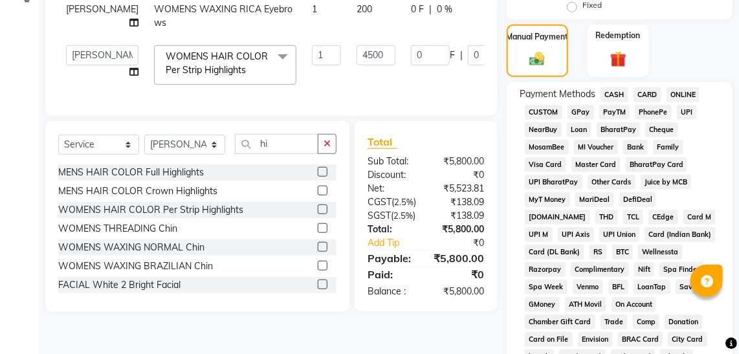
click at [618, 93] on span "CASH" at bounding box center [615, 94] width 28 height 15
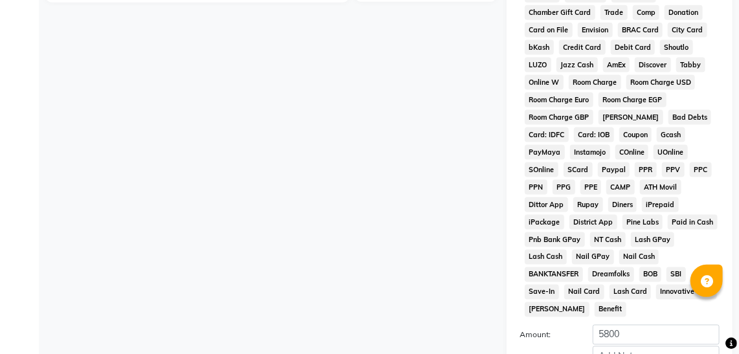
scroll to position [753, 0]
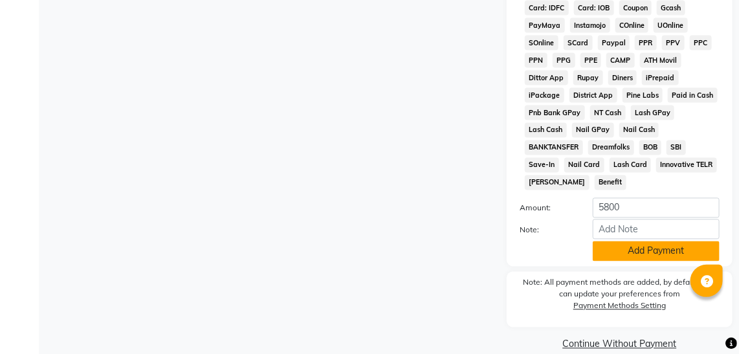
click at [675, 242] on button "Add Payment" at bounding box center [656, 252] width 127 height 20
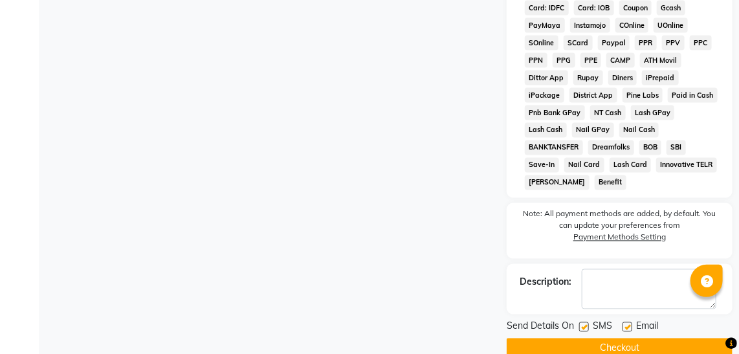
click at [633, 339] on button "Checkout" at bounding box center [620, 349] width 226 height 20
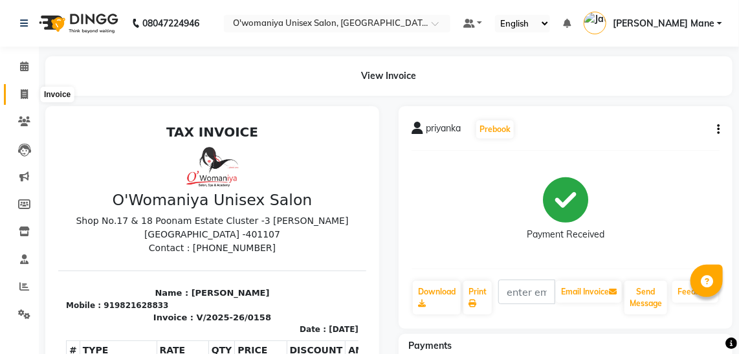
click at [26, 93] on icon at bounding box center [24, 94] width 7 height 10
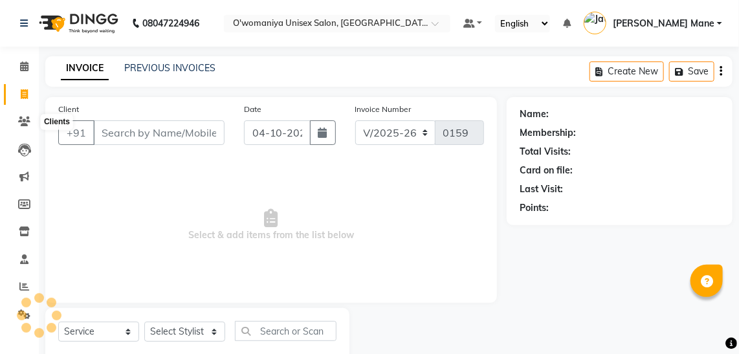
scroll to position [34, 0]
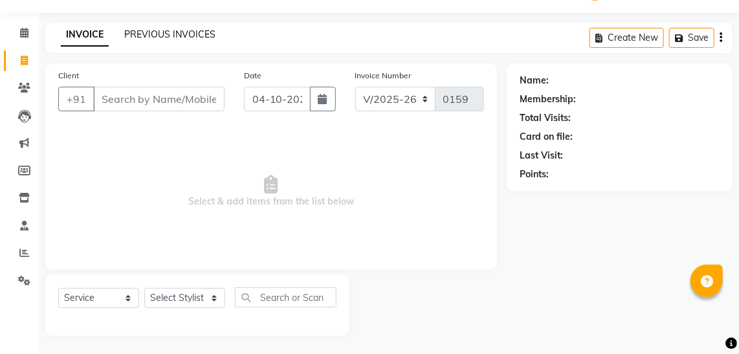
click at [163, 38] on link "PREVIOUS INVOICES" at bounding box center [169, 34] width 91 height 12
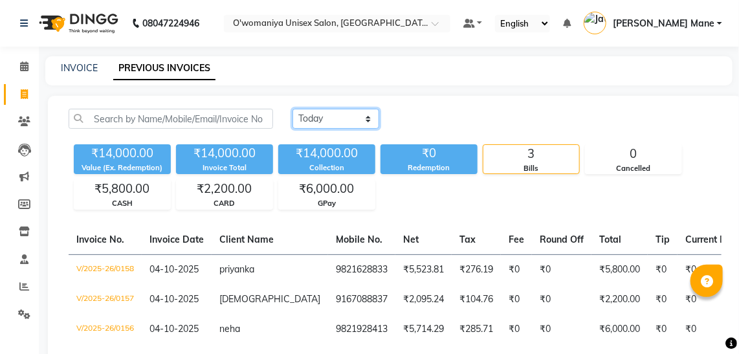
click at [346, 121] on select "Today Yesterday Custom Range" at bounding box center [336, 119] width 87 height 20
click at [293, 109] on select "Today Yesterday Custom Range" at bounding box center [336, 119] width 87 height 20
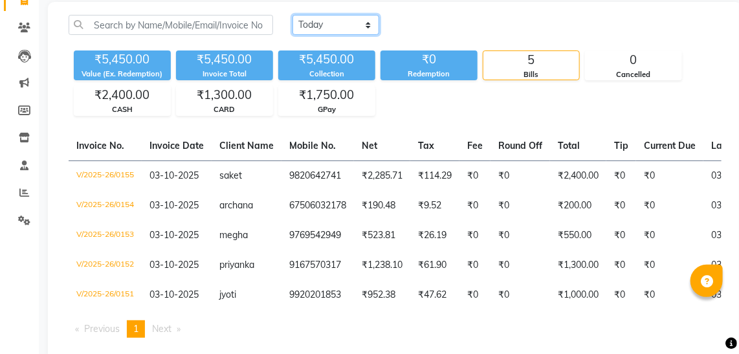
scroll to position [126, 0]
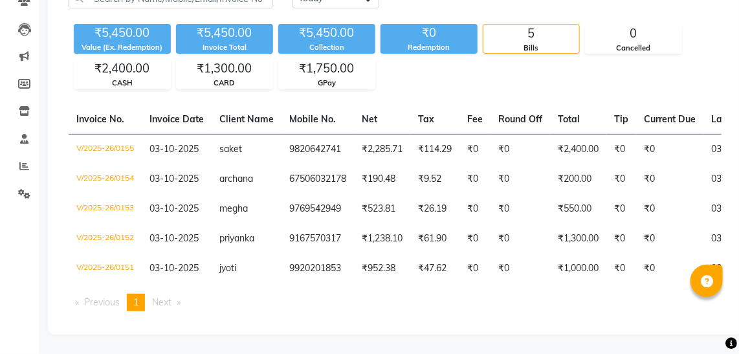
click at [651, 286] on div "Invoice No. Invoice Date Client Name Mobile No. Net Tax Fee Round Off Total Tip…" at bounding box center [395, 213] width 669 height 217
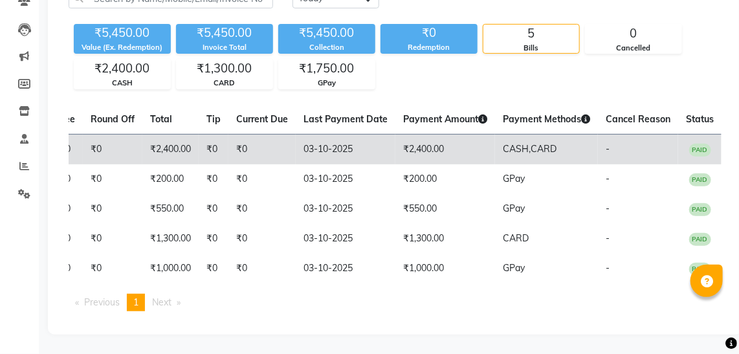
click at [532, 143] on span "CARD" at bounding box center [544, 149] width 26 height 12
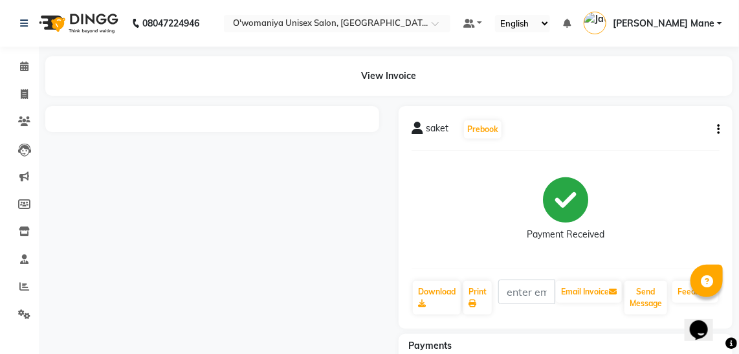
click at [716, 130] on button "button" at bounding box center [716, 130] width 8 height 14
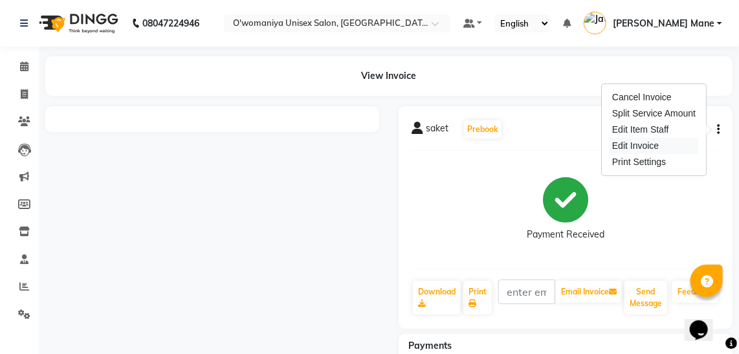
click at [660, 148] on div "Edit Invoice" at bounding box center [654, 146] width 89 height 16
select select "service"
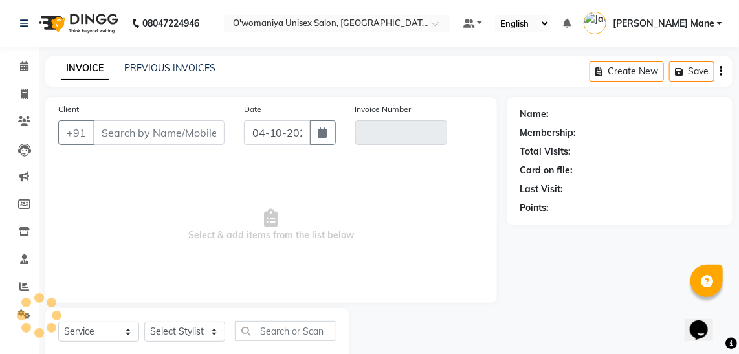
scroll to position [34, 0]
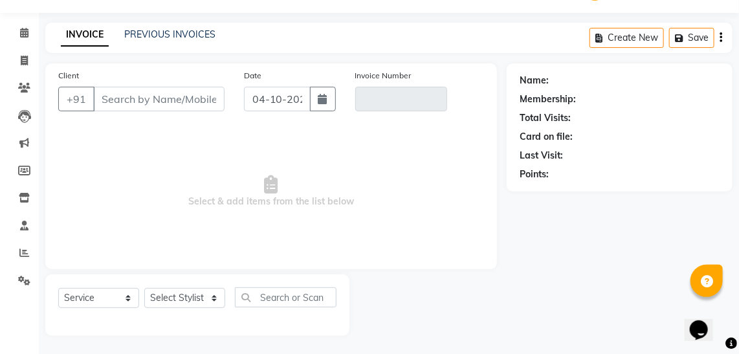
type input "9820642741"
type input "V/2025-26/0155"
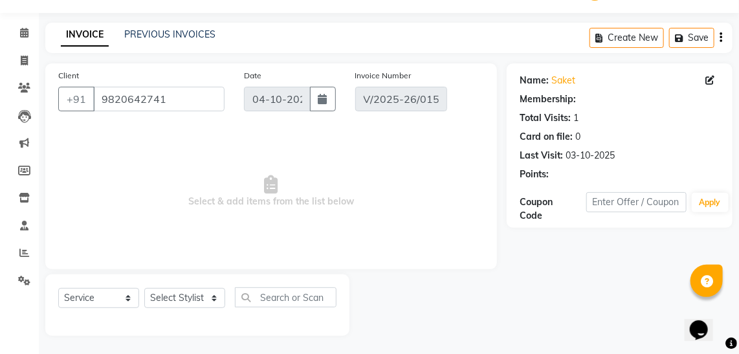
type input "03-10-2025"
select select "select"
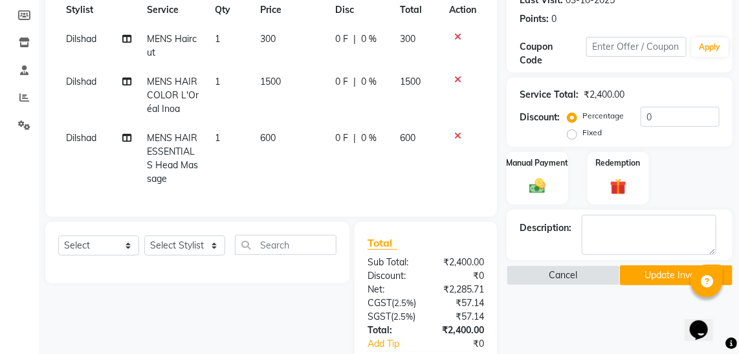
scroll to position [200, 0]
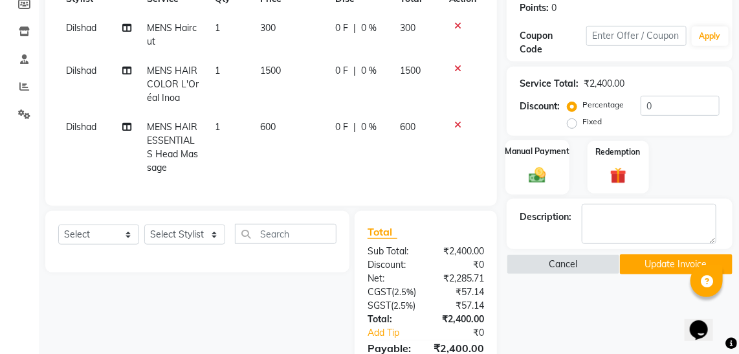
click at [534, 187] on div "Manual Payment" at bounding box center [538, 167] width 64 height 55
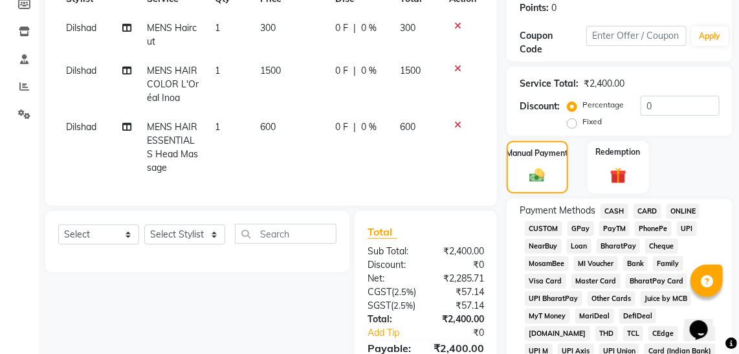
click at [638, 211] on span "CARD" at bounding box center [648, 211] width 28 height 15
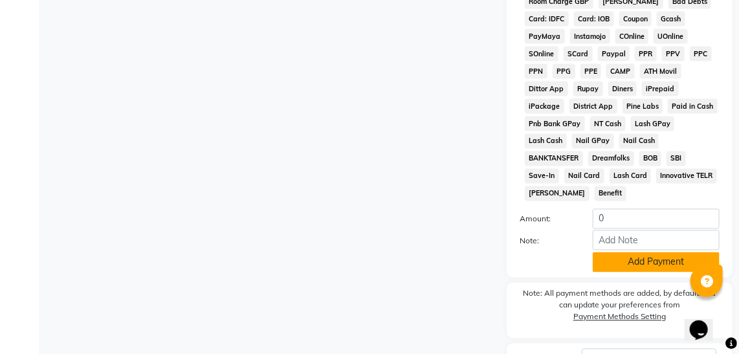
click at [635, 253] on button "Add Payment" at bounding box center [656, 263] width 127 height 20
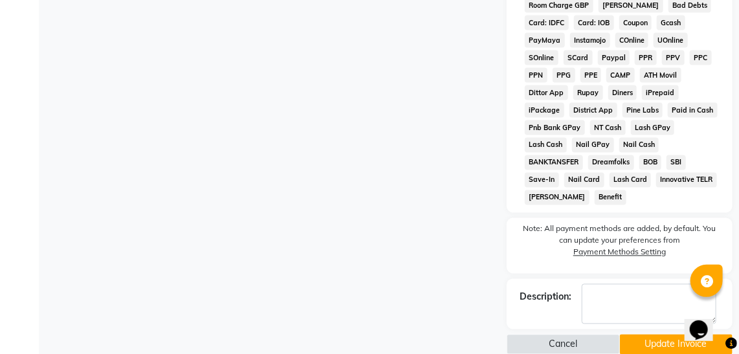
click at [645, 335] on button "Update Invoice" at bounding box center [676, 345] width 113 height 20
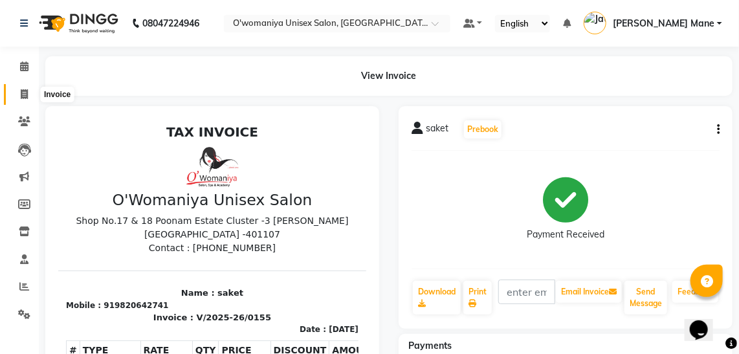
click at [25, 98] on icon at bounding box center [24, 94] width 7 height 10
select select "service"
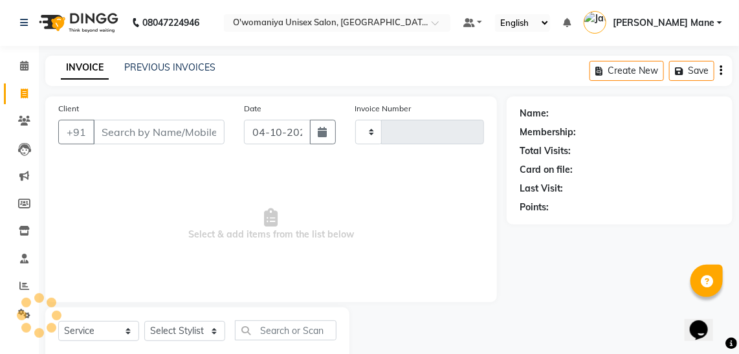
type input "0158"
select select "6581"
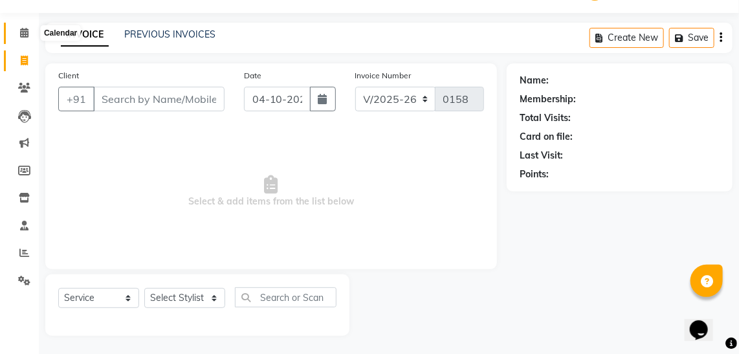
click at [24, 37] on icon at bounding box center [24, 33] width 8 height 10
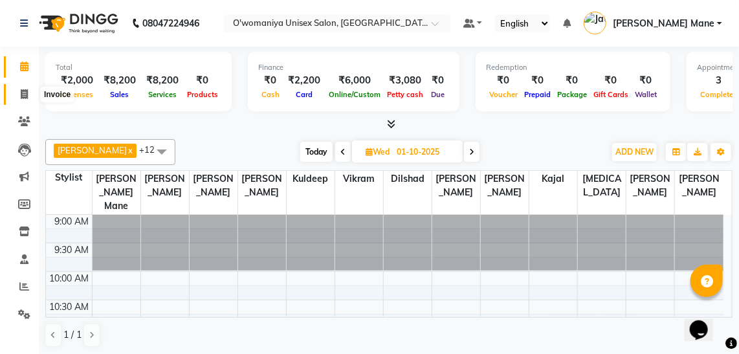
click at [26, 97] on icon at bounding box center [24, 94] width 7 height 10
select select "service"
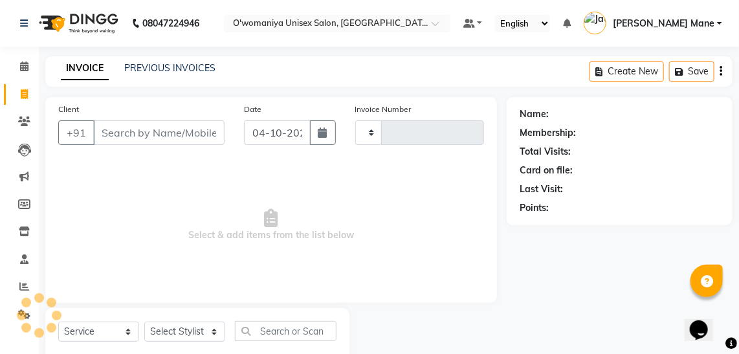
type input "0158"
select select "6581"
click at [165, 64] on link "PREVIOUS INVOICES" at bounding box center [169, 68] width 91 height 12
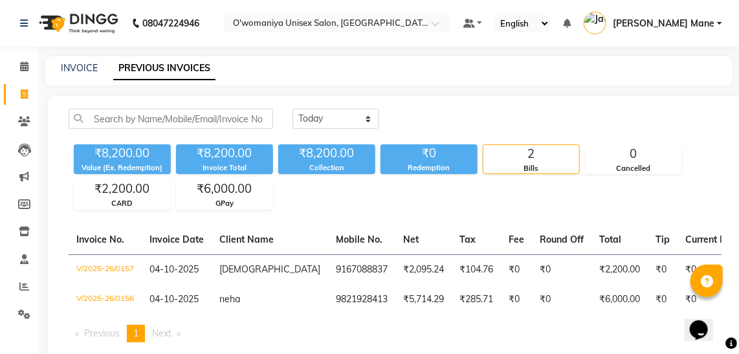
click at [336, 130] on div "Today Yesterday Custom Range" at bounding box center [507, 124] width 449 height 30
click at [336, 122] on select "Today Yesterday Custom Range" at bounding box center [336, 119] width 87 height 20
select select "yesterday"
click at [293, 109] on select "Today Yesterday Custom Range" at bounding box center [336, 119] width 87 height 20
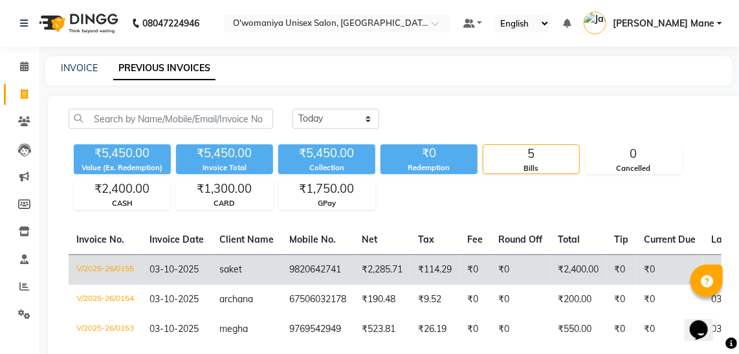
click at [363, 267] on td "₹2,285.71" at bounding box center [382, 269] width 56 height 30
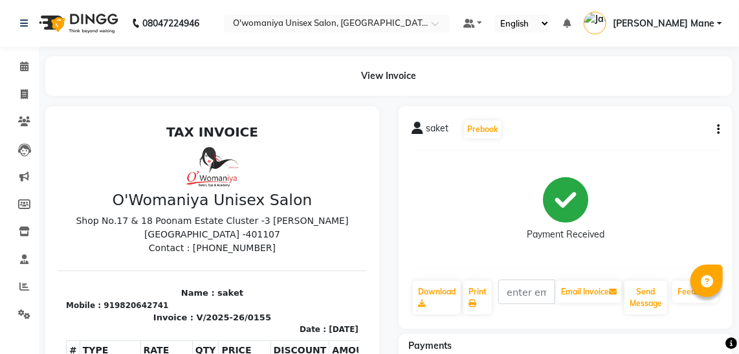
scroll to position [310, 0]
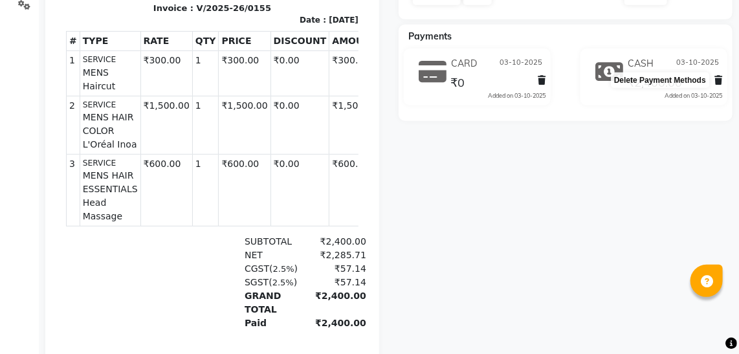
click at [720, 80] on icon at bounding box center [719, 80] width 8 height 9
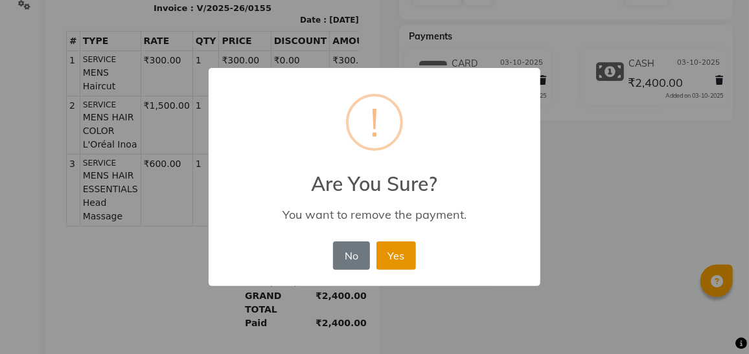
click at [404, 254] on button "Yes" at bounding box center [395, 256] width 39 height 28
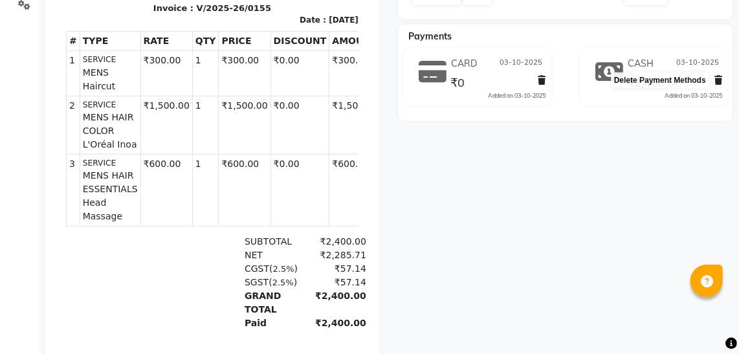
click at [721, 74] on span at bounding box center [719, 81] width 8 height 14
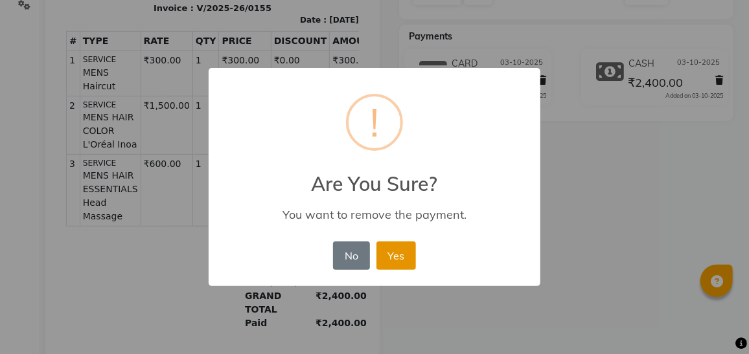
click at [396, 256] on button "Yes" at bounding box center [395, 256] width 39 height 28
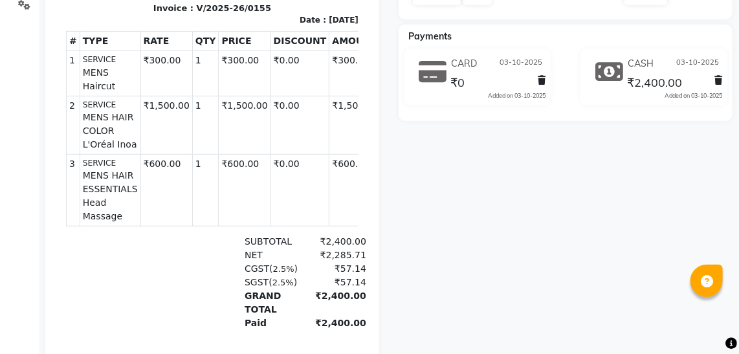
scroll to position [0, 0]
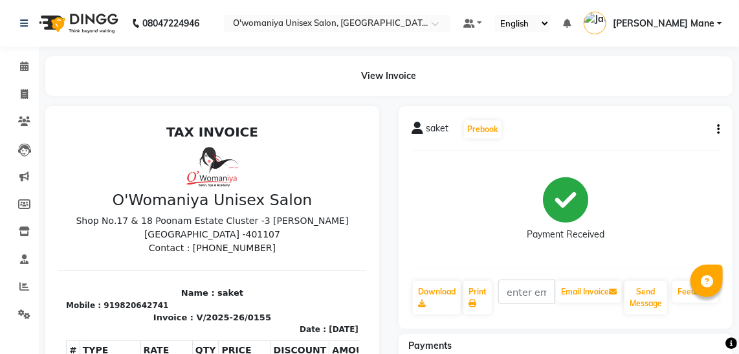
click at [717, 123] on button "button" at bounding box center [716, 130] width 8 height 14
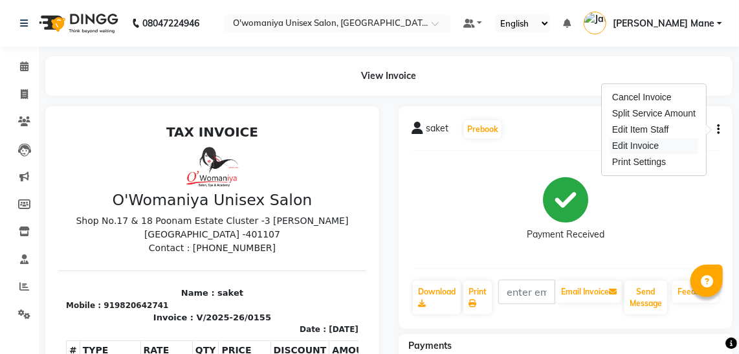
click at [642, 148] on div "Edit Invoice" at bounding box center [654, 146] width 89 height 16
select select "service"
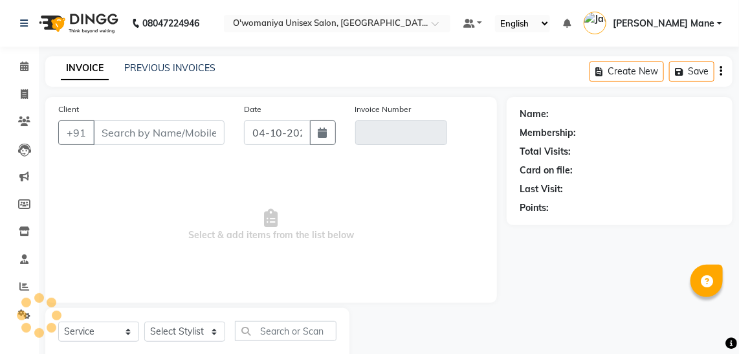
scroll to position [34, 0]
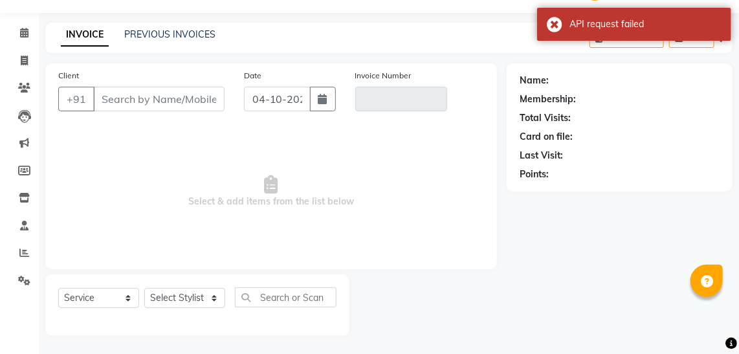
click at [332, 36] on div "INVOICE PREVIOUS INVOICES Create New Save" at bounding box center [389, 38] width 688 height 30
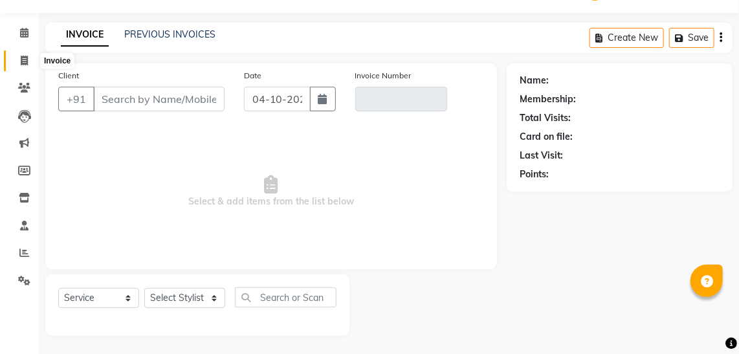
click at [22, 54] on span at bounding box center [24, 61] width 23 height 15
select select "service"
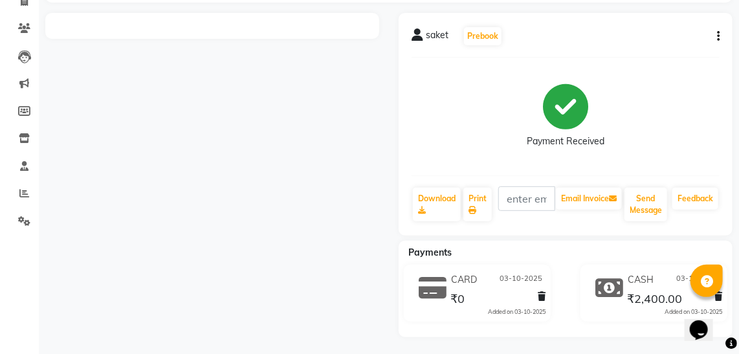
scroll to position [95, 0]
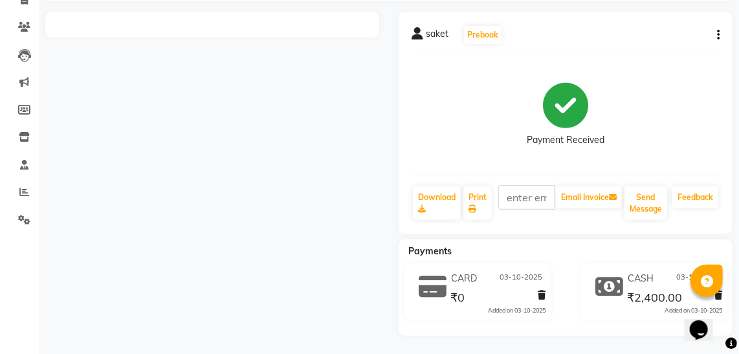
click at [723, 297] on div "CASH 03-10-2025 ₹2,400.00 Added on 03-10-2025" at bounding box center [673, 292] width 117 height 47
click at [720, 298] on icon at bounding box center [719, 295] width 8 height 9
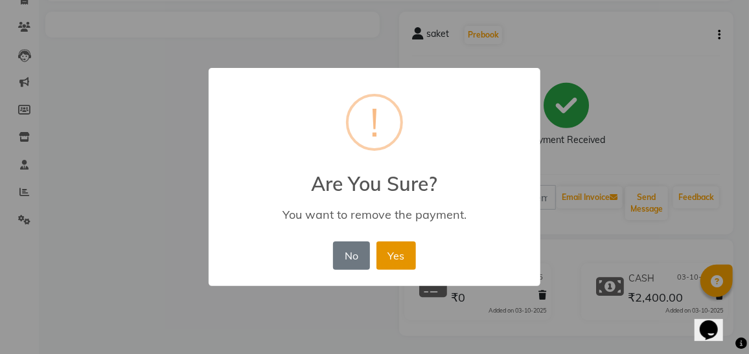
click at [404, 258] on button "Yes" at bounding box center [395, 256] width 39 height 28
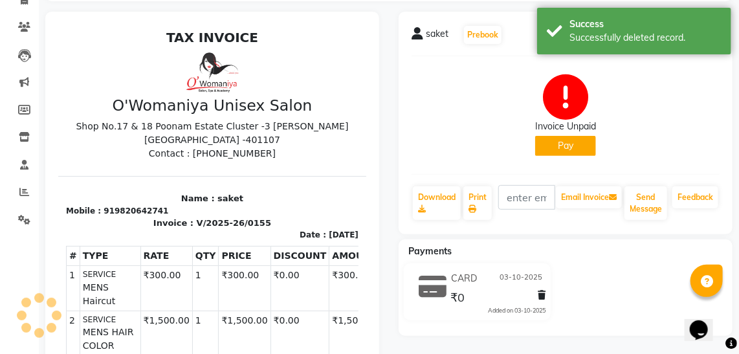
scroll to position [0, 0]
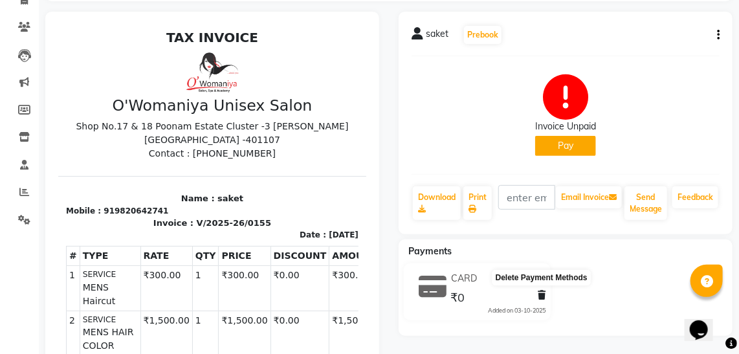
click at [541, 292] on icon at bounding box center [542, 295] width 8 height 9
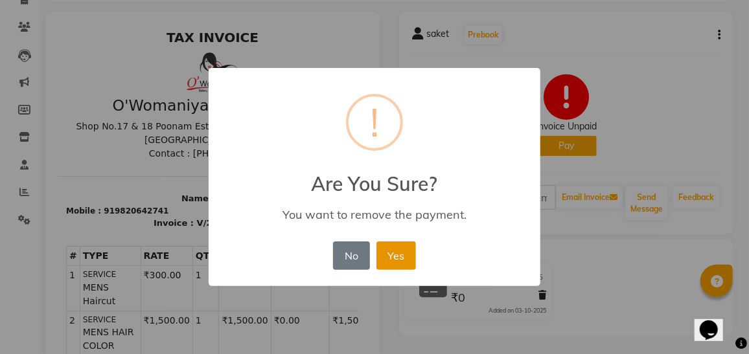
click at [401, 265] on button "Yes" at bounding box center [395, 256] width 39 height 28
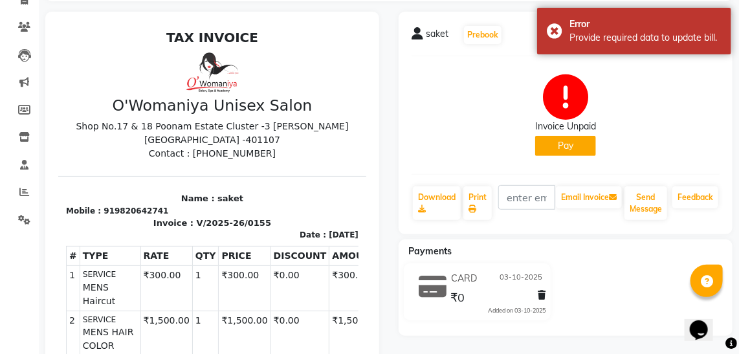
click at [684, 75] on div "Invoice Unpaid Pay" at bounding box center [566, 115] width 308 height 97
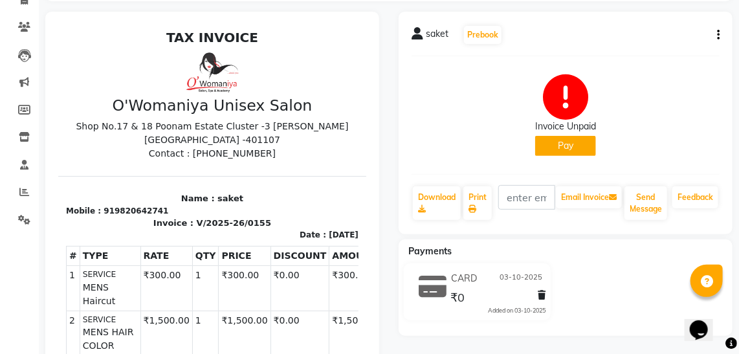
click at [715, 35] on button "button" at bounding box center [716, 35] width 8 height 14
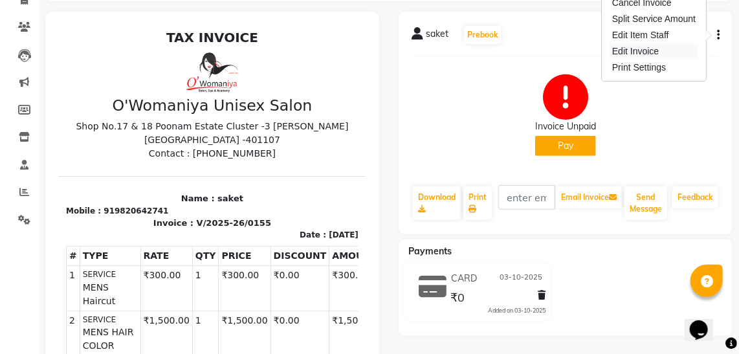
click at [658, 52] on div "Edit Invoice" at bounding box center [654, 51] width 89 height 16
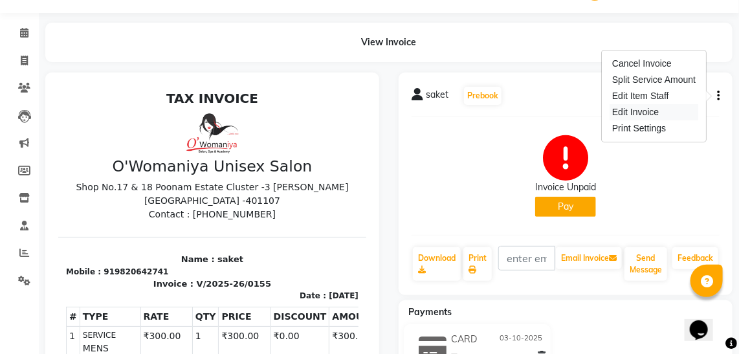
select select "service"
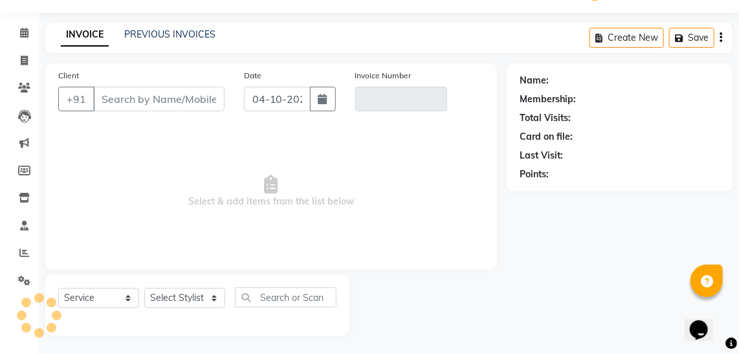
type input "9820642741"
type input "V/2025-26/0155"
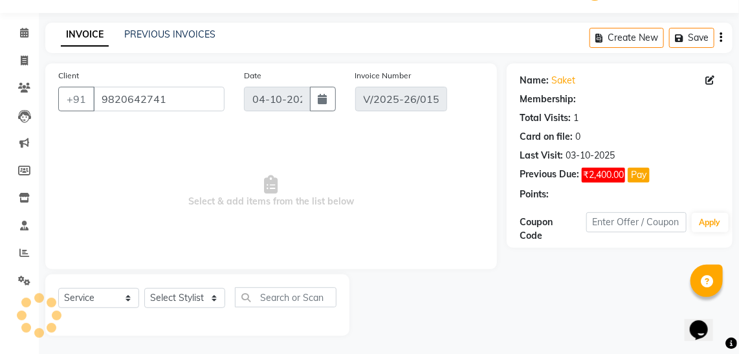
type input "03-10-2025"
select select "select"
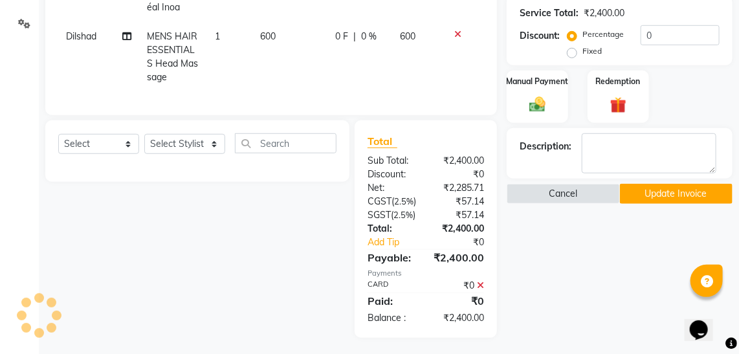
scroll to position [293, 0]
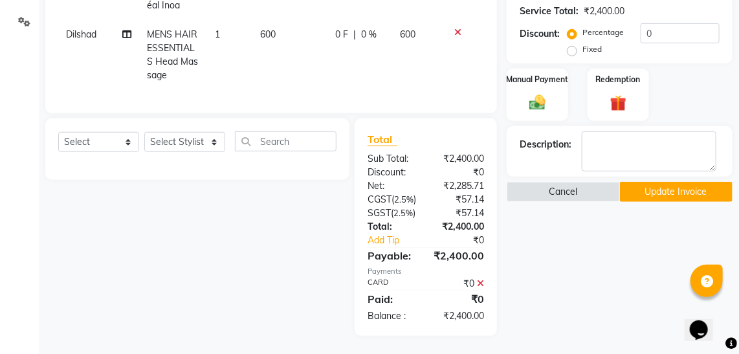
click at [576, 103] on div "Manual Payment Redemption" at bounding box center [619, 95] width 245 height 52
click at [545, 106] on img at bounding box center [538, 102] width 28 height 19
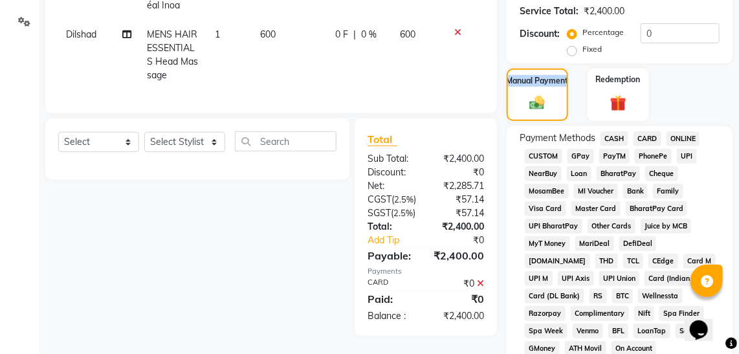
click at [646, 137] on span "CARD" at bounding box center [648, 138] width 28 height 15
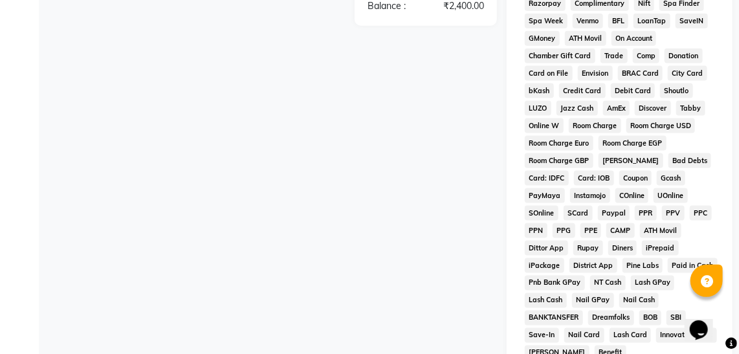
scroll to position [826, 0]
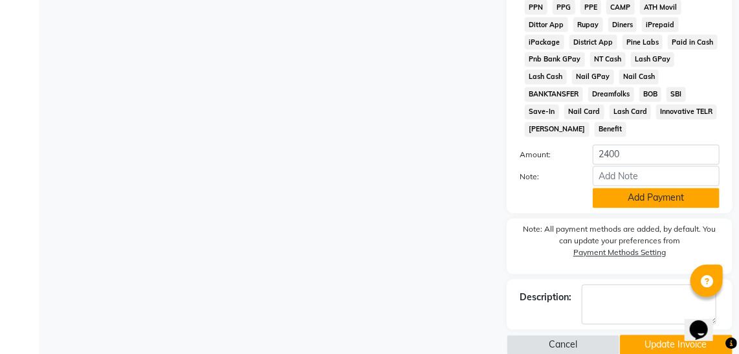
click at [637, 188] on button "Add Payment" at bounding box center [656, 198] width 127 height 20
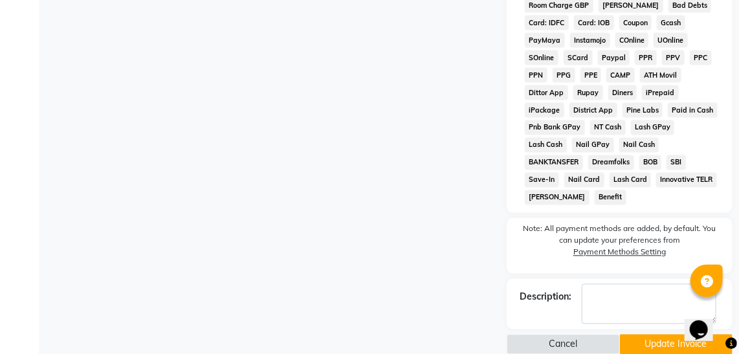
click at [645, 335] on button "Update Invoice" at bounding box center [676, 345] width 113 height 20
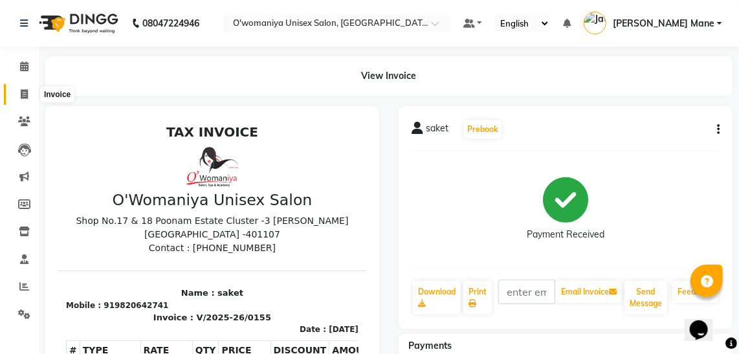
click at [21, 91] on icon at bounding box center [24, 94] width 7 height 10
select select "6581"
select select "service"
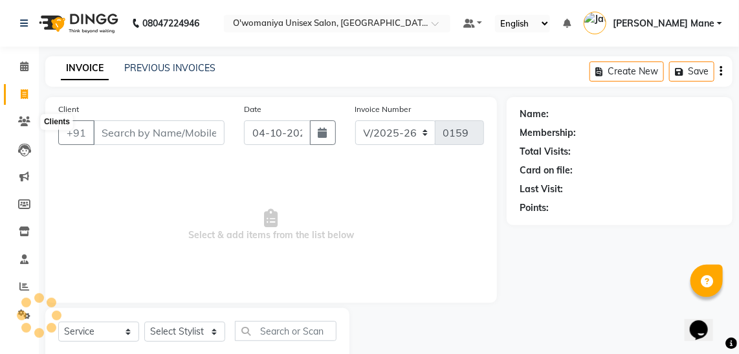
scroll to position [34, 0]
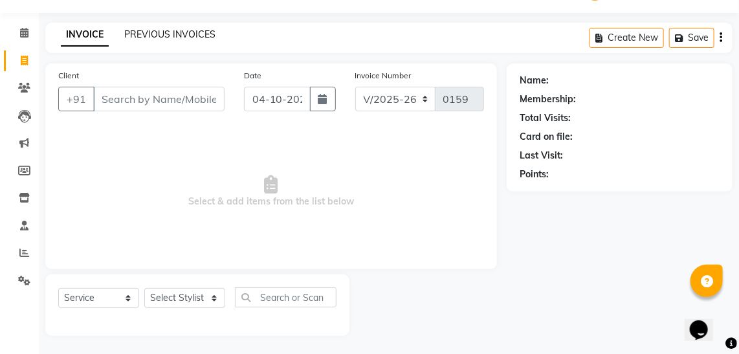
click at [135, 38] on link "PREVIOUS INVOICES" at bounding box center [169, 34] width 91 height 12
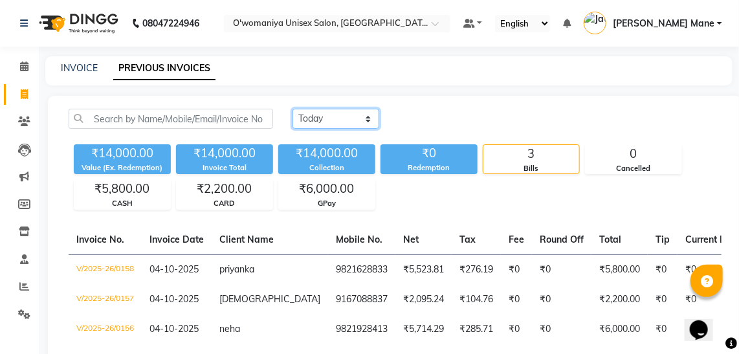
click at [343, 122] on select "Today Yesterday Custom Range" at bounding box center [336, 119] width 87 height 20
click at [293, 109] on select "Today Yesterday Custom Range" at bounding box center [336, 119] width 87 height 20
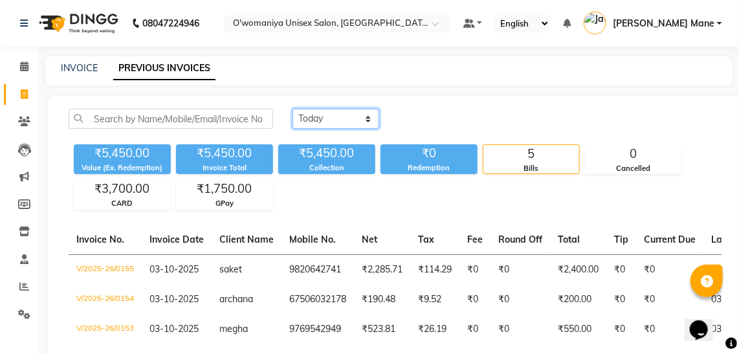
click at [336, 119] on select "Today Yesterday Custom Range" at bounding box center [336, 119] width 87 height 20
select select "today"
click at [293, 109] on select "Today Yesterday Custom Range" at bounding box center [336, 119] width 87 height 20
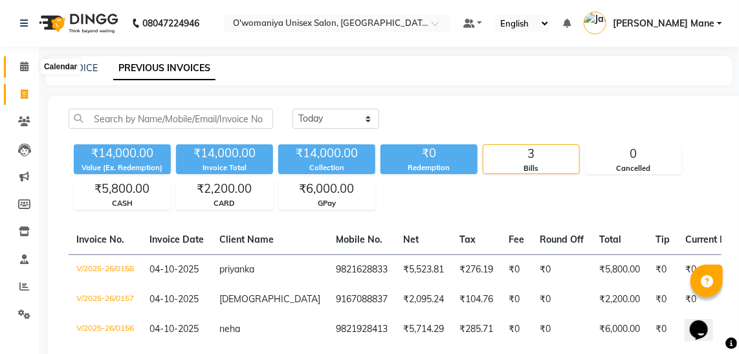
click at [20, 67] on icon at bounding box center [24, 67] width 8 height 10
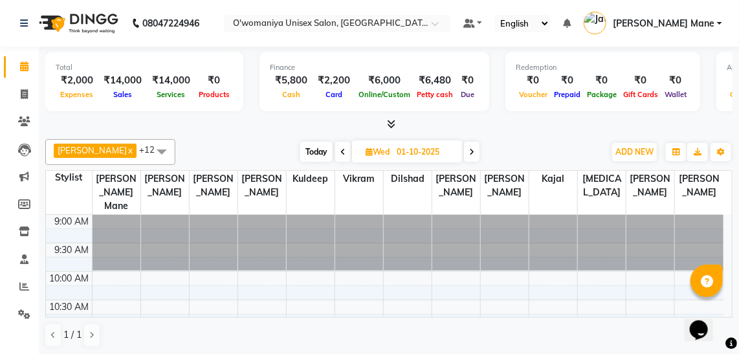
click at [262, 121] on div at bounding box center [389, 125] width 688 height 14
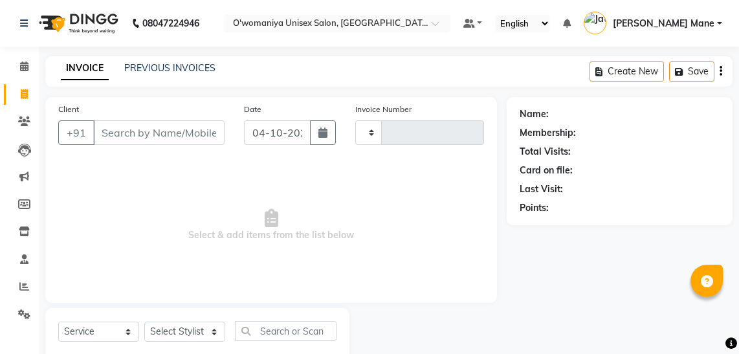
select select "service"
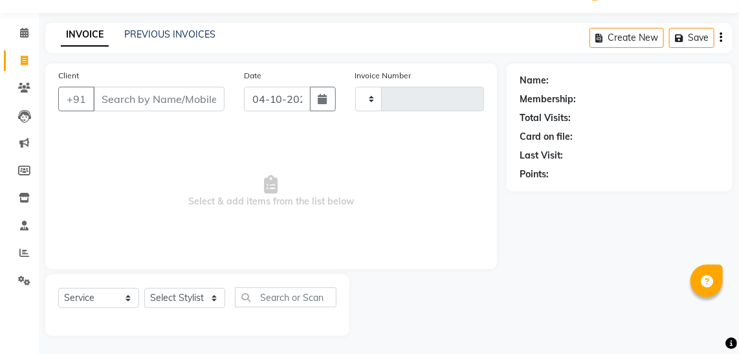
click at [415, 148] on span "Select & add items from the list below" at bounding box center [271, 192] width 426 height 130
click at [198, 30] on link "PREVIOUS INVOICES" at bounding box center [169, 34] width 91 height 12
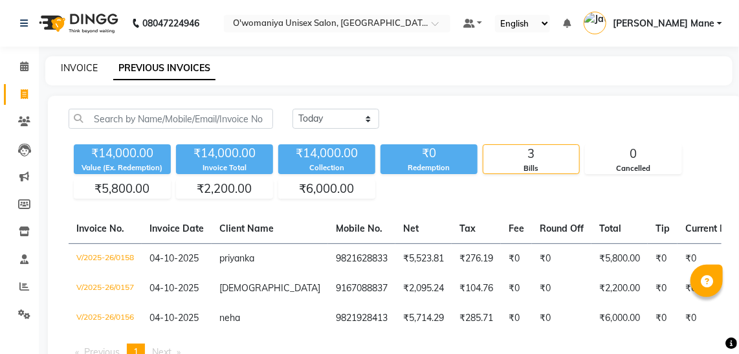
click at [78, 63] on link "INVOICE" at bounding box center [79, 68] width 37 height 12
select select "service"
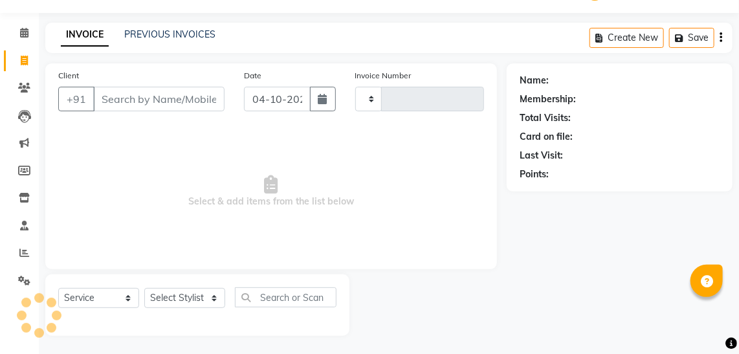
type input "0159"
select select "6581"
click at [21, 285] on icon at bounding box center [24, 281] width 12 height 10
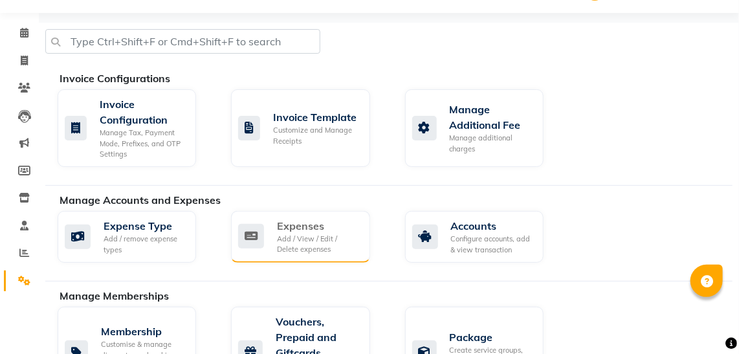
click at [313, 234] on div "Add / View / Edit / Delete expenses" at bounding box center [318, 244] width 82 height 21
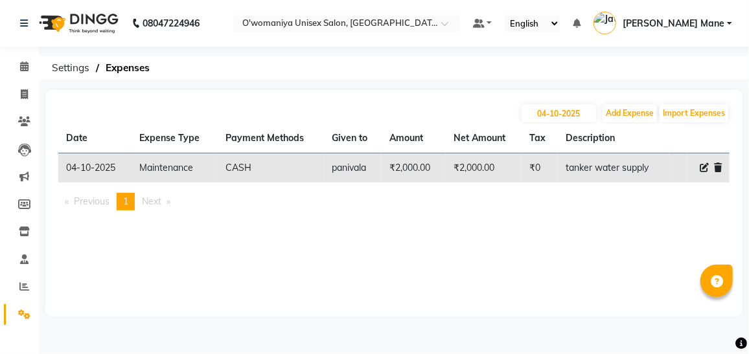
click at [351, 177] on td "panivala" at bounding box center [353, 168] width 58 height 30
click at [622, 115] on button "Add Expense" at bounding box center [629, 113] width 54 height 18
select select "1"
select select "5614"
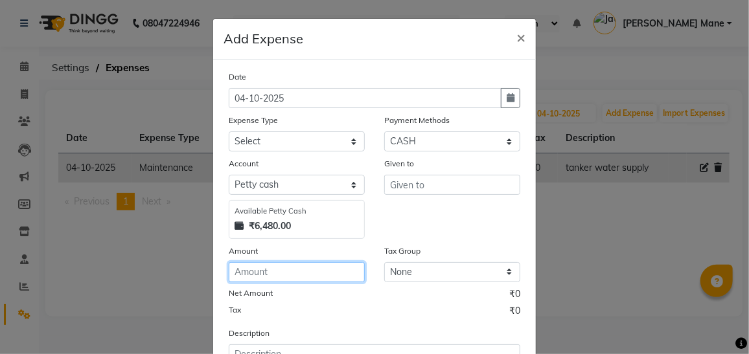
click at [287, 269] on input "number" at bounding box center [297, 272] width 136 height 20
click at [236, 271] on input "65" at bounding box center [297, 272] width 136 height 20
type input "85"
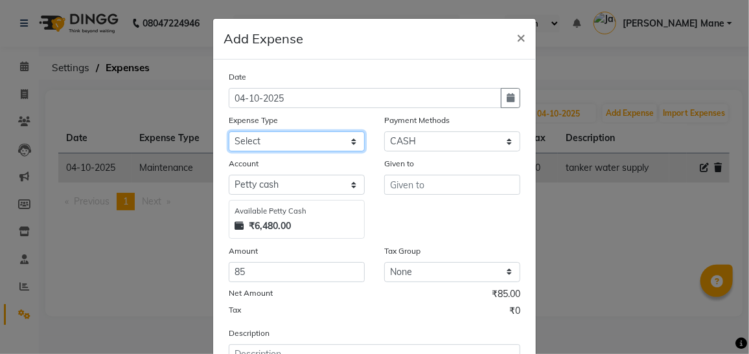
click at [286, 140] on select "Select Advance Salary Bank charges Car maintenance cash give to mam Cash transf…" at bounding box center [297, 141] width 136 height 20
select select "19110"
click at [229, 131] on select "Select Advance Salary Bank charges Car maintenance cash give to mam Cash transf…" at bounding box center [297, 141] width 136 height 20
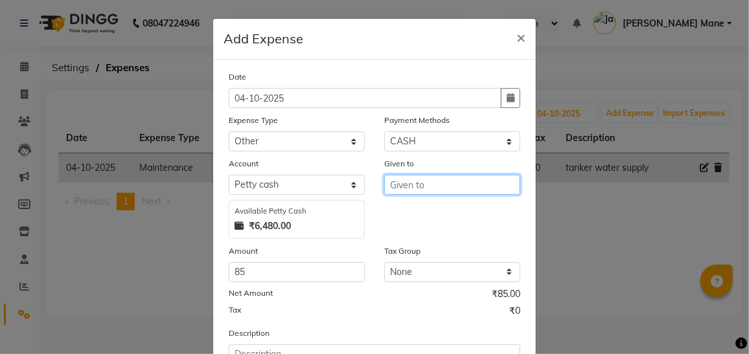
click at [456, 193] on input "text" at bounding box center [452, 185] width 136 height 20
type input "durga"
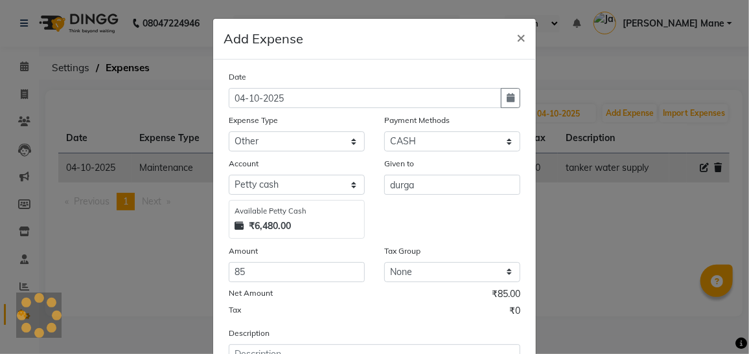
click at [430, 328] on div "Description" at bounding box center [374, 352] width 311 height 52
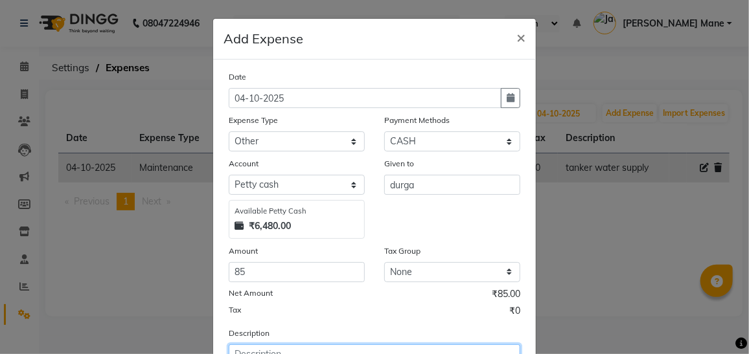
click at [426, 354] on textarea at bounding box center [374, 361] width 291 height 34
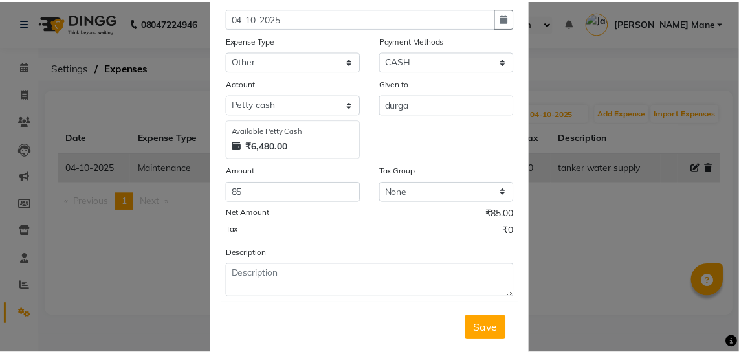
scroll to position [106, 0]
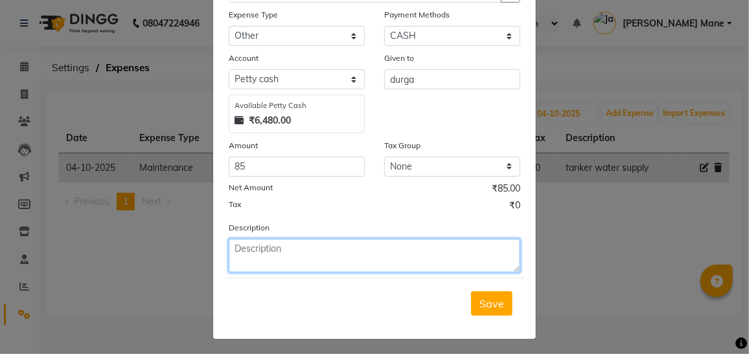
click at [442, 247] on textarea at bounding box center [374, 256] width 291 height 34
click at [289, 252] on textarea "envelop" at bounding box center [374, 256] width 291 height 34
type textarea "envelop , coco oil"
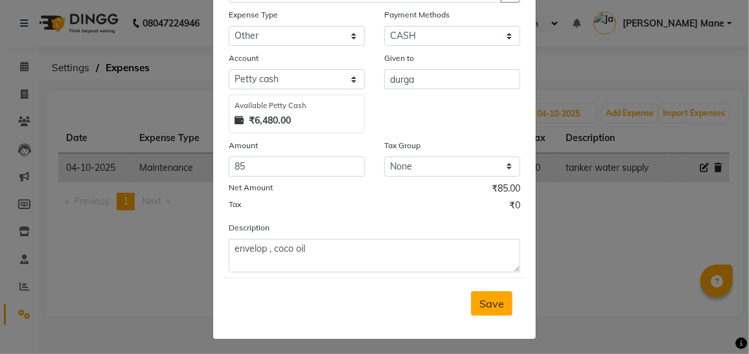
click at [489, 306] on span "Save" at bounding box center [491, 303] width 25 height 13
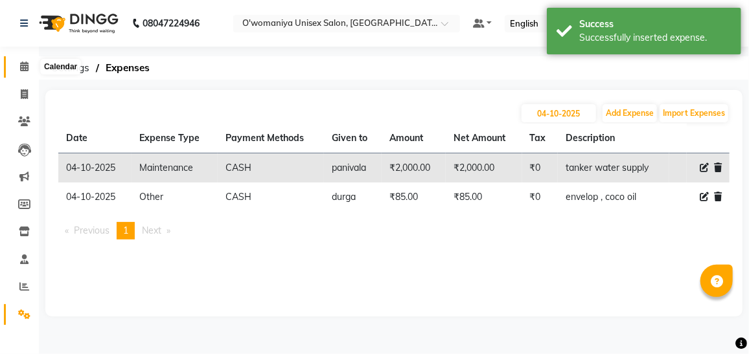
click at [25, 72] on span at bounding box center [24, 67] width 23 height 15
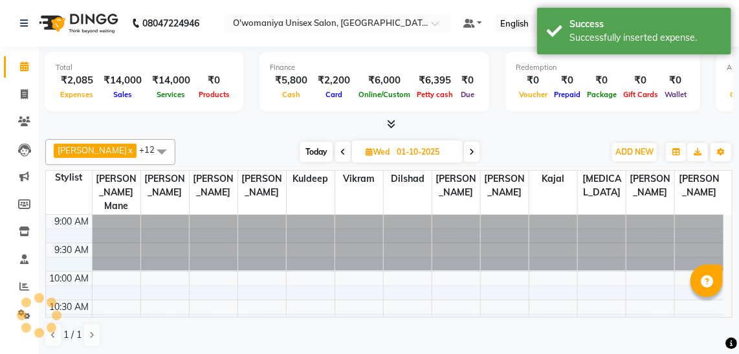
scroll to position [448, 0]
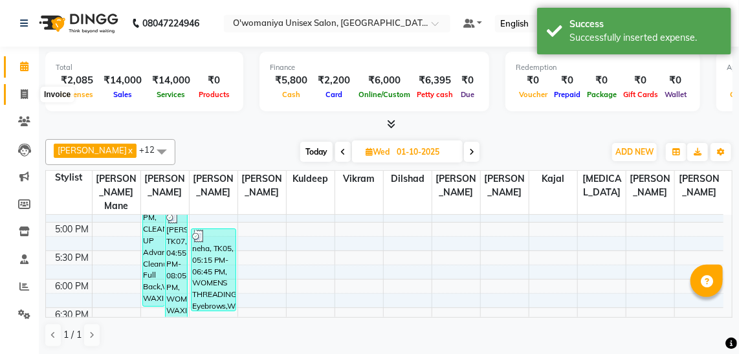
click at [27, 95] on icon at bounding box center [24, 94] width 7 height 10
select select "service"
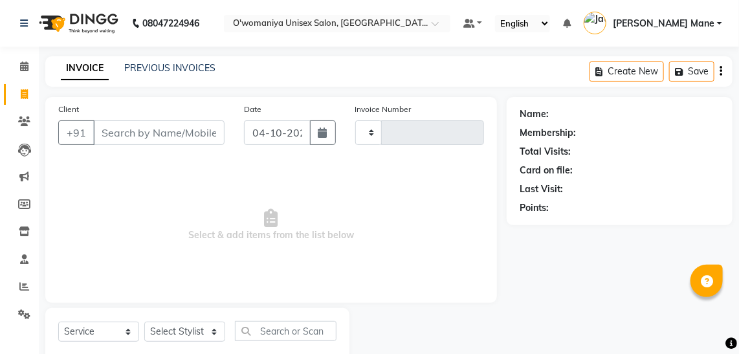
click at [151, 80] on div "INVOICE PREVIOUS INVOICES Create New Save" at bounding box center [389, 71] width 688 height 30
click at [169, 73] on link "PREVIOUS INVOICES" at bounding box center [169, 68] width 91 height 12
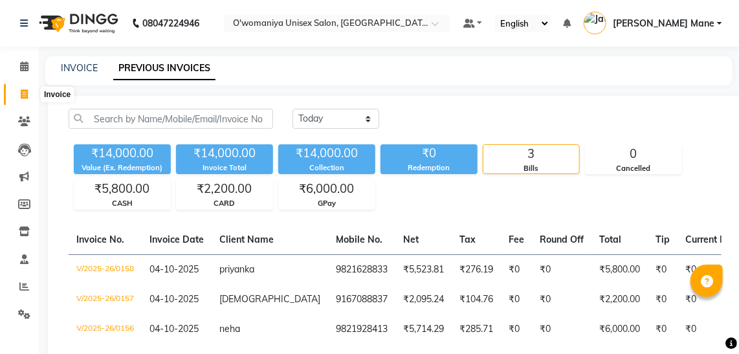
click at [23, 93] on icon at bounding box center [24, 94] width 7 height 10
select select "service"
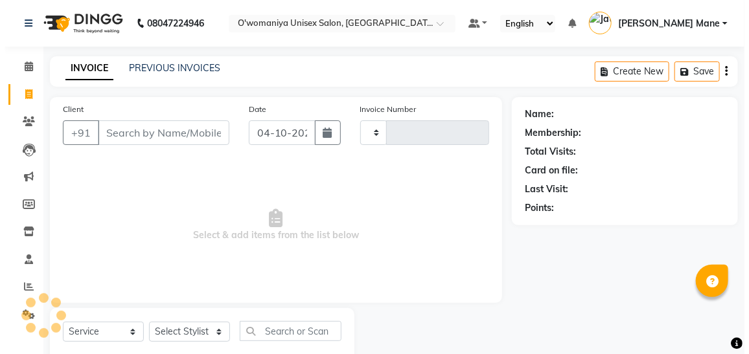
scroll to position [34, 0]
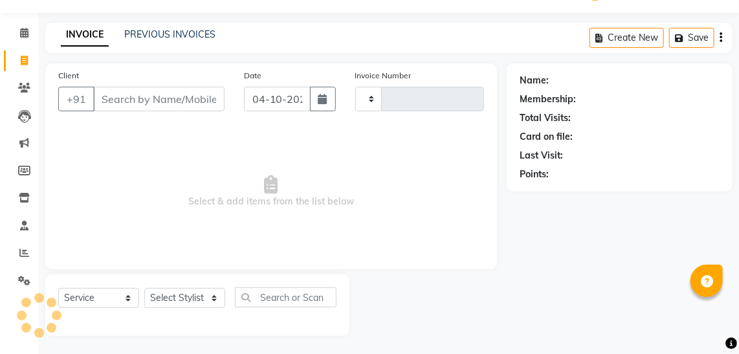
type input "0159"
select select "6581"
click at [660, 273] on div "Name: Membership: Total Visits: Card on file: Last Visit: Points:" at bounding box center [625, 199] width 236 height 273
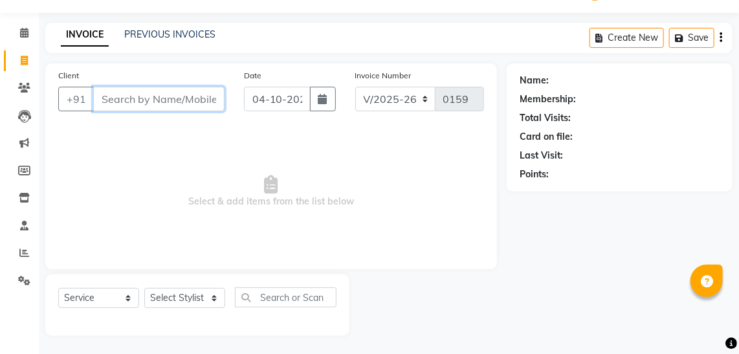
click at [183, 101] on input "Client" at bounding box center [158, 99] width 131 height 25
click at [148, 102] on input "98678024" at bounding box center [125, 99] width 65 height 25
type input "9867802467"
click at [206, 104] on span "Add Client" at bounding box center [191, 99] width 51 height 13
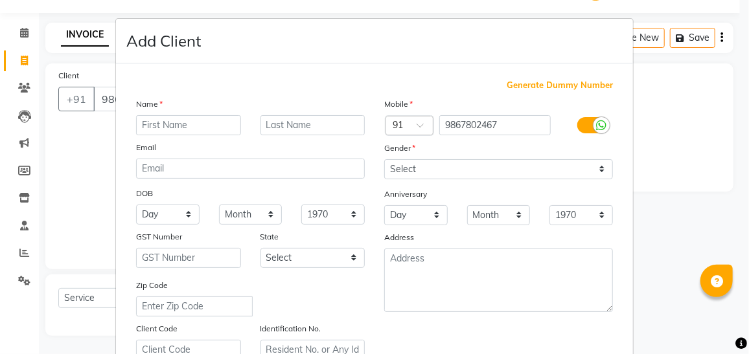
click at [204, 124] on input "text" at bounding box center [188, 125] width 105 height 20
type input "zaira"
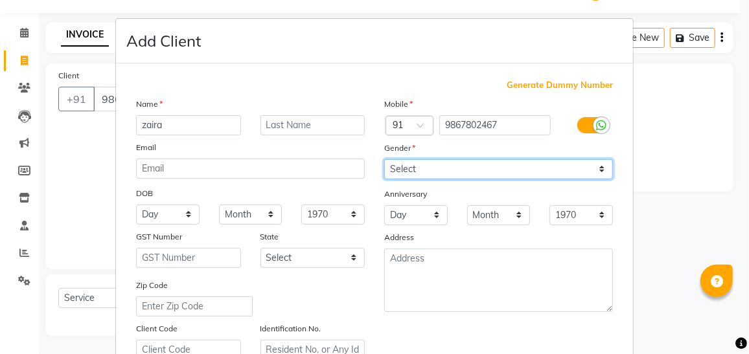
click at [388, 174] on select "Select [DEMOGRAPHIC_DATA] [DEMOGRAPHIC_DATA] Other Prefer Not To Say" at bounding box center [498, 169] width 229 height 20
select select "[DEMOGRAPHIC_DATA]"
click at [384, 159] on select "Select [DEMOGRAPHIC_DATA] [DEMOGRAPHIC_DATA] Other Prefer Not To Say" at bounding box center [498, 169] width 229 height 20
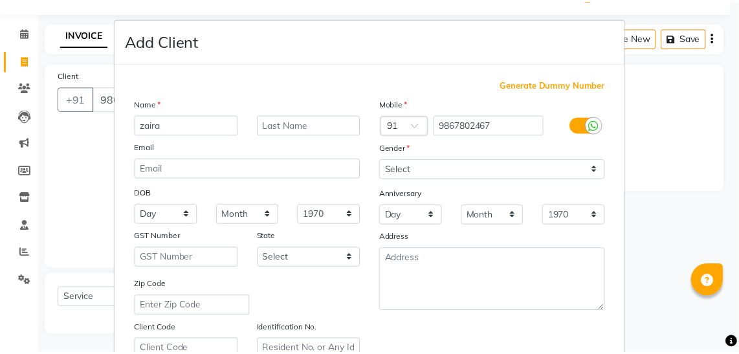
scroll to position [239, 0]
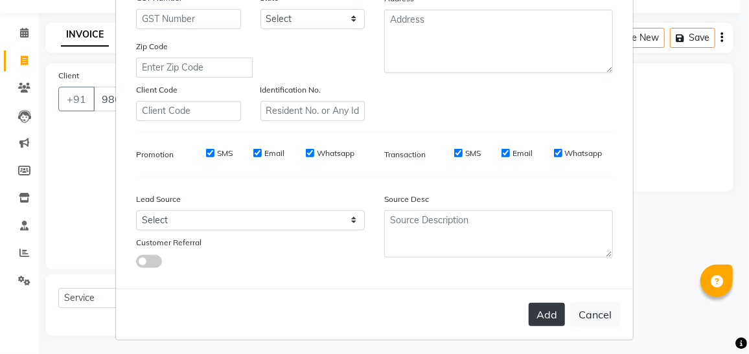
click at [541, 306] on button "Add" at bounding box center [546, 314] width 36 height 23
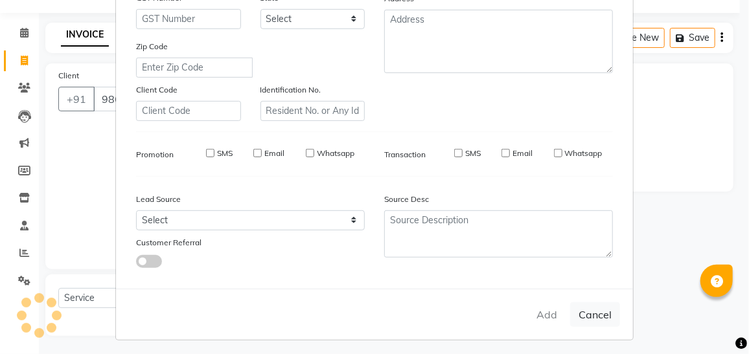
select select
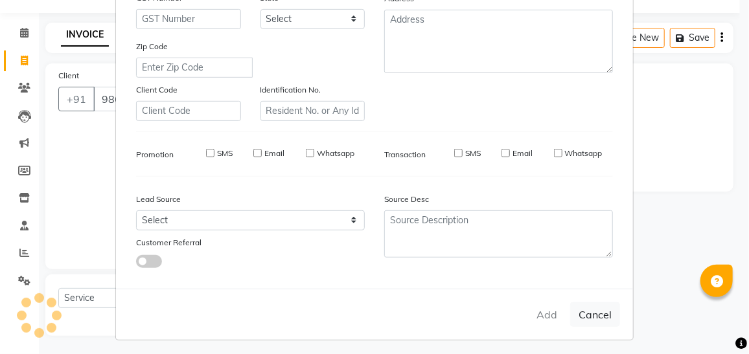
select select
checkbox input "false"
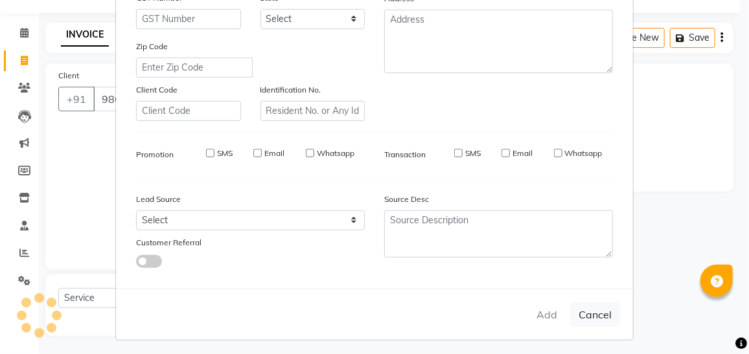
checkbox input "false"
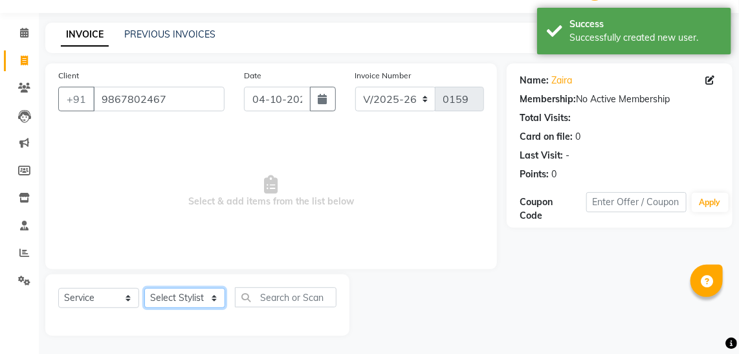
click at [196, 297] on select "Select Stylist [PERSON_NAME] [PERSON_NAME] Mane kajal [PERSON_NAME] [PERSON_NAM…" at bounding box center [184, 298] width 81 height 20
select select "53029"
click at [144, 288] on select "Select Stylist [PERSON_NAME] [PERSON_NAME] Mane kajal [PERSON_NAME] [PERSON_NAM…" at bounding box center [184, 298] width 81 height 20
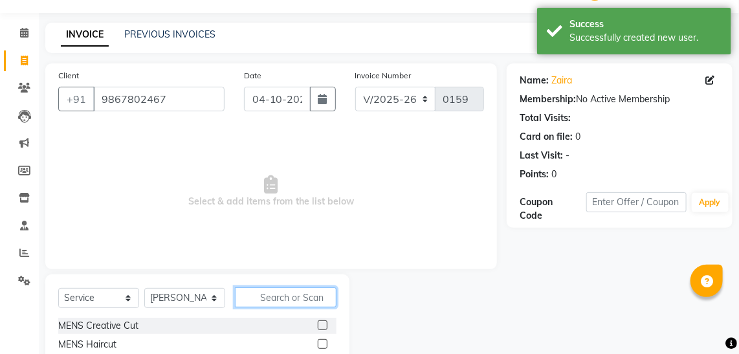
click at [264, 298] on input "text" at bounding box center [286, 297] width 102 height 20
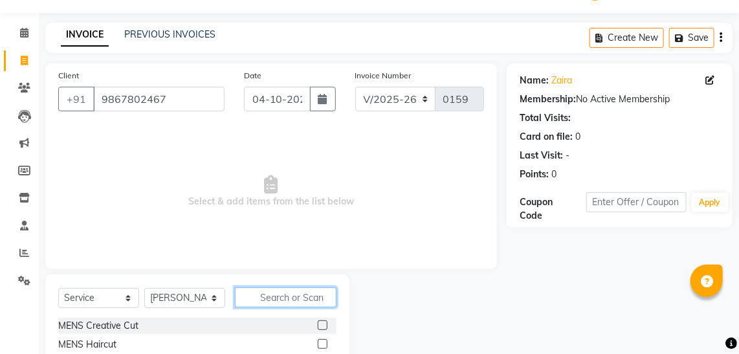
click at [264, 297] on input "text" at bounding box center [286, 297] width 102 height 20
type input "eye"
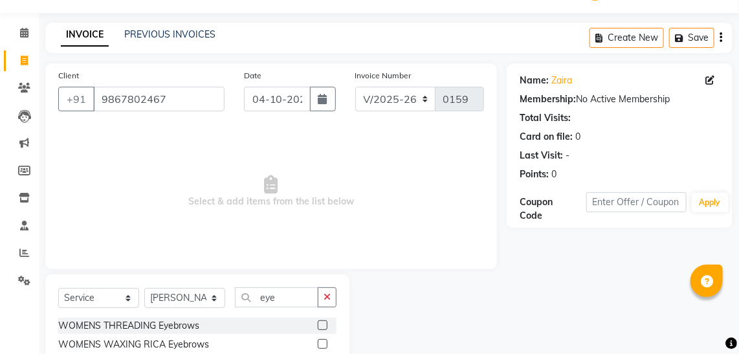
click at [323, 322] on label at bounding box center [323, 326] width 10 height 10
click at [323, 322] on input "checkbox" at bounding box center [322, 326] width 8 height 8
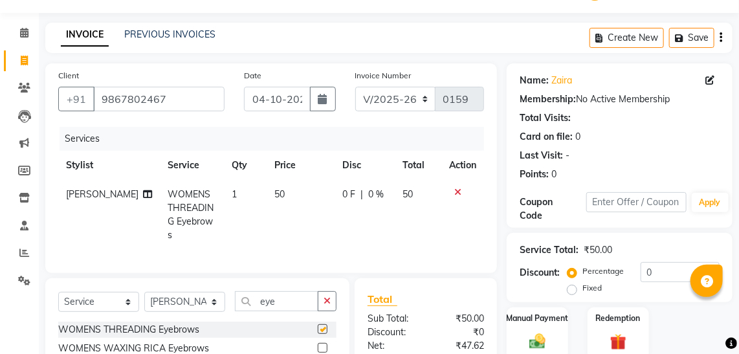
checkbox input "false"
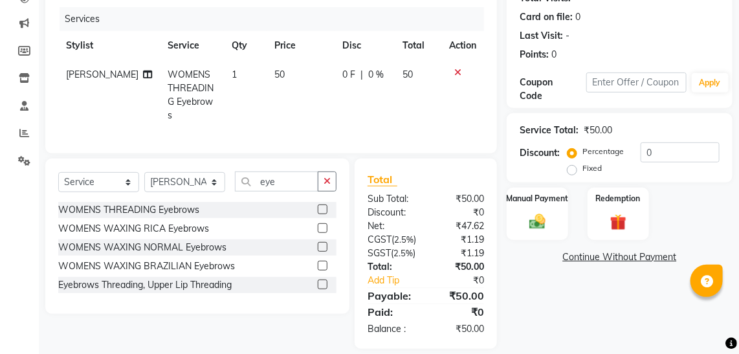
scroll to position [175, 0]
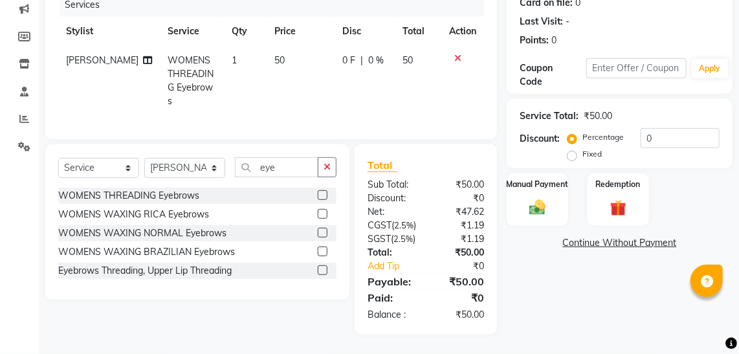
click at [322, 265] on label at bounding box center [323, 270] width 10 height 10
click at [322, 267] on input "checkbox" at bounding box center [322, 271] width 8 height 8
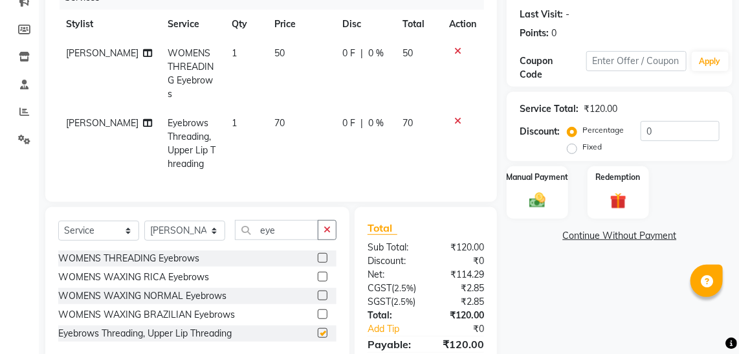
checkbox input "false"
click at [275, 117] on span "70" at bounding box center [280, 123] width 10 height 12
select select "53029"
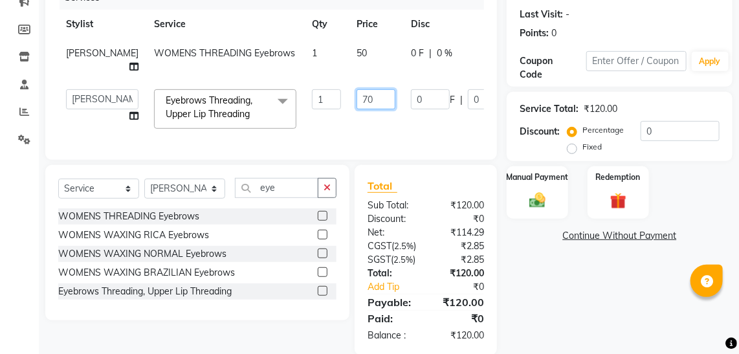
click at [357, 98] on input "70" at bounding box center [376, 99] width 39 height 20
type input "50"
click at [453, 126] on tr "[PERSON_NAME] [PERSON_NAME] Mane kajal [PERSON_NAME] [PERSON_NAME] [MEDICAL_DAT…" at bounding box center [330, 109] width 545 height 55
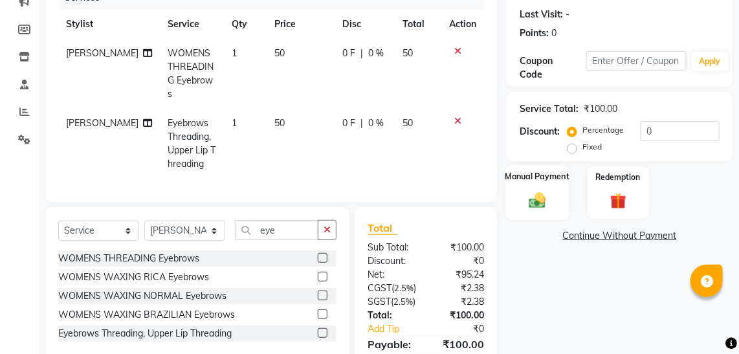
click at [539, 192] on img at bounding box center [538, 199] width 28 height 19
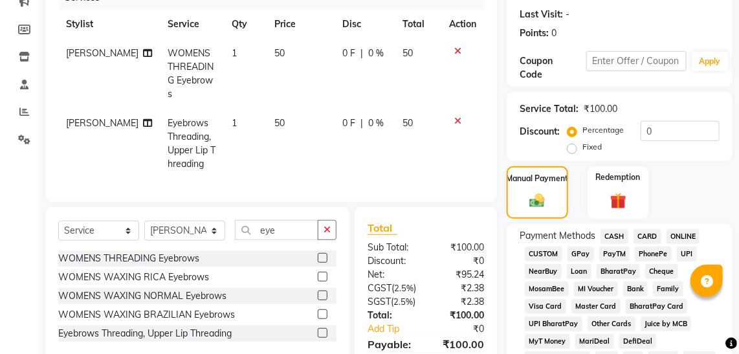
click at [580, 251] on span "GPay" at bounding box center [581, 254] width 27 height 15
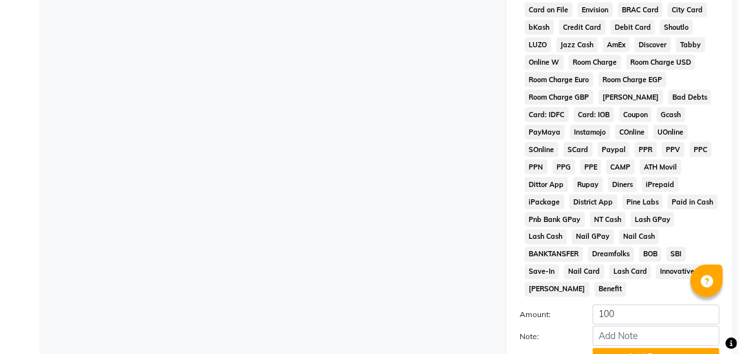
scroll to position [662, 0]
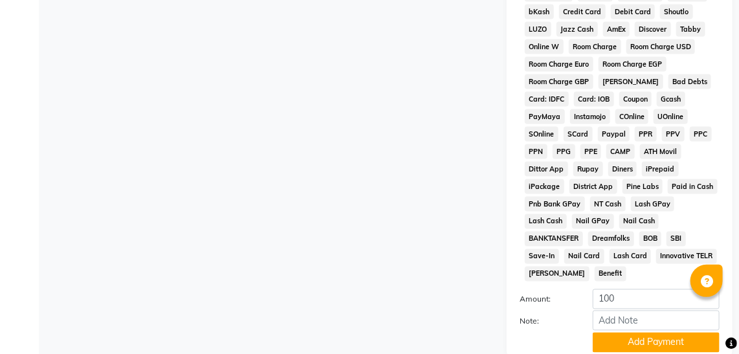
drag, startPoint x: 735, startPoint y: 329, endPoint x: 746, endPoint y: 328, distance: 11.1
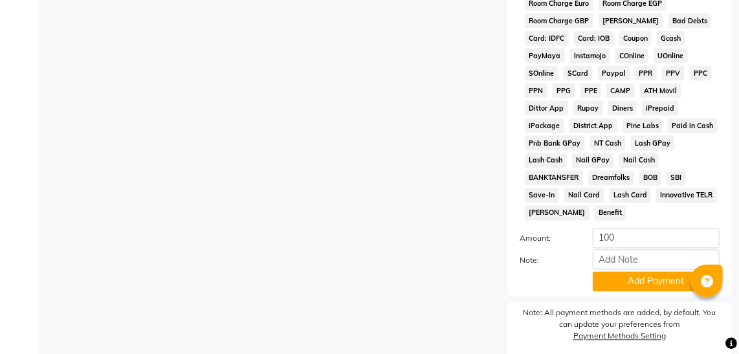
scroll to position [753, 0]
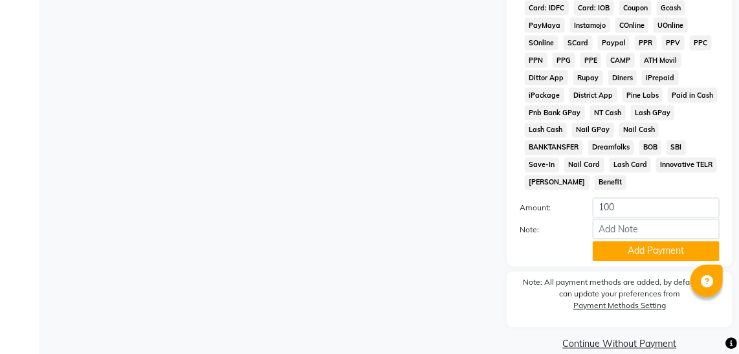
click at [673, 242] on button "Add Payment" at bounding box center [656, 252] width 127 height 20
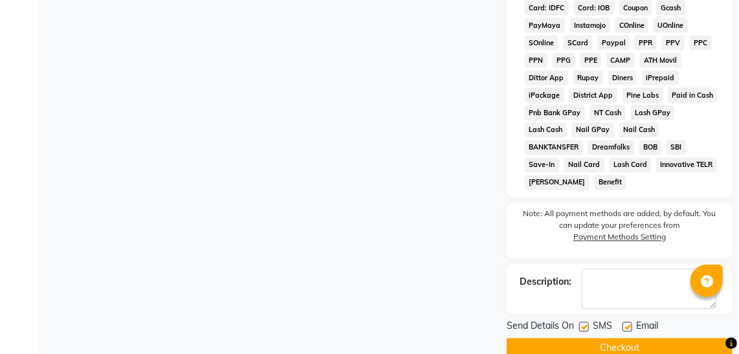
click at [606, 339] on button "Checkout" at bounding box center [620, 349] width 226 height 20
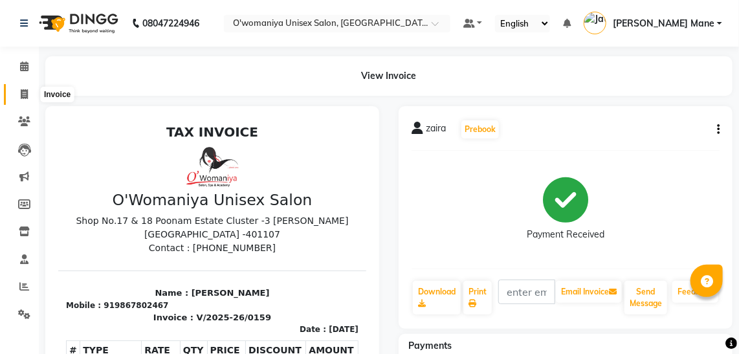
click at [21, 97] on icon at bounding box center [24, 94] width 7 height 10
select select "service"
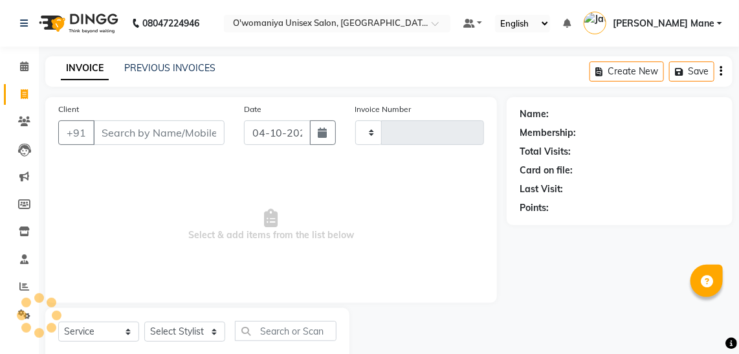
scroll to position [34, 0]
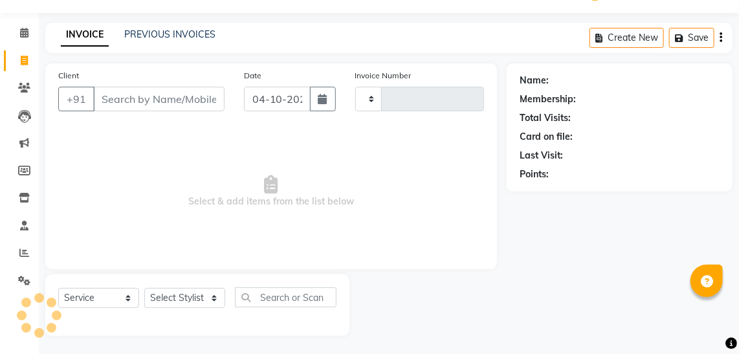
type input "0160"
select select "6581"
click at [186, 111] on div "Client +91" at bounding box center [142, 95] width 186 height 53
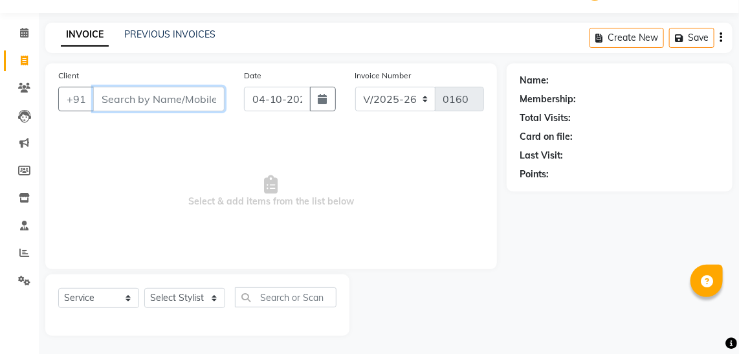
click at [182, 103] on input "Client" at bounding box center [158, 99] width 131 height 25
click at [197, 182] on span "Select & add items from the list below" at bounding box center [271, 192] width 426 height 130
click at [150, 95] on input "Client" at bounding box center [158, 99] width 131 height 25
click at [153, 101] on input "Client" at bounding box center [158, 99] width 131 height 25
click at [28, 293] on li "Settings" at bounding box center [19, 281] width 39 height 28
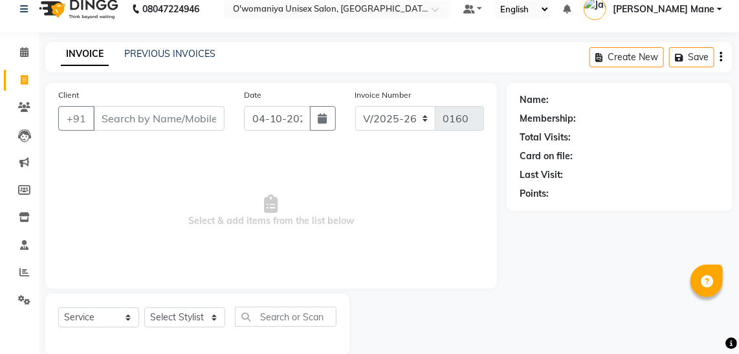
scroll to position [0, 0]
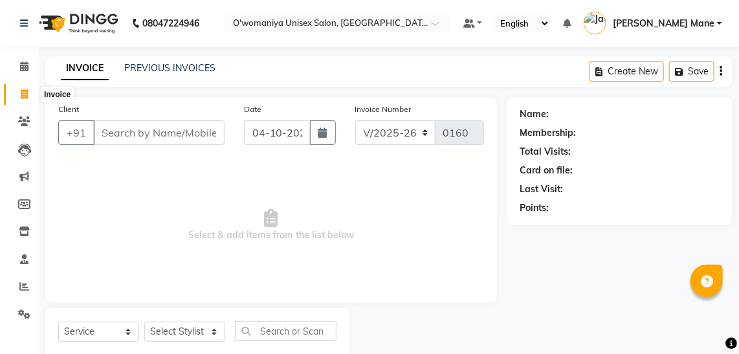
click at [23, 95] on icon at bounding box center [24, 94] width 7 height 10
select select "service"
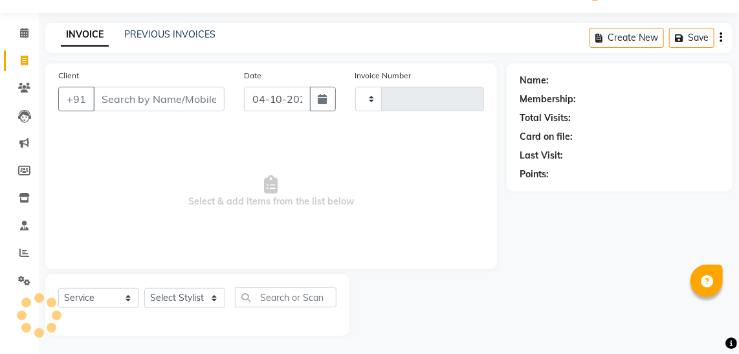
type input "0160"
select select "6581"
click at [148, 34] on link "PREVIOUS INVOICES" at bounding box center [169, 34] width 91 height 12
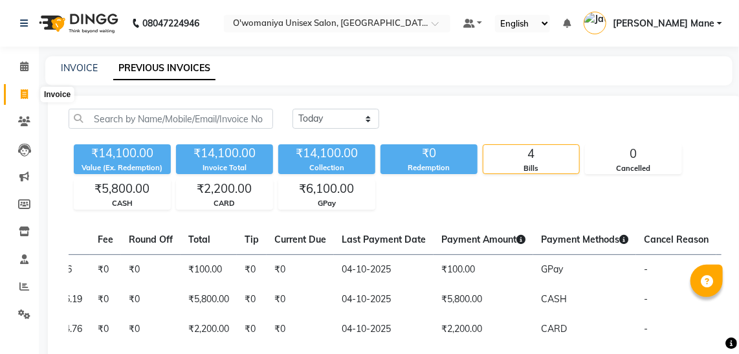
click at [21, 97] on icon at bounding box center [24, 94] width 7 height 10
select select "service"
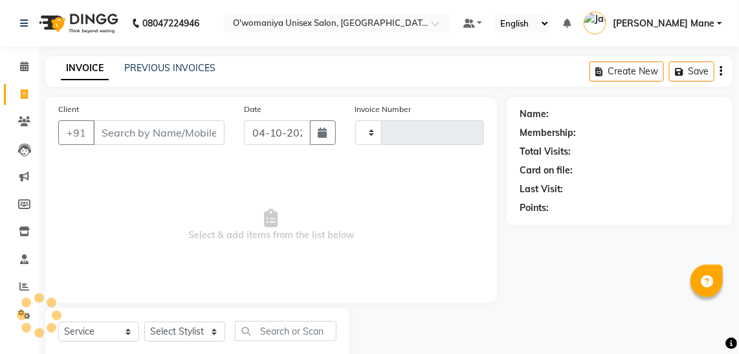
scroll to position [34, 0]
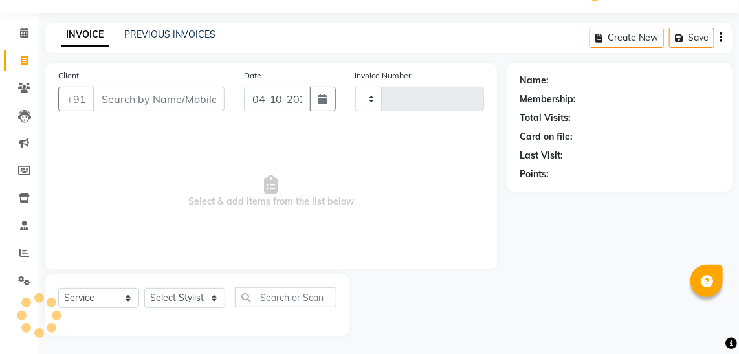
type input "0160"
select select "6581"
type input "s"
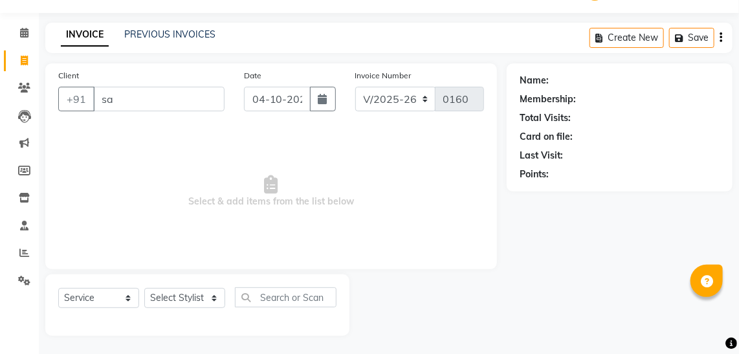
type input "s"
click at [146, 89] on input "[PERSON_NAME]" at bounding box center [125, 99] width 65 height 25
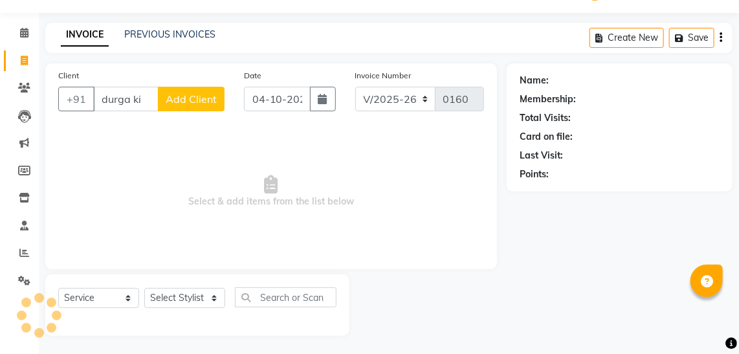
scroll to position [0, 0]
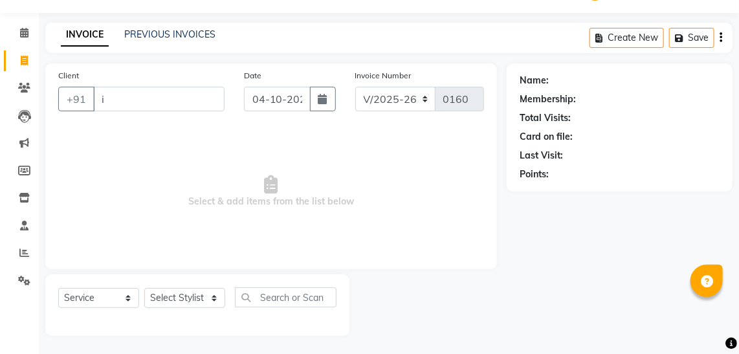
click at [110, 100] on input "i" at bounding box center [158, 99] width 131 height 25
type input "i"
click at [122, 100] on input "Client" at bounding box center [158, 99] width 131 height 25
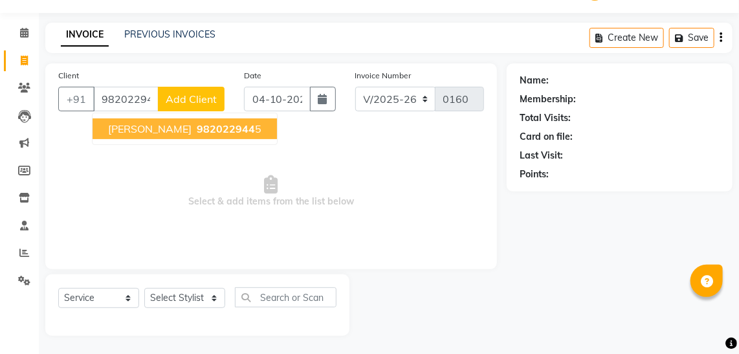
click at [145, 126] on span "[PERSON_NAME]" at bounding box center [150, 128] width 84 height 13
type input "9820229445"
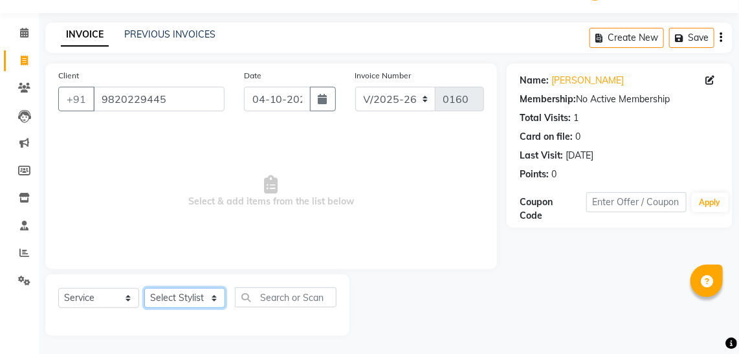
click at [192, 297] on select "Select Stylist [PERSON_NAME] [PERSON_NAME] Mane kajal [PERSON_NAME] [PERSON_NAM…" at bounding box center [184, 298] width 81 height 20
click at [299, 245] on span "Select & add items from the list below" at bounding box center [271, 192] width 426 height 130
click at [202, 291] on select "Select Stylist [PERSON_NAME] [PERSON_NAME] Mane kajal [PERSON_NAME] [PERSON_NAM…" at bounding box center [184, 298] width 81 height 20
select select "53028"
click at [144, 288] on select "Select Stylist [PERSON_NAME] [PERSON_NAME] Mane kajal [PERSON_NAME] [PERSON_NAM…" at bounding box center [184, 298] width 81 height 20
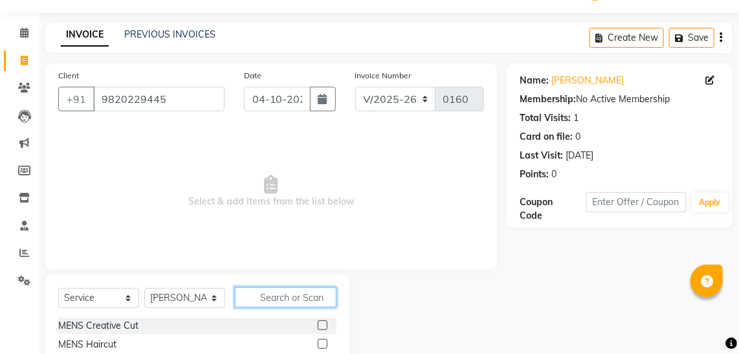
click at [271, 289] on input "text" at bounding box center [286, 297] width 102 height 20
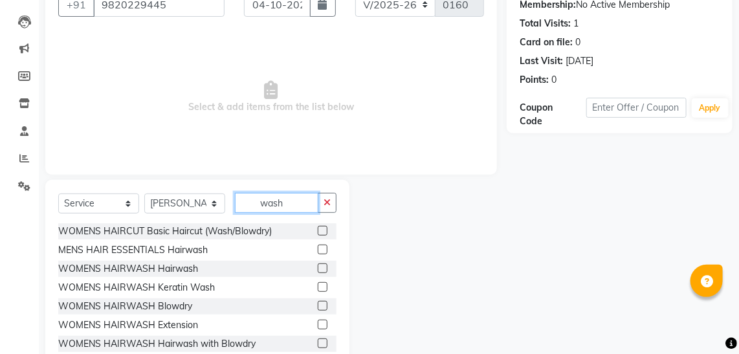
scroll to position [152, 0]
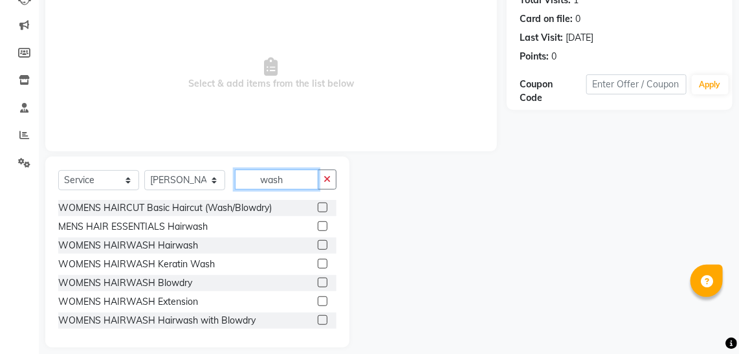
type input "wash"
click at [318, 265] on label at bounding box center [323, 264] width 10 height 10
click at [318, 265] on input "checkbox" at bounding box center [322, 264] width 8 height 8
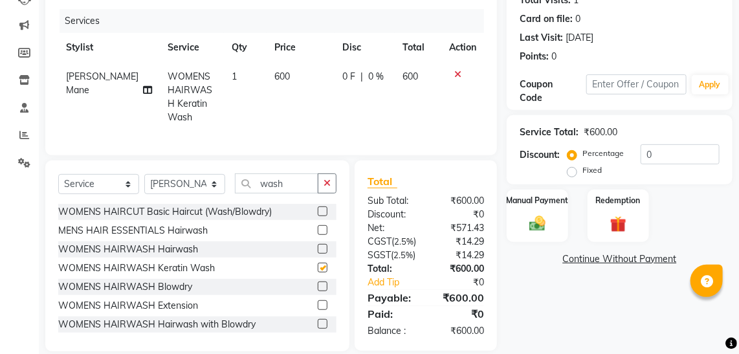
checkbox input "false"
click at [275, 75] on span "600" at bounding box center [283, 77] width 16 height 12
select select "53028"
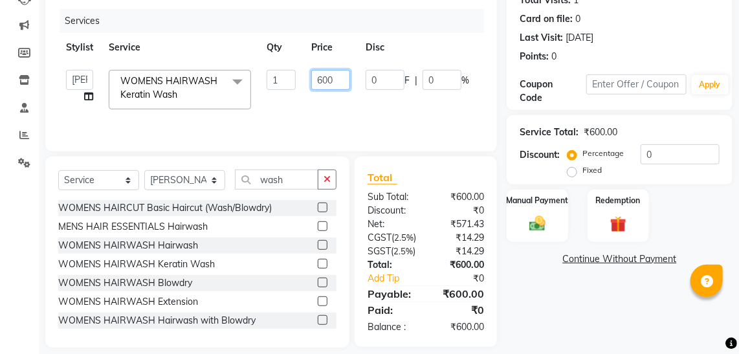
click at [323, 80] on input "600" at bounding box center [330, 80] width 39 height 20
type input "800"
click at [358, 112] on td "0 F | 0 %" at bounding box center [417, 89] width 119 height 55
select select "53028"
click at [282, 179] on input "wash" at bounding box center [277, 180] width 84 height 20
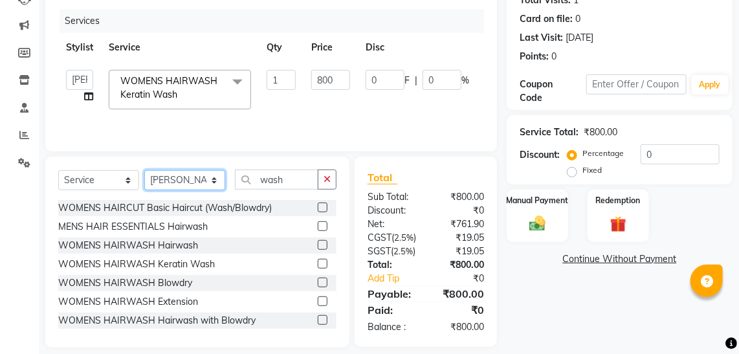
click at [199, 175] on select "Select Stylist [PERSON_NAME] [PERSON_NAME] Mane kajal [PERSON_NAME] [PERSON_NAM…" at bounding box center [184, 180] width 81 height 20
select select "53030"
click at [144, 170] on select "Select Stylist [PERSON_NAME] [PERSON_NAME] Mane kajal [PERSON_NAME] [PERSON_NAM…" at bounding box center [184, 180] width 81 height 20
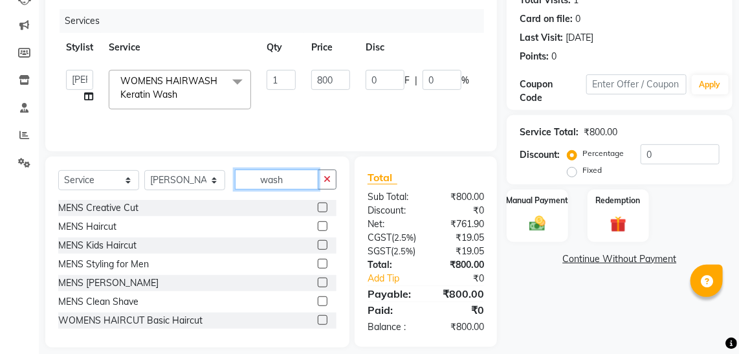
click at [286, 184] on input "wash" at bounding box center [277, 180] width 84 height 20
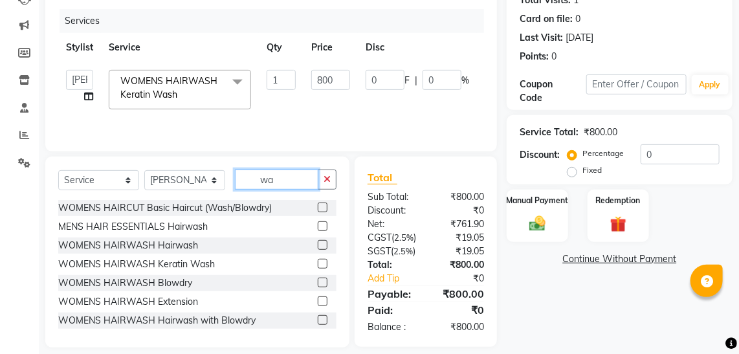
type input "w"
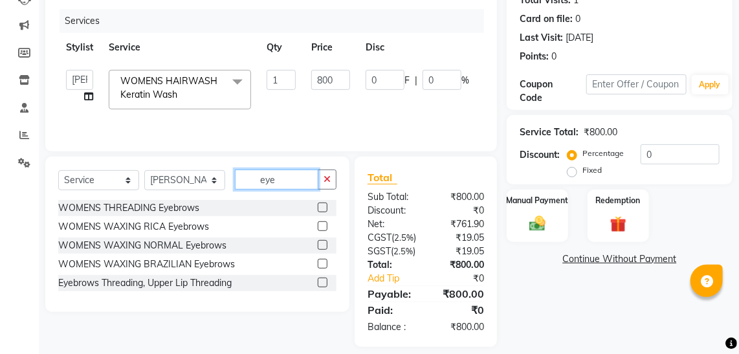
type input "eye"
click at [328, 207] on div at bounding box center [327, 208] width 19 height 16
click at [324, 207] on label at bounding box center [323, 208] width 10 height 10
click at [324, 207] on input "checkbox" at bounding box center [322, 208] width 8 height 8
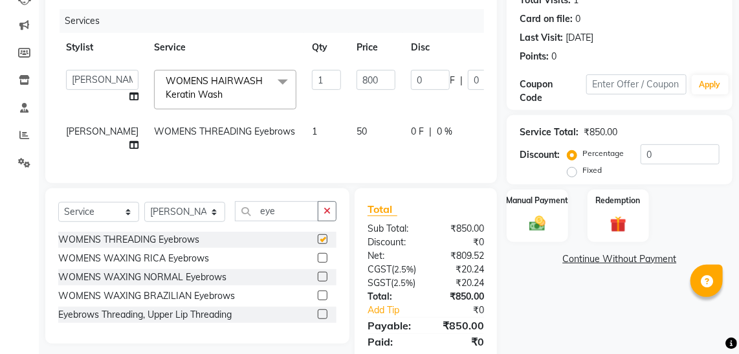
checkbox input "false"
click at [324, 319] on label at bounding box center [323, 315] width 10 height 10
click at [324, 319] on input "checkbox" at bounding box center [322, 315] width 8 height 8
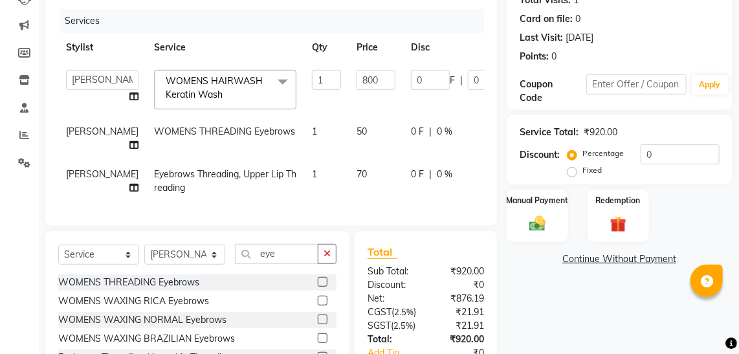
checkbox input "false"
click at [357, 168] on span "70" at bounding box center [362, 174] width 10 height 12
select select "53030"
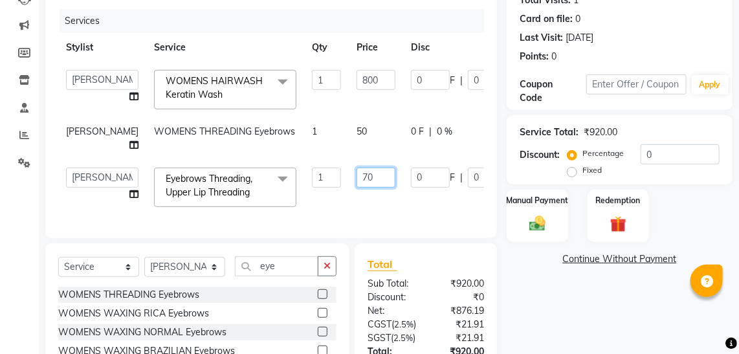
click at [357, 173] on input "70" at bounding box center [376, 178] width 39 height 20
type input "50"
click at [344, 214] on div "Services Stylist Service Qty Price Disc Total Action [PERSON_NAME] [PERSON_NAME…" at bounding box center [271, 117] width 426 height 216
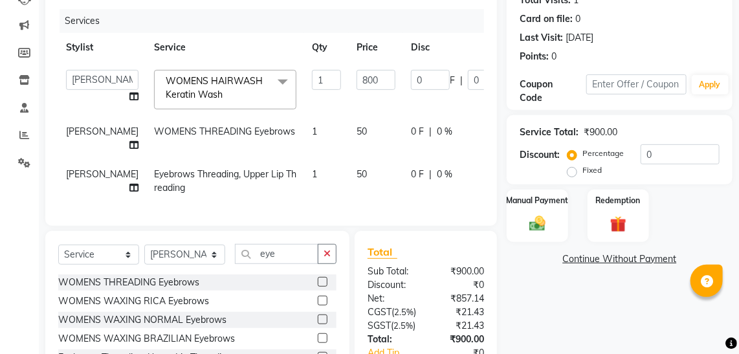
scroll to position [272, 0]
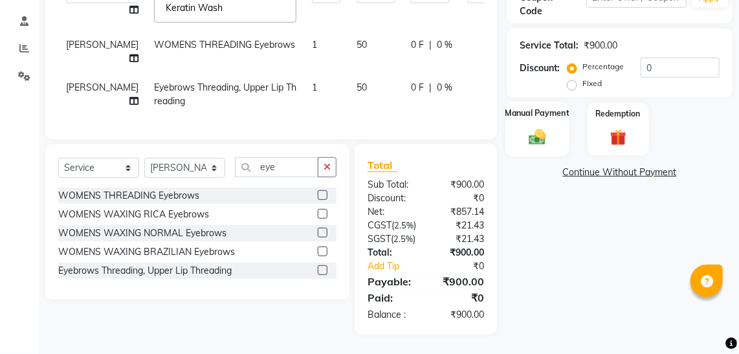
click at [523, 102] on div "Manual Payment" at bounding box center [538, 129] width 64 height 55
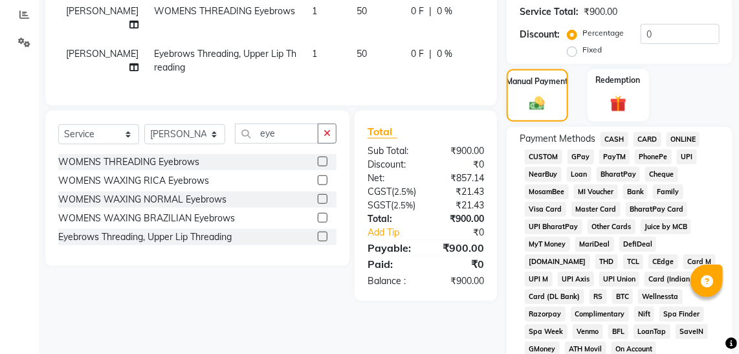
click at [580, 154] on span "GPay" at bounding box center [581, 157] width 27 height 15
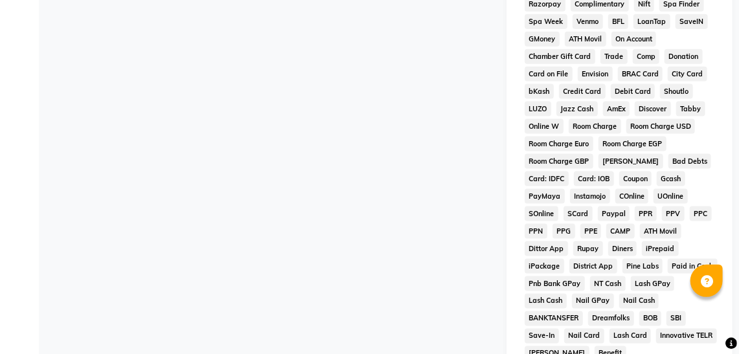
scroll to position [753, 0]
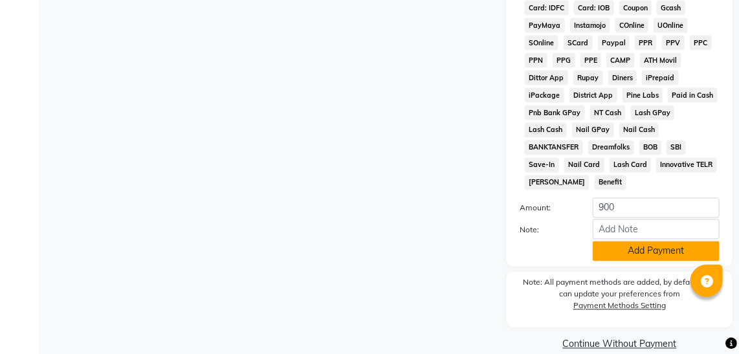
click at [631, 242] on button "Add Payment" at bounding box center [656, 252] width 127 height 20
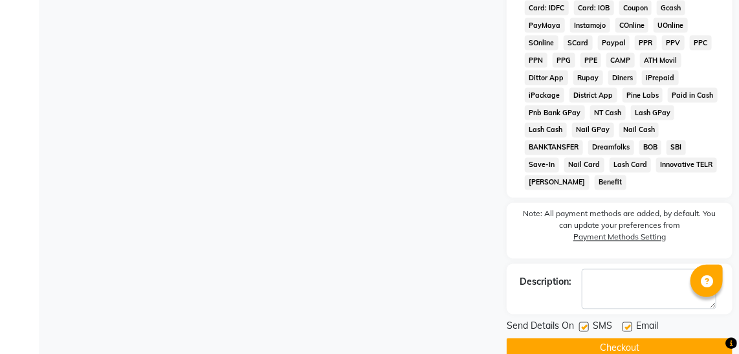
click at [630, 339] on button "Checkout" at bounding box center [620, 349] width 226 height 20
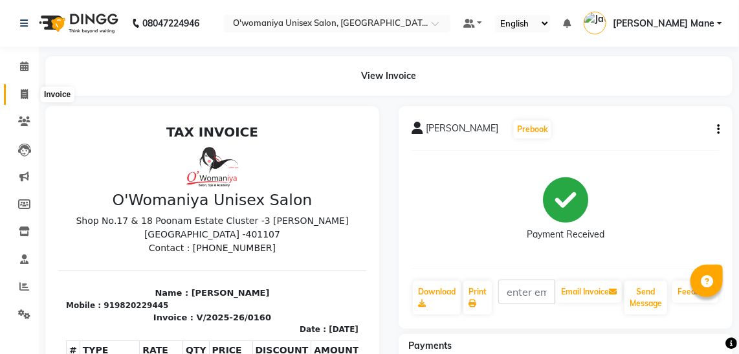
click at [24, 100] on span at bounding box center [24, 94] width 23 height 15
select select "service"
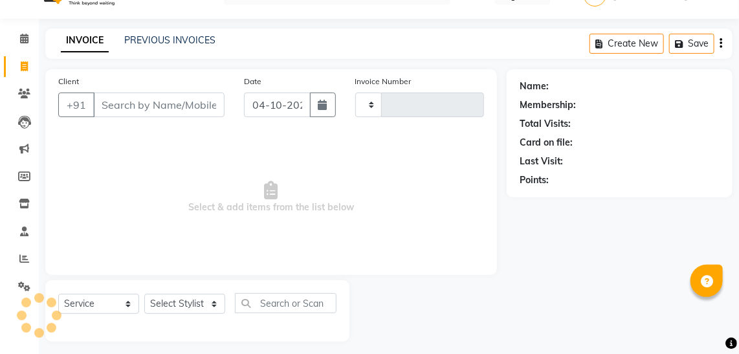
scroll to position [34, 0]
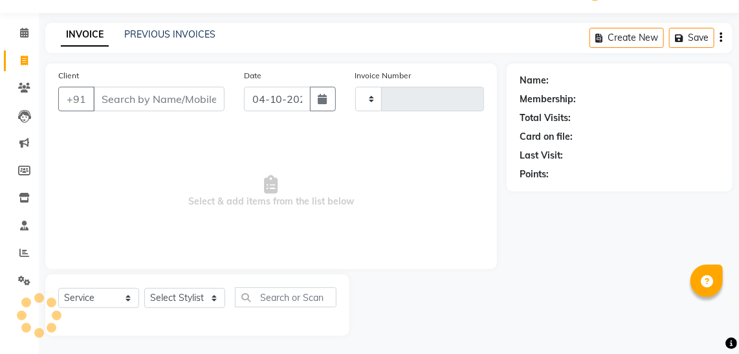
type input "0161"
select select "6581"
